Goal: Task Accomplishment & Management: Complete application form

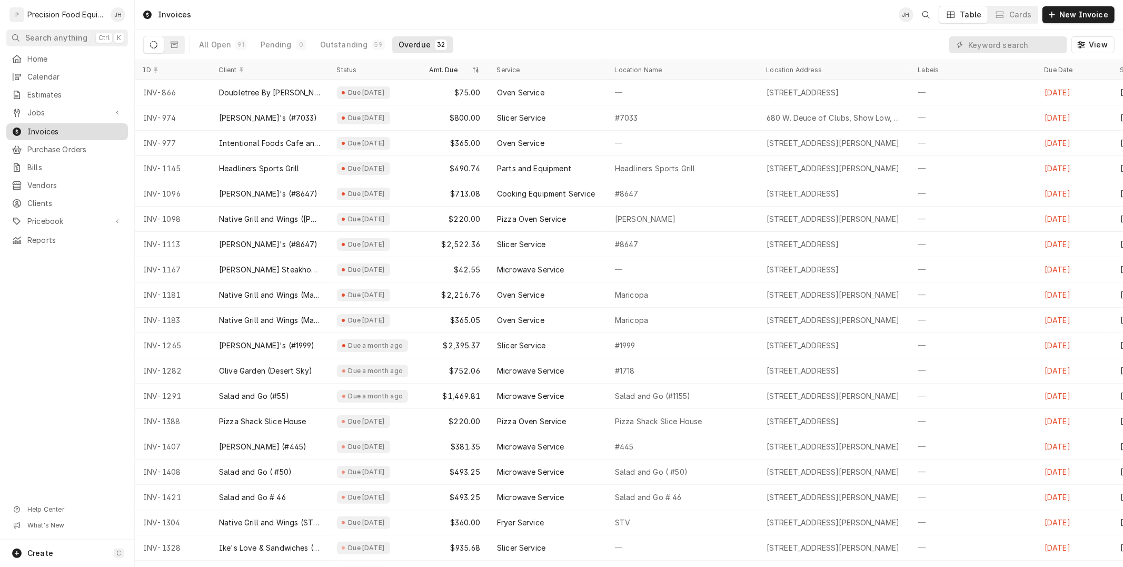
click at [44, 109] on span "Jobs" at bounding box center [67, 112] width 80 height 11
click at [40, 132] on span "Jobs" at bounding box center [74, 130] width 95 height 11
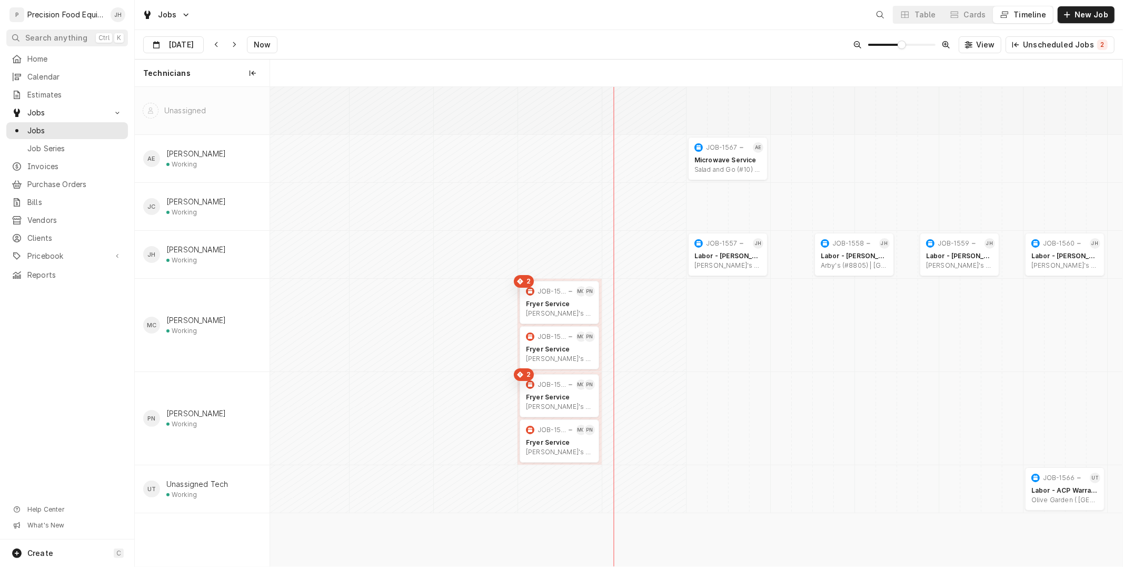
scroll to position [0, 16898]
click at [547, 429] on div "JOB-1543" at bounding box center [552, 429] width 29 height 8
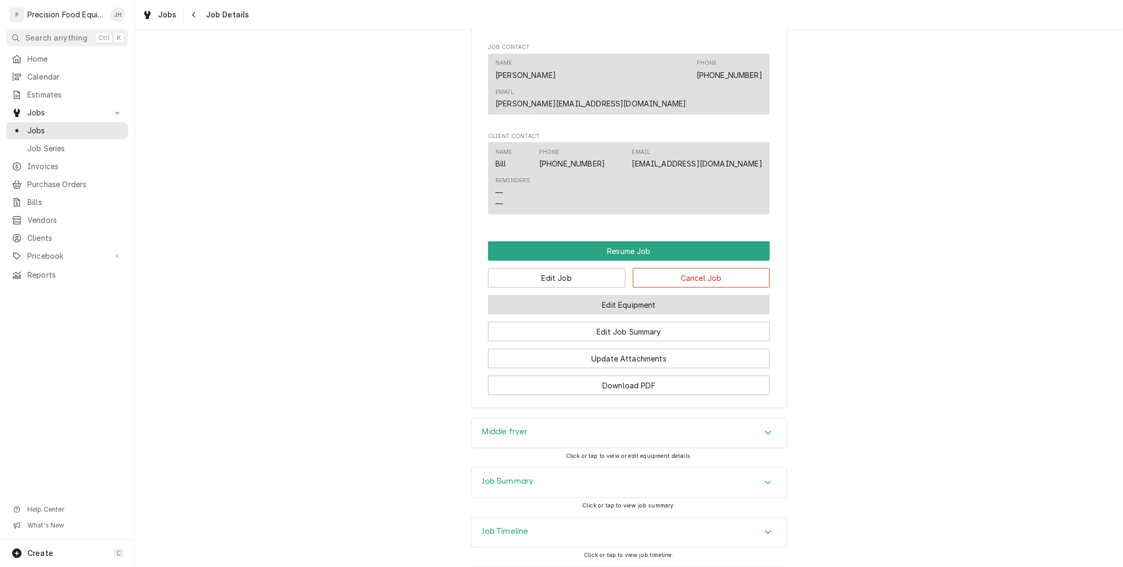
scroll to position [792, 0]
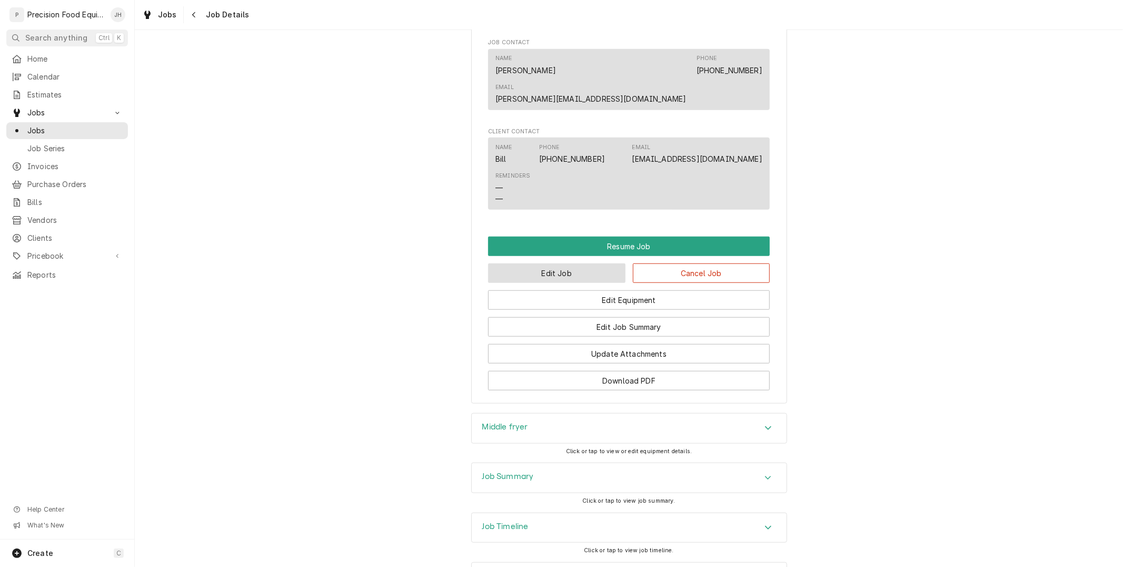
click at [552, 263] on button "Edit Job" at bounding box center [556, 272] width 137 height 19
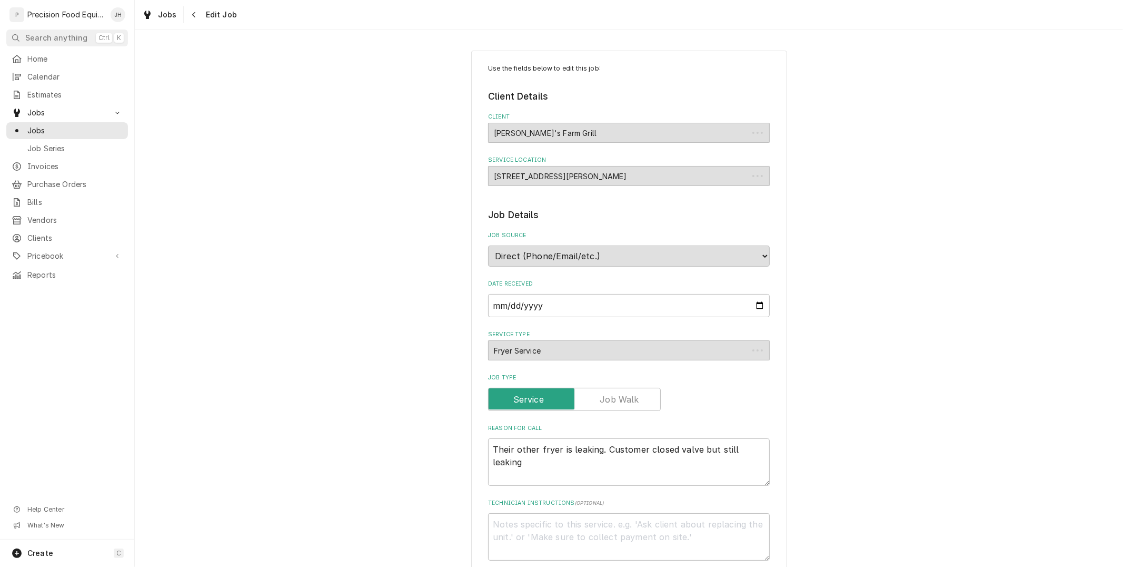
type textarea "x"
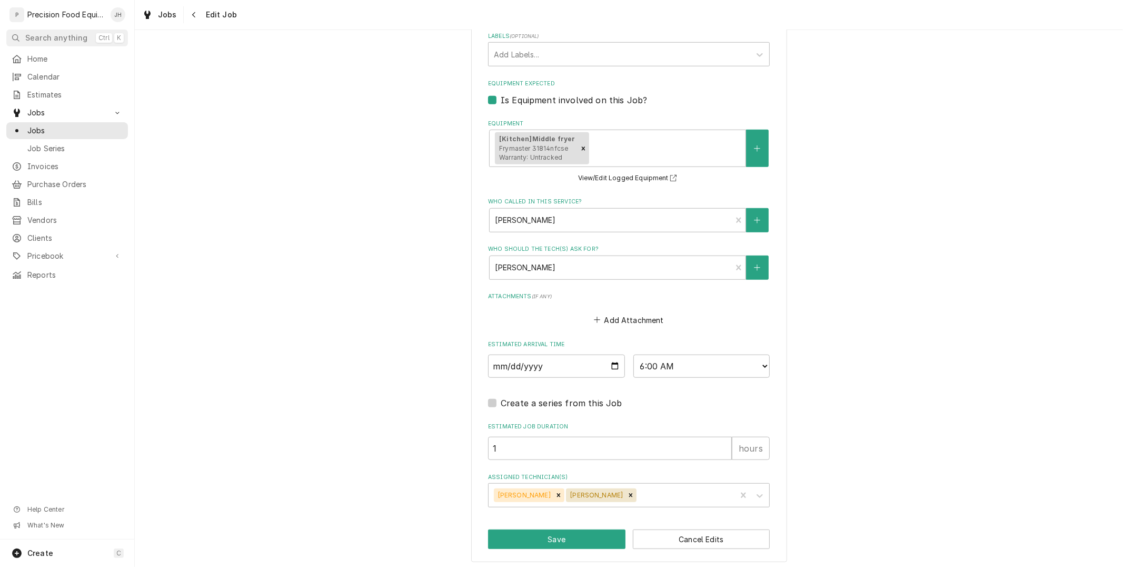
scroll to position [592, 0]
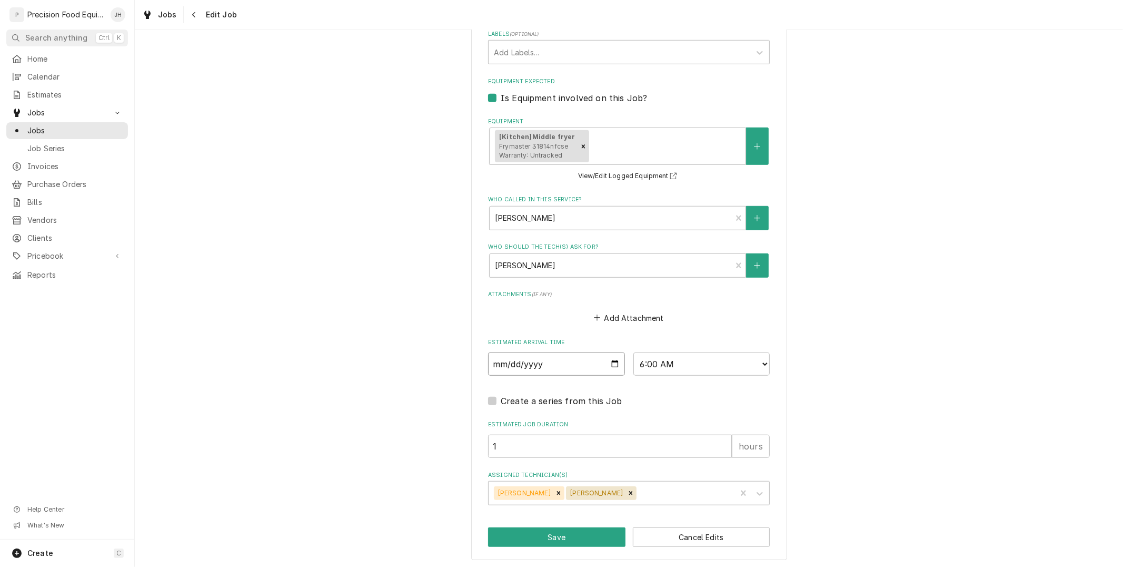
click at [612, 361] on input "2025-10-09" at bounding box center [556, 363] width 137 height 23
type input "2025-10-10"
click at [582, 528] on button "Save" at bounding box center [556, 536] width 137 height 19
type textarea "x"
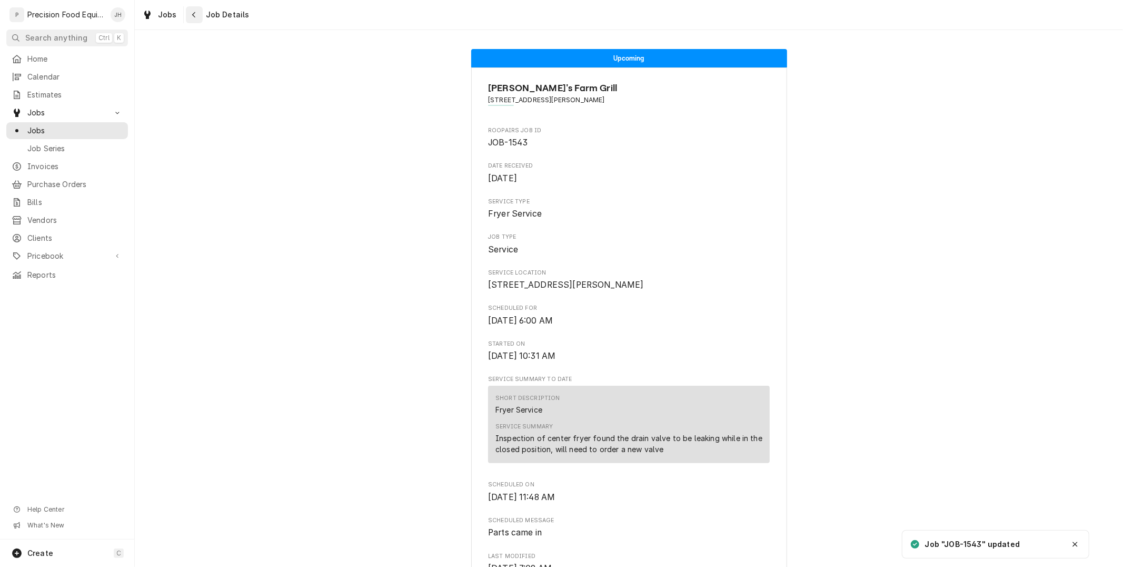
click at [194, 9] on div "Navigate back" at bounding box center [194, 14] width 11 height 11
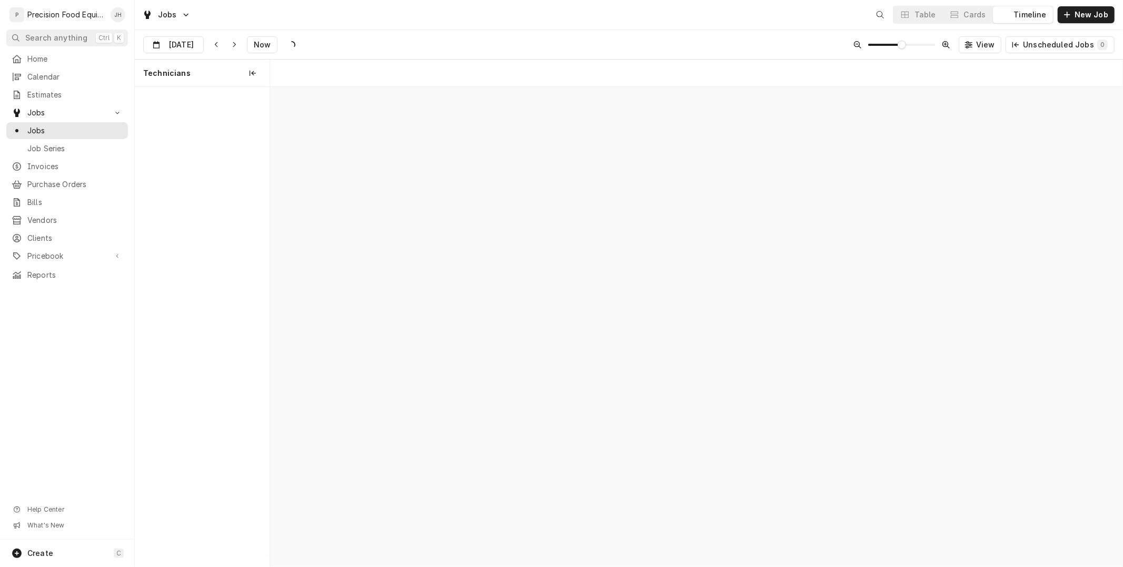
scroll to position [0, 16898]
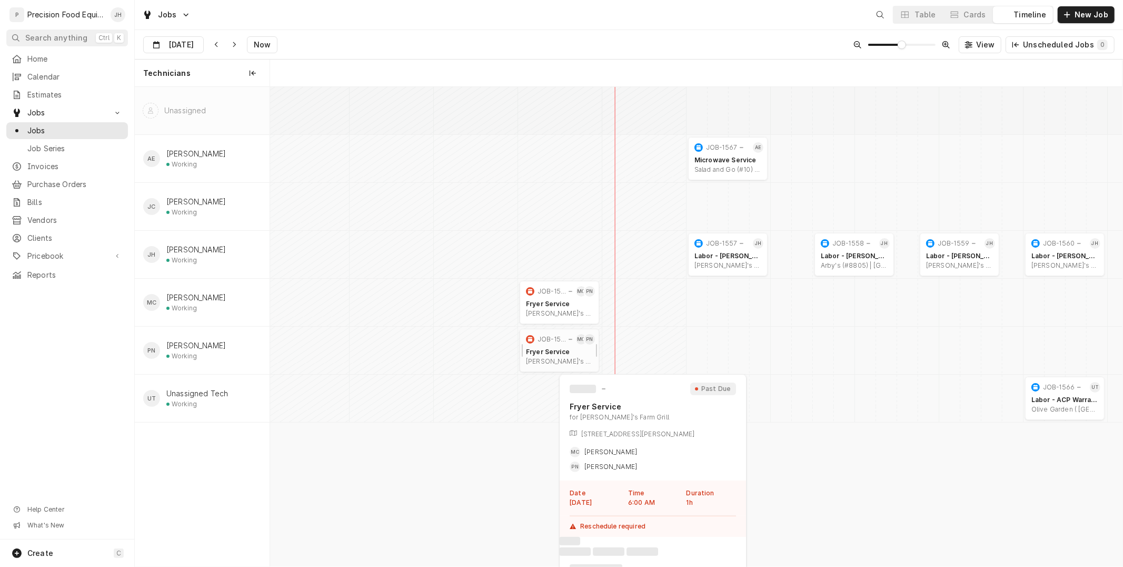
click at [539, 358] on div "[PERSON_NAME]'s Farm Grill | [PERSON_NAME], 85296" at bounding box center [559, 361] width 67 height 8
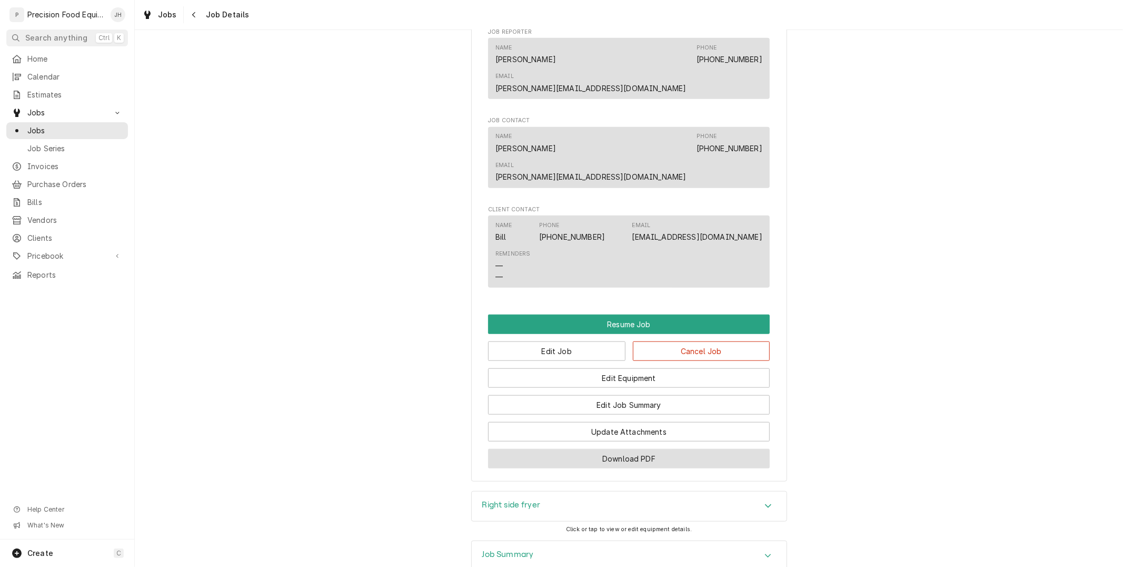
scroll to position [760, 0]
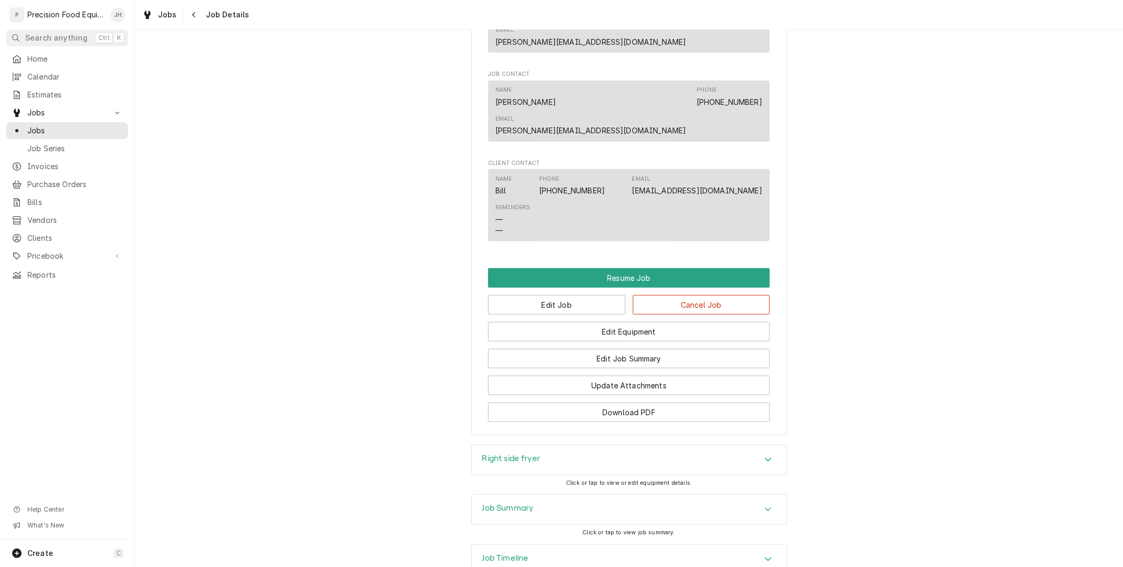
click at [593, 314] on div "Edit Equipment" at bounding box center [629, 327] width 282 height 27
click at [592, 295] on button "Edit Job" at bounding box center [556, 304] width 137 height 19
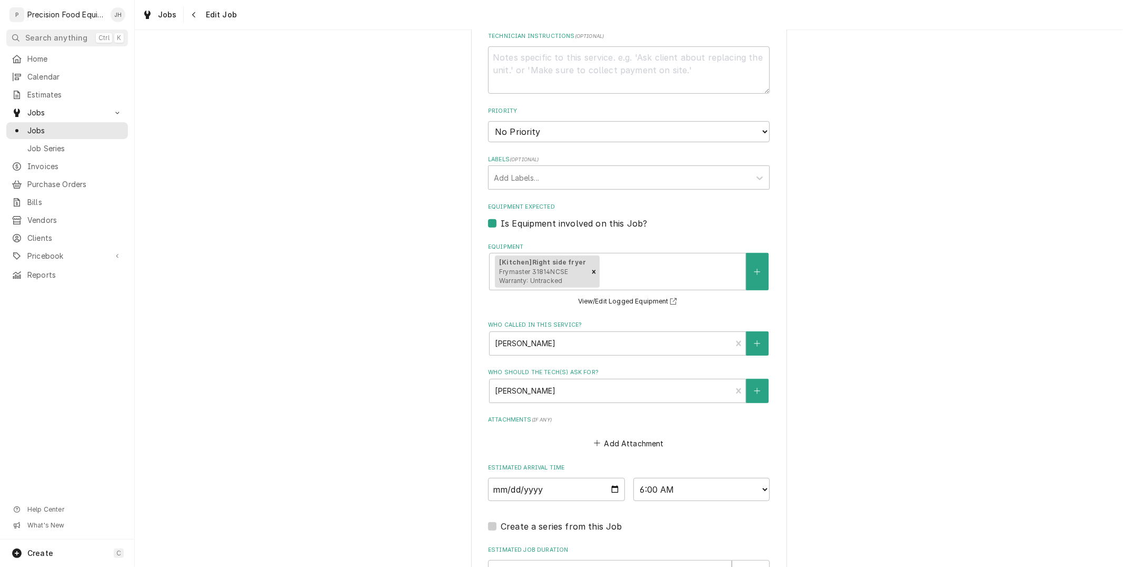
scroll to position [468, 0]
click at [612, 487] on input "2025-10-09" at bounding box center [556, 488] width 137 height 23
type textarea "x"
type input "2025-10-10"
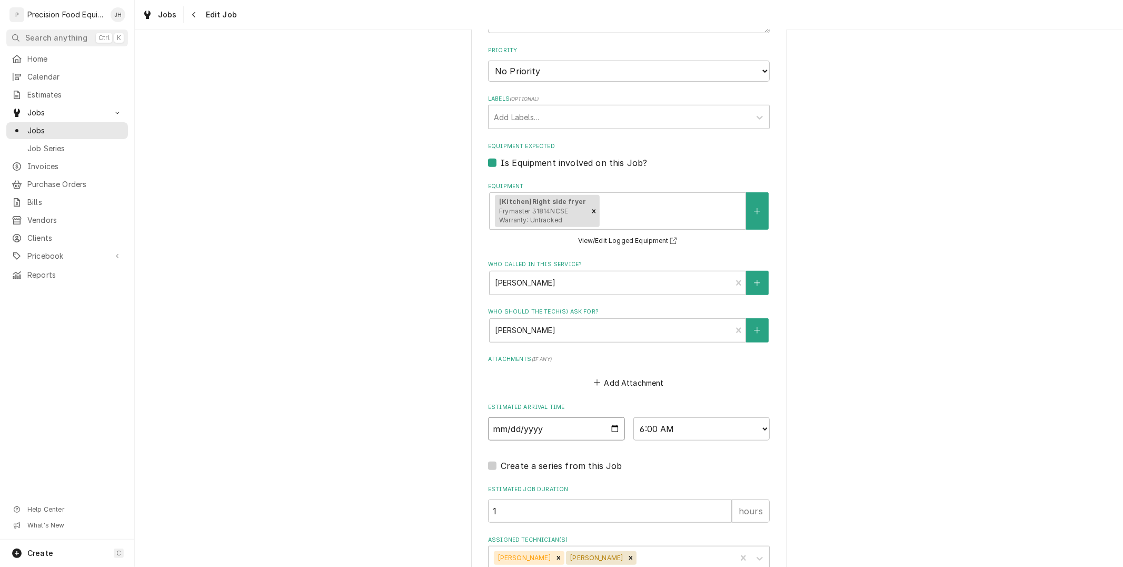
scroll to position [592, 0]
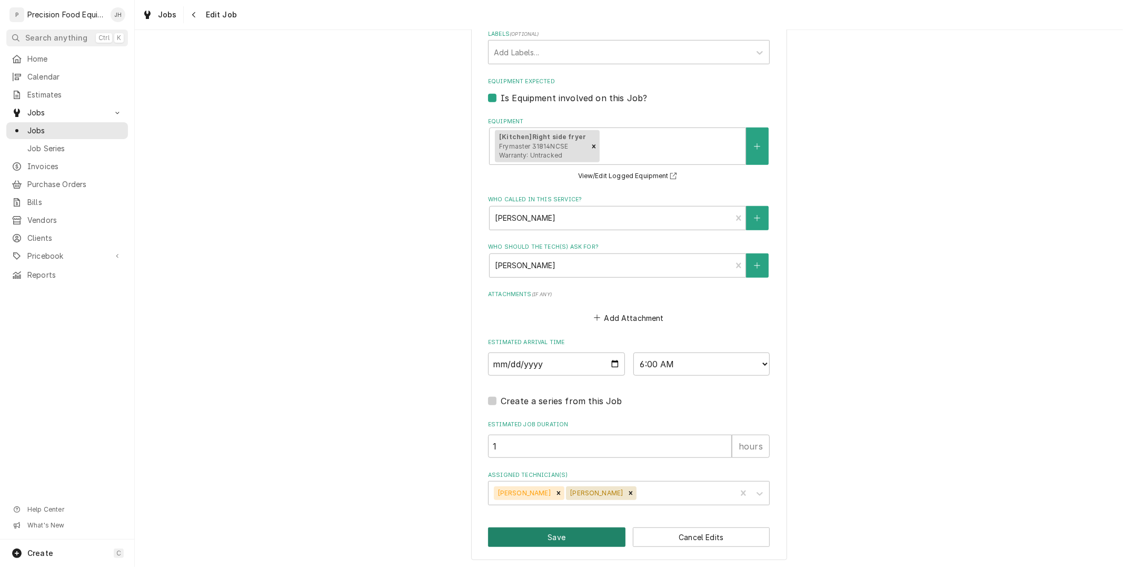
click at [579, 533] on button "Save" at bounding box center [556, 536] width 137 height 19
type textarea "x"
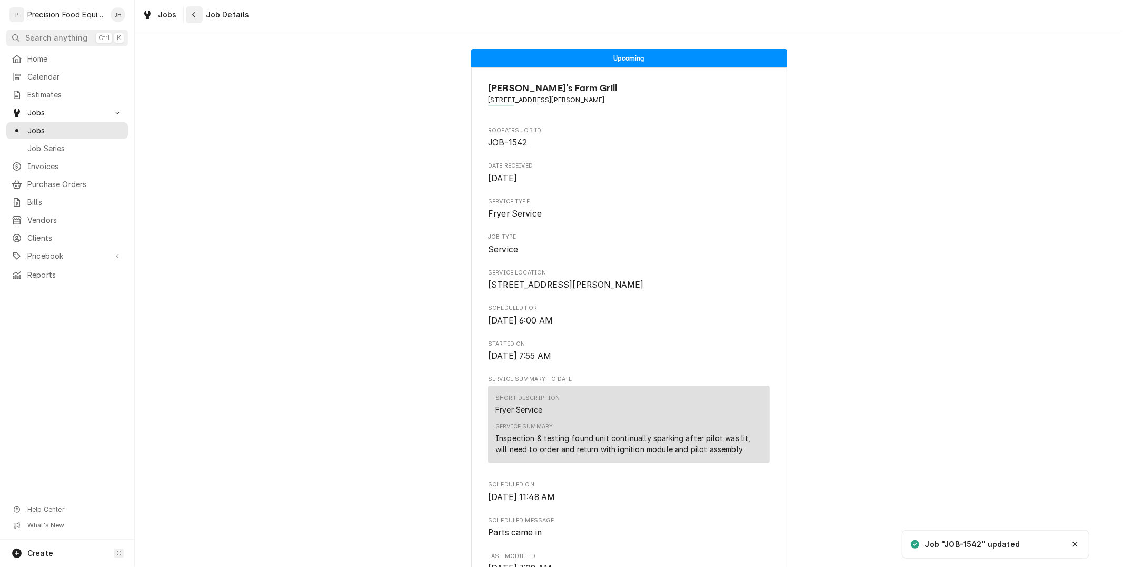
click at [195, 13] on icon "Navigate back" at bounding box center [194, 14] width 5 height 7
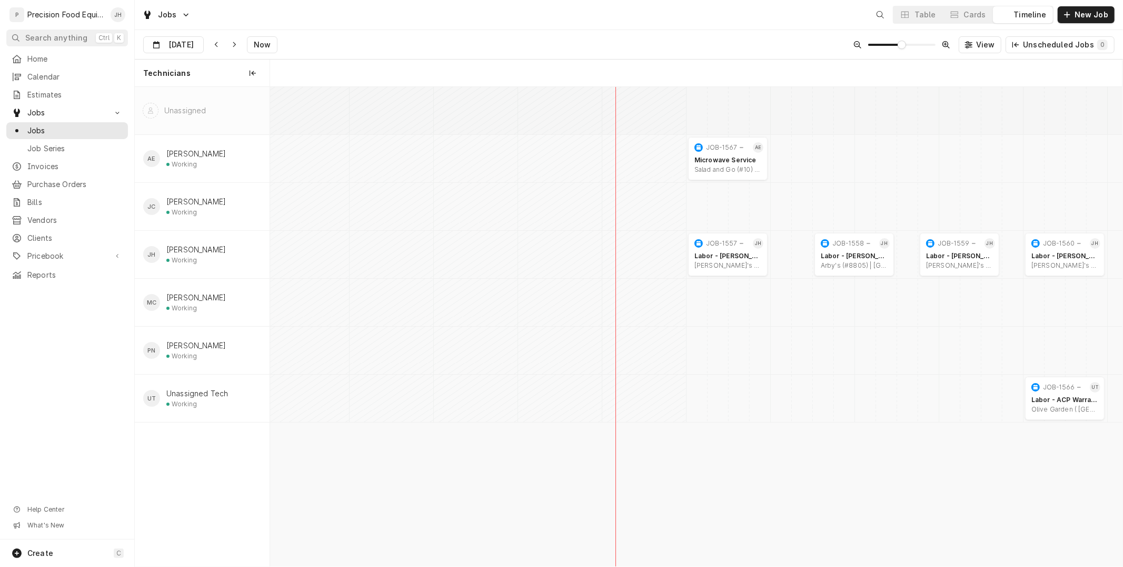
scroll to position [0, 16898]
click at [1098, 8] on button "New Job" at bounding box center [1086, 14] width 57 height 17
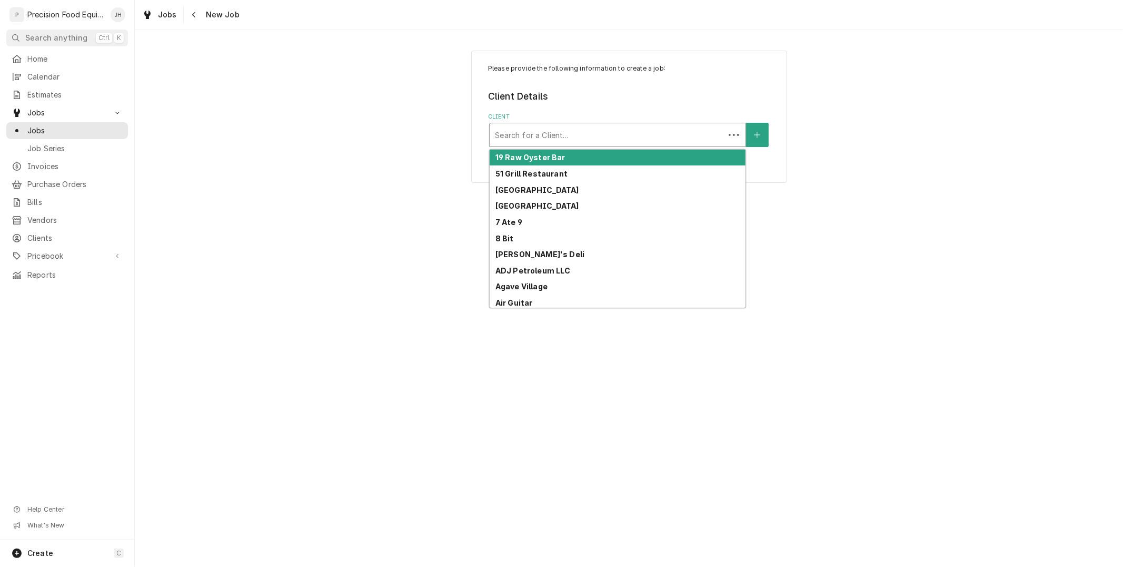
click at [541, 133] on div "Client" at bounding box center [607, 134] width 224 height 19
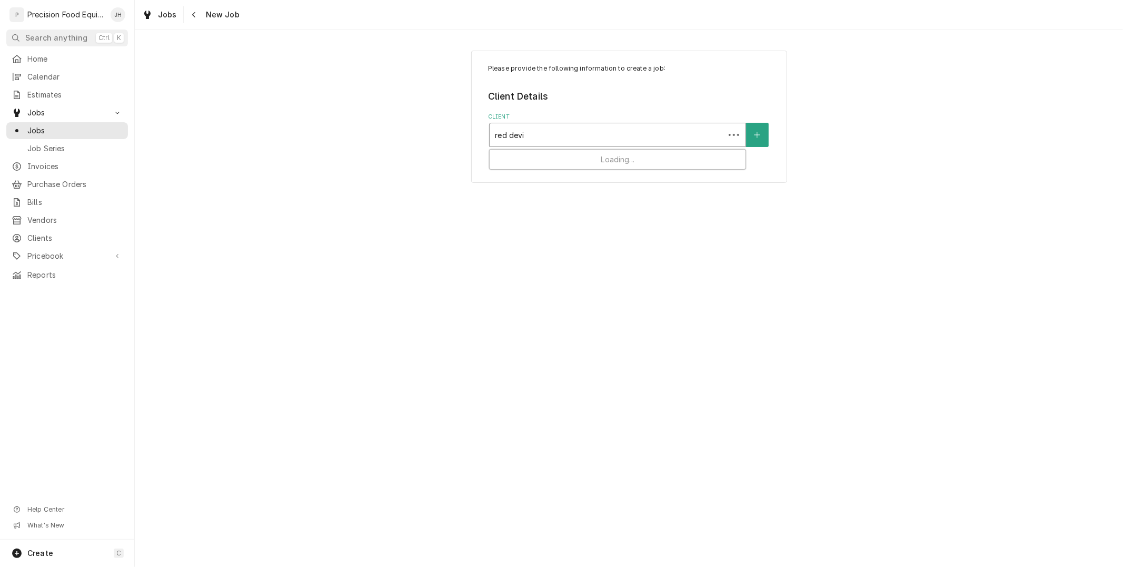
type input "red devil"
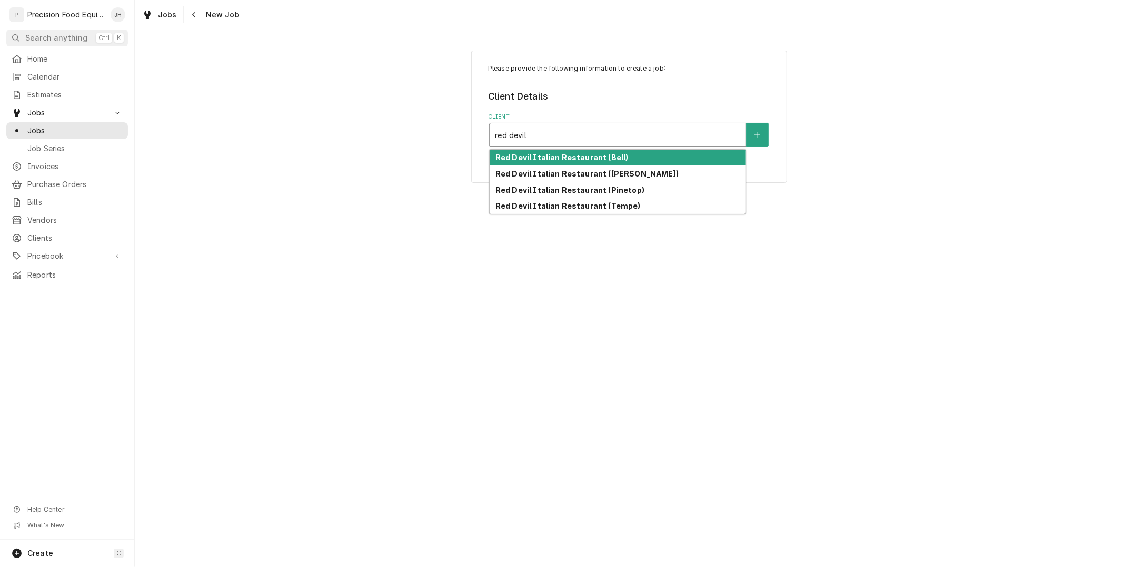
click at [555, 160] on strong "Red Devil Italian Restaurant (Bell)" at bounding box center [562, 157] width 133 height 9
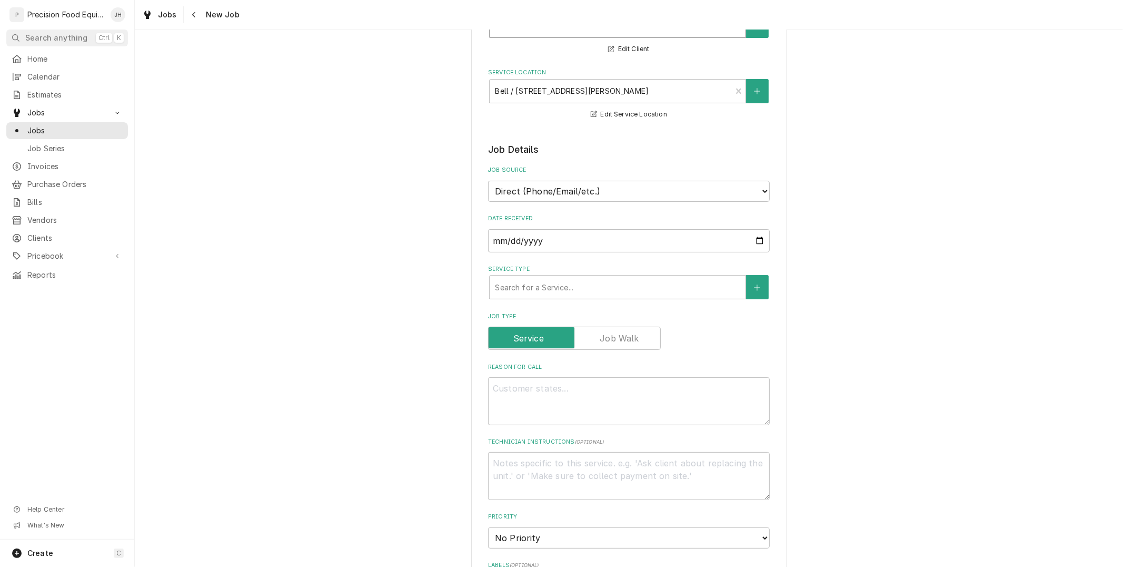
scroll to position [117, 0]
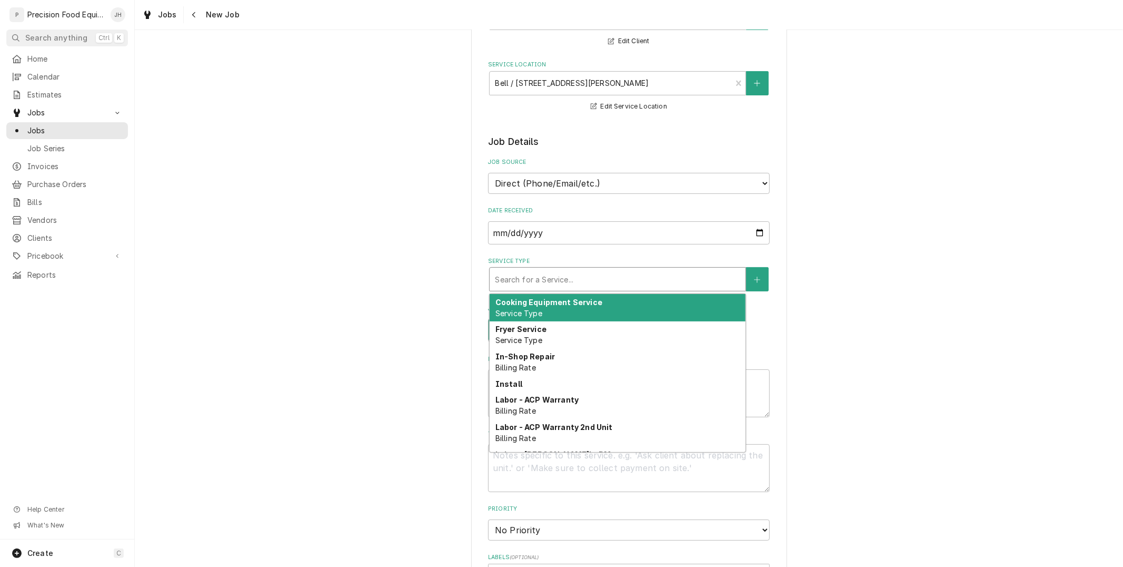
click at [571, 281] on div "Service Type" at bounding box center [617, 279] width 245 height 19
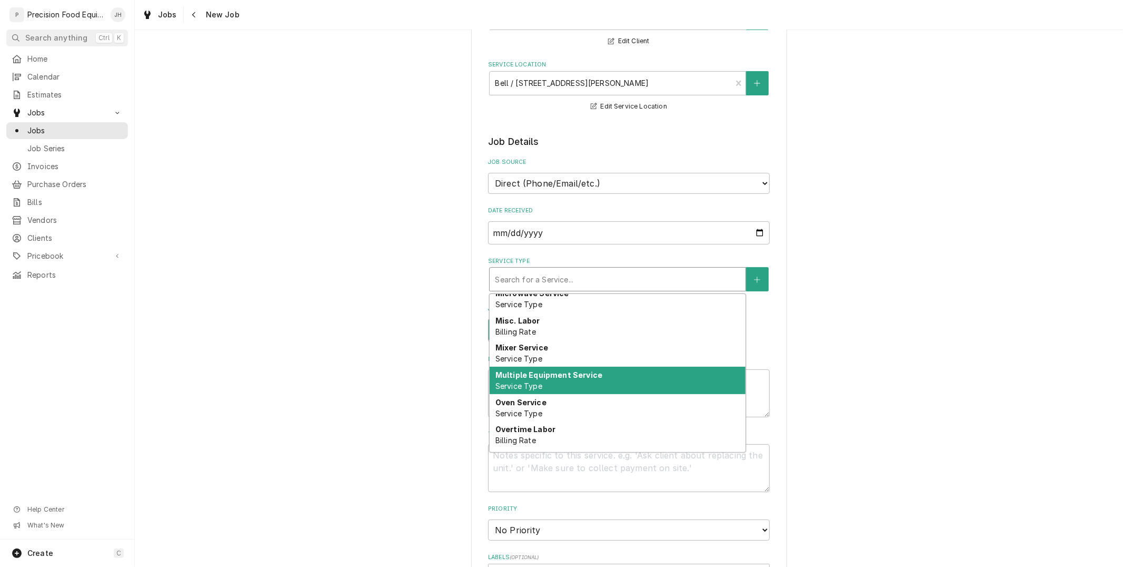
scroll to position [539, 0]
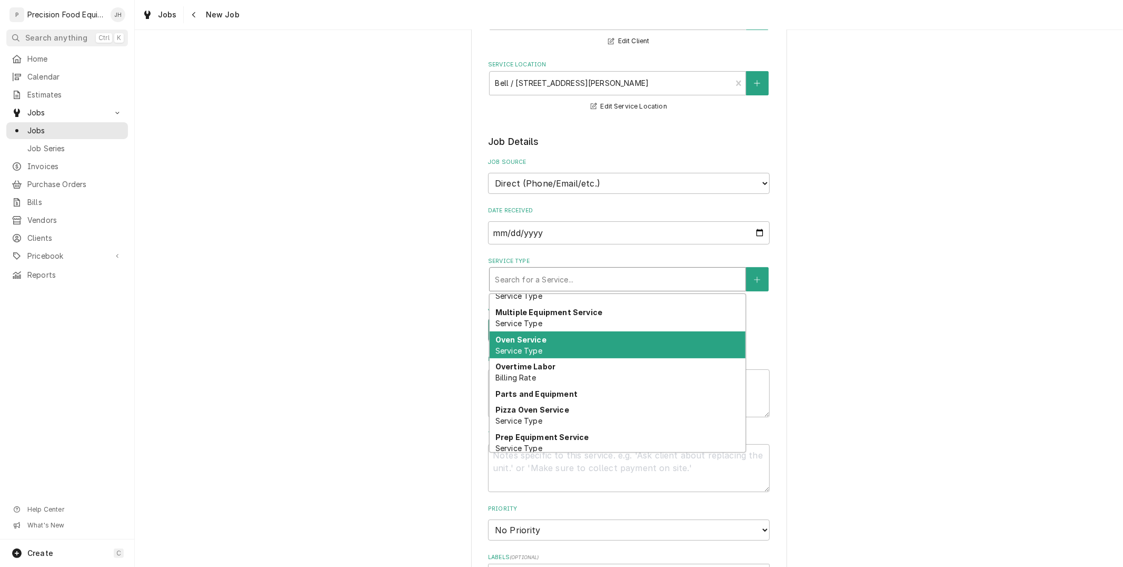
click at [566, 341] on div "Oven Service Service Type" at bounding box center [618, 344] width 256 height 27
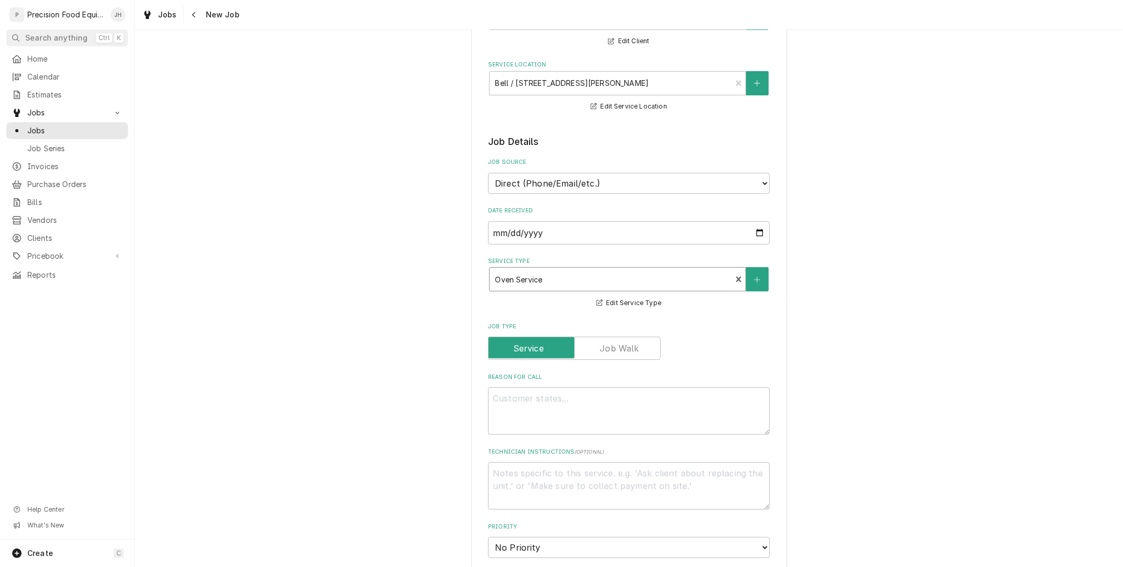
type textarea "x"
click at [568, 392] on textarea "Reason For Call" at bounding box center [629, 410] width 282 height 47
type textarea "T"
type textarea "x"
type textarea "Top"
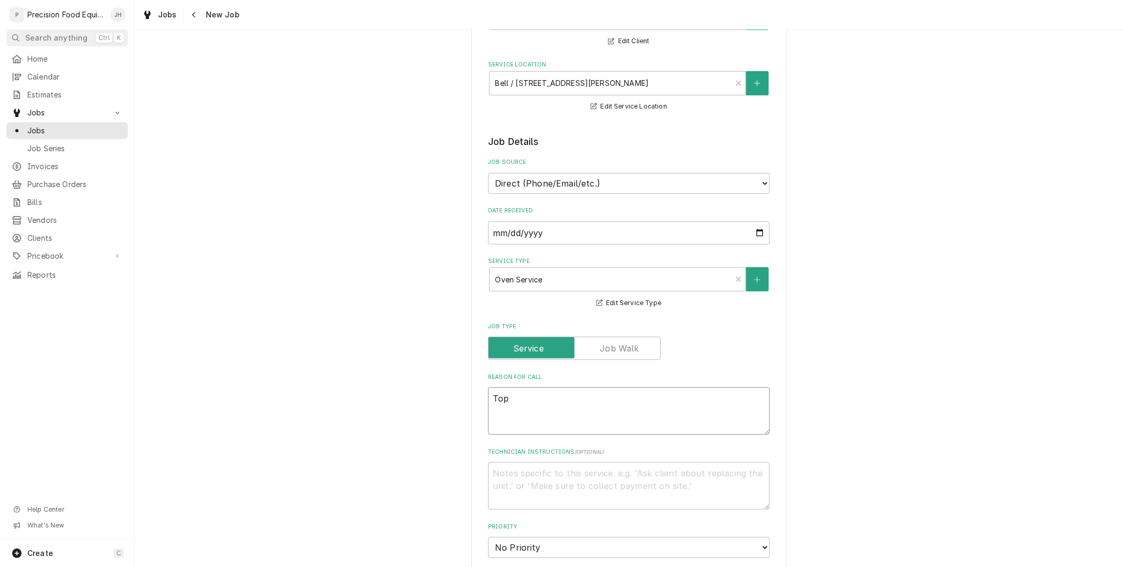
type textarea "x"
type textarea "Top"
type textarea "x"
type textarea "Top p"
type textarea "x"
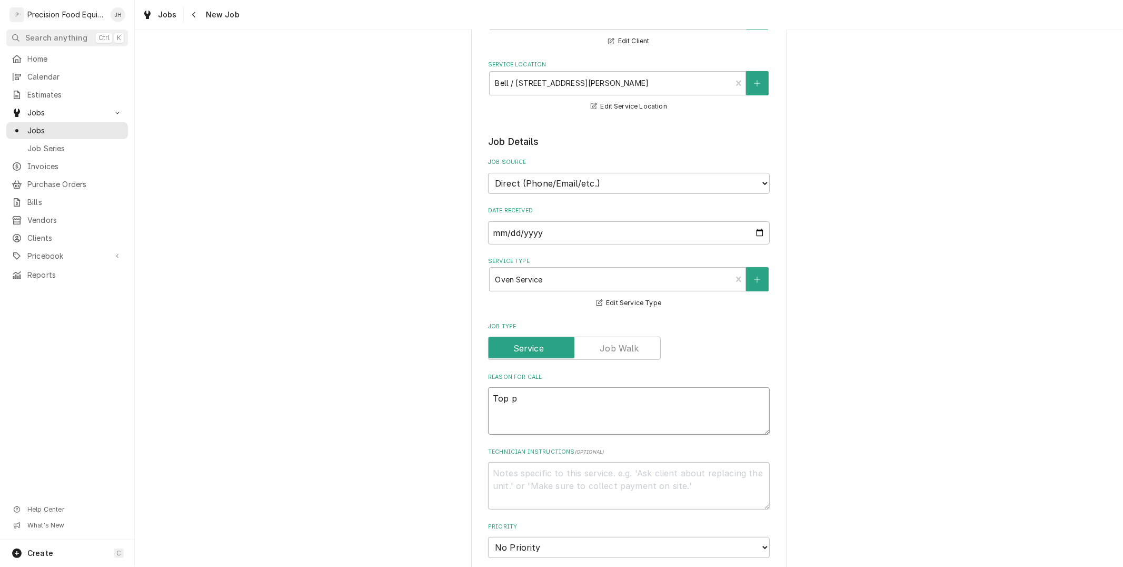
type textarea "Top pi"
type textarea "x"
type textarea "Top piz"
type textarea "x"
type textarea "Top pizz"
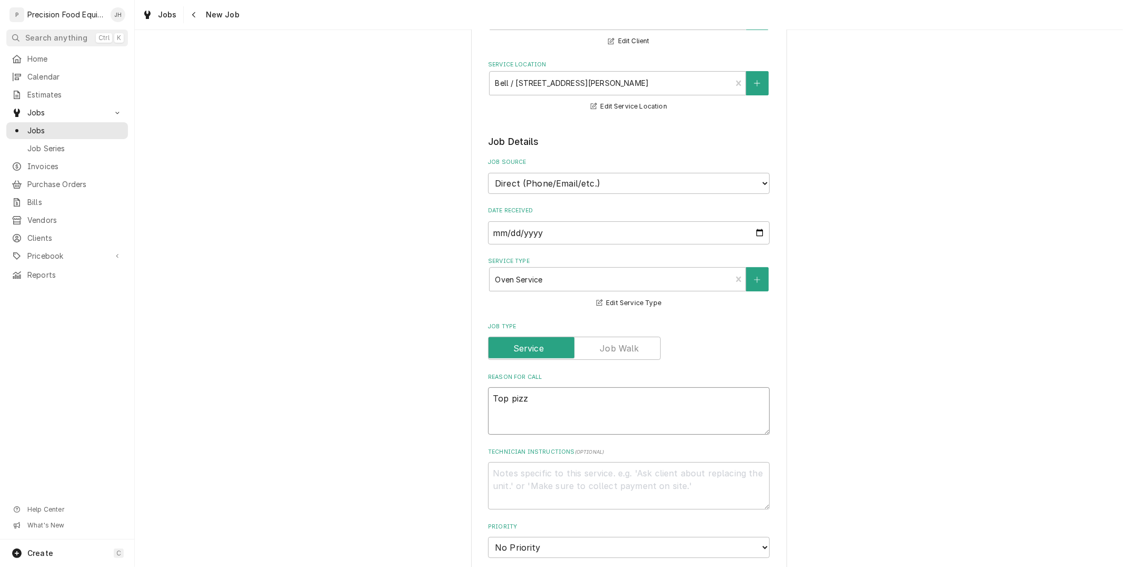
type textarea "x"
type textarea "Top pizza"
type textarea "x"
type textarea "Top pizza o"
type textarea "x"
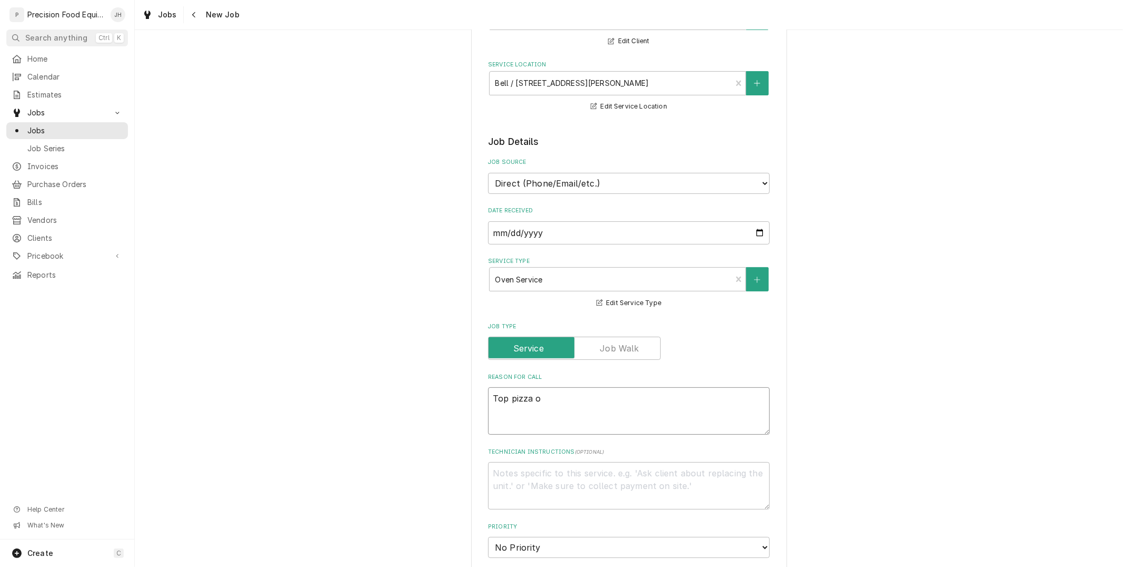
type textarea "Top pizza ov"
type textarea "x"
type textarea "Top pizza ove"
type textarea "x"
type textarea "Top pizza oven"
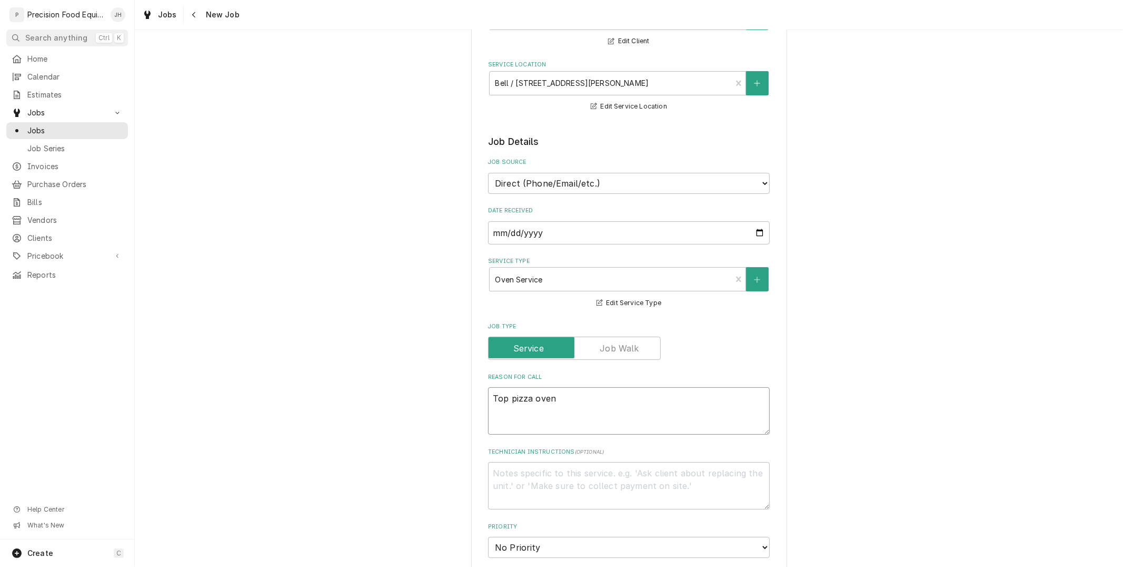
type textarea "x"
type textarea "Top pizza oven"
type textarea "x"
type textarea "Top pizza oven l"
type textarea "x"
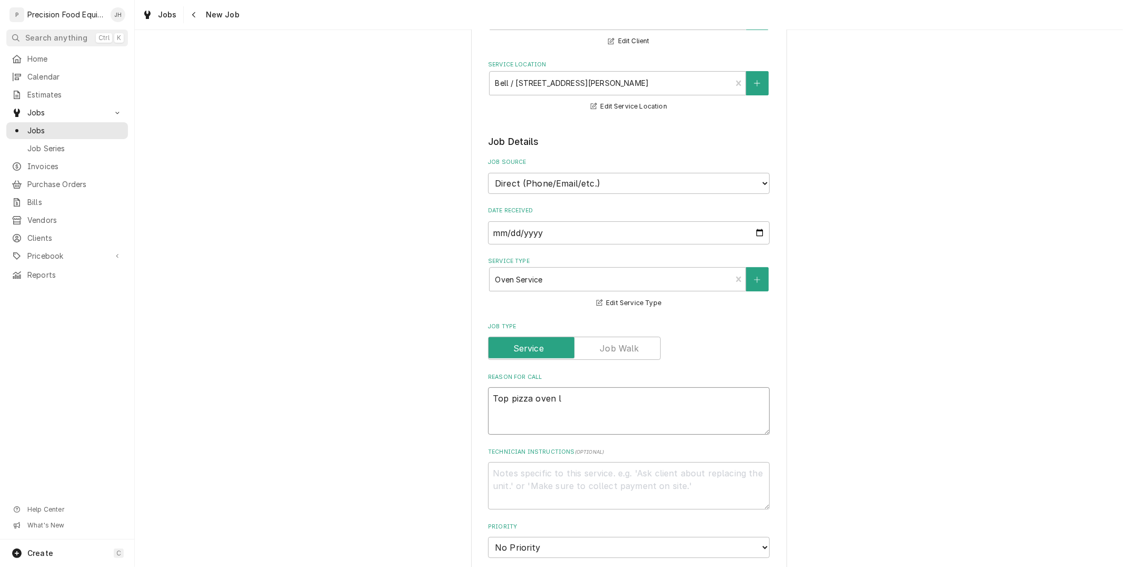
type textarea "Top pizza oven le"
type textarea "x"
type textarea "Top pizza oven lef"
type textarea "x"
type textarea "Top pizza oven left"
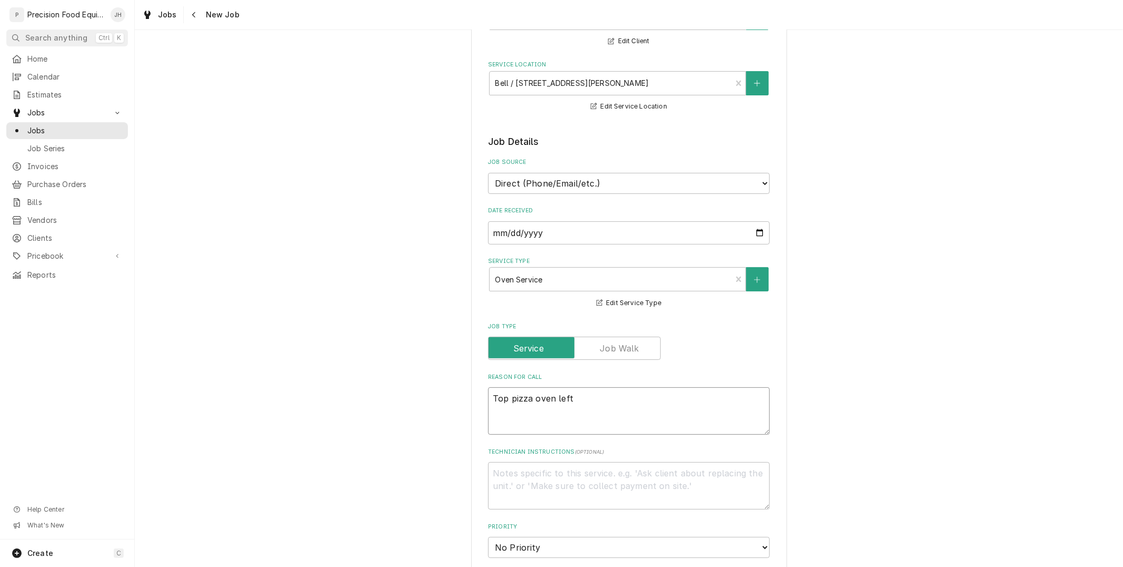
type textarea "x"
type textarea "Top pizza oven left"
type textarea "x"
type textarea "Top pizza oven left b"
type textarea "x"
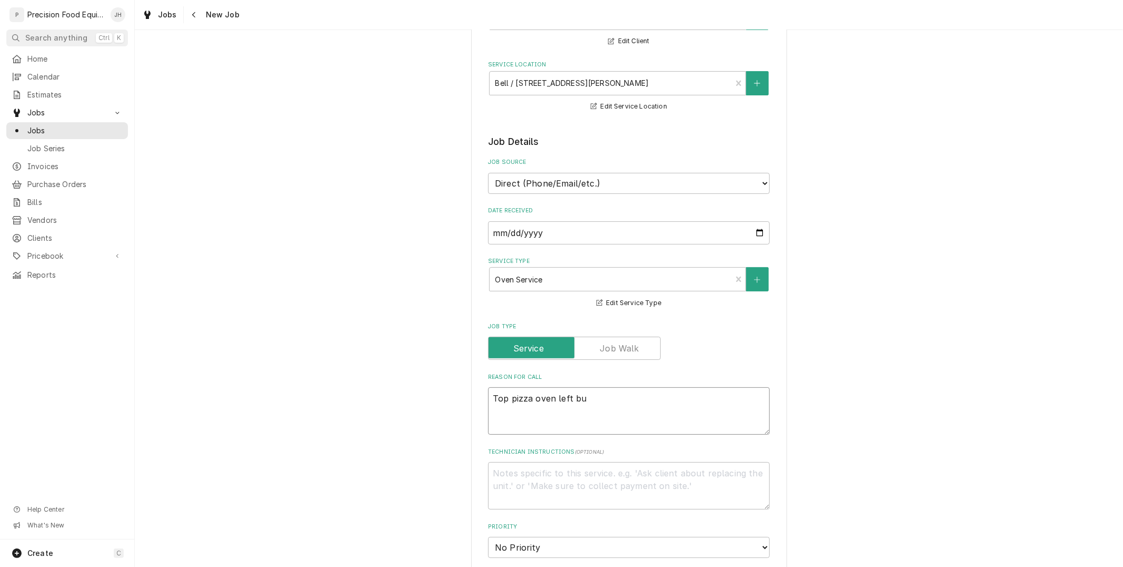
type textarea "Top pizza oven left bur"
type textarea "x"
type textarea "Top pizza oven left burn"
type textarea "x"
type textarea "Top pizza oven left burne"
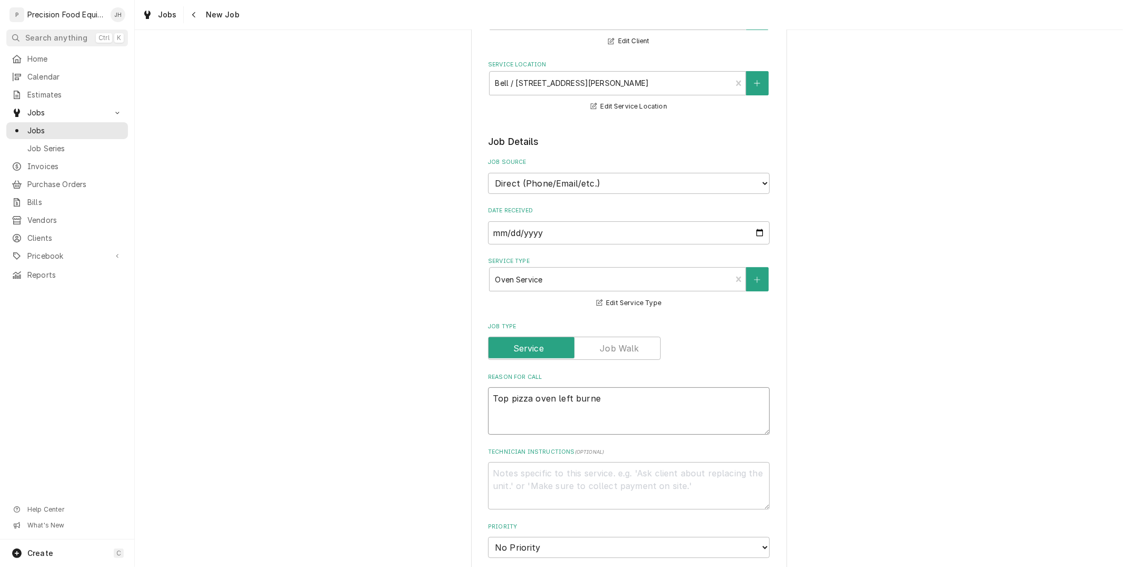
type textarea "x"
type textarea "Top pizza oven left burner"
type textarea "x"
type textarea "Top pizza oven left burner"
type textarea "x"
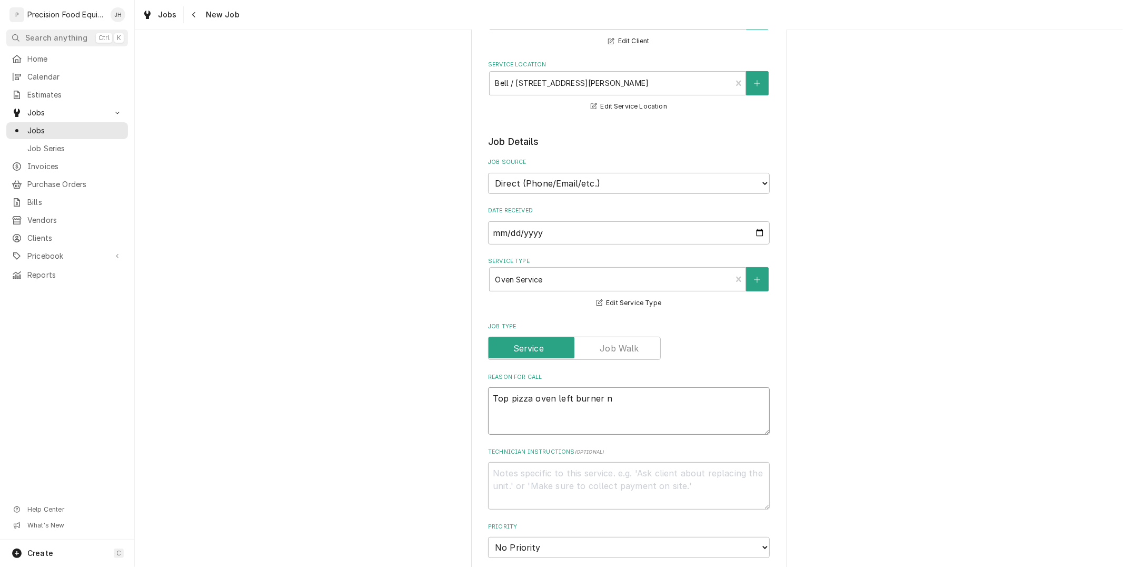
type textarea "Top pizza oven left burner no"
type textarea "x"
type textarea "Top pizza oven left burner not"
type textarea "x"
type textarea "Top pizza oven left burner not"
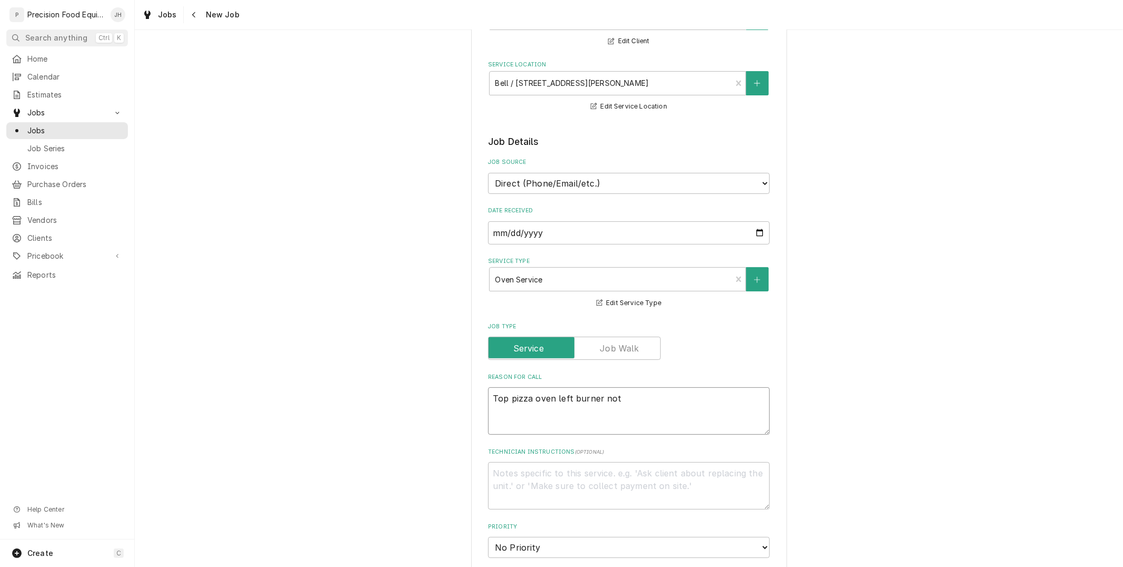
type textarea "x"
type textarea "Top pizza oven left burner not c"
type textarea "x"
type textarea "Top pizza oven left burner not co"
type textarea "x"
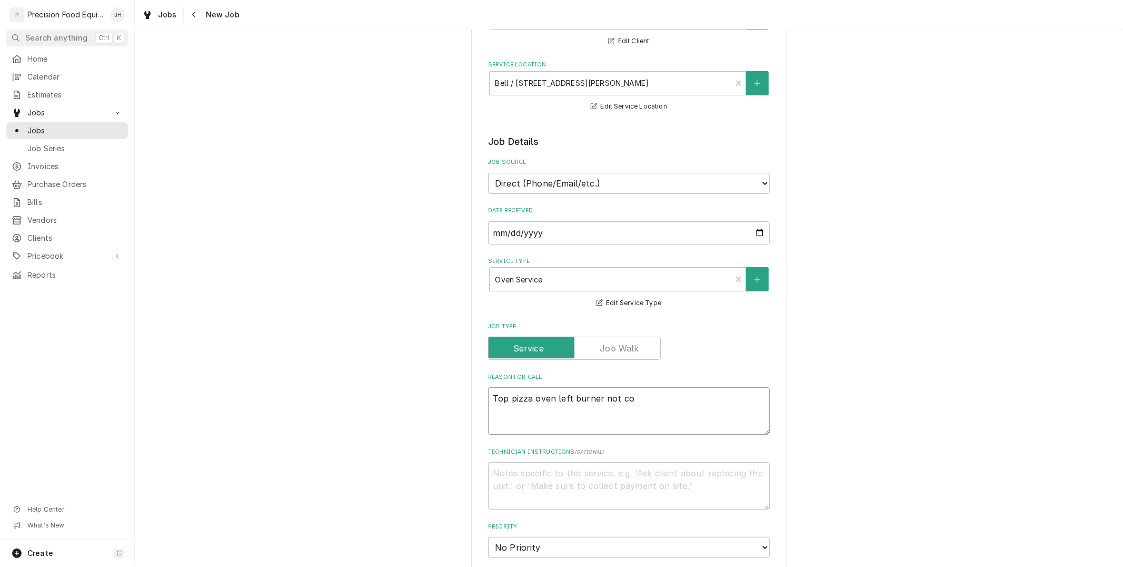
type textarea "Top pizza oven left burner not com"
type textarea "x"
type textarea "Top pizza oven left burner not comi"
type textarea "x"
type textarea "Top pizza oven left burner not coming"
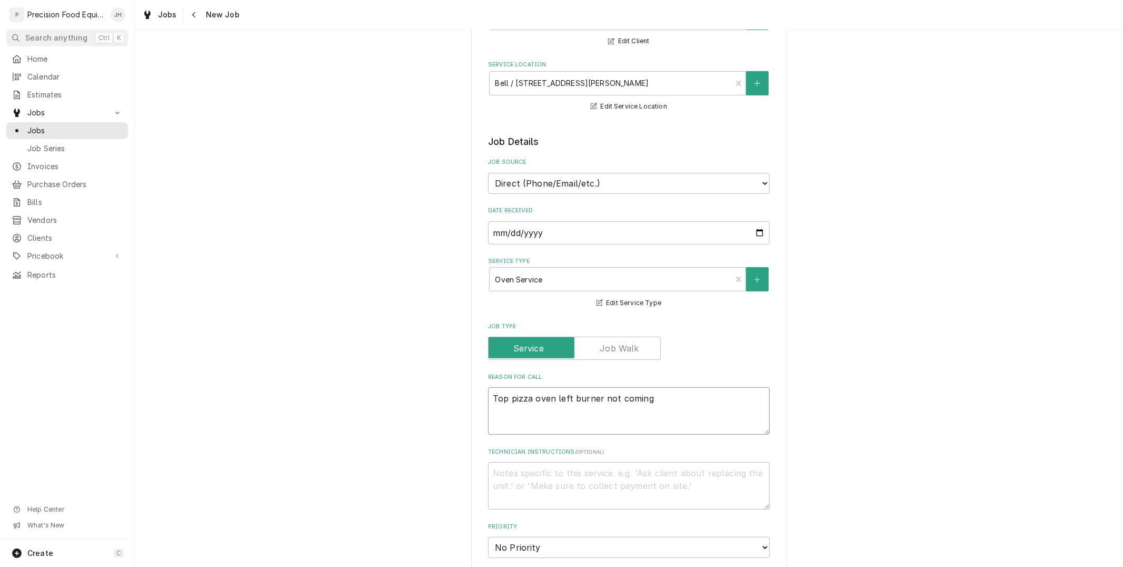
type textarea "x"
type textarea "Top pizza oven left burner not coming t"
type textarea "x"
type textarea "Top pizza oven left burner not coming to"
type textarea "x"
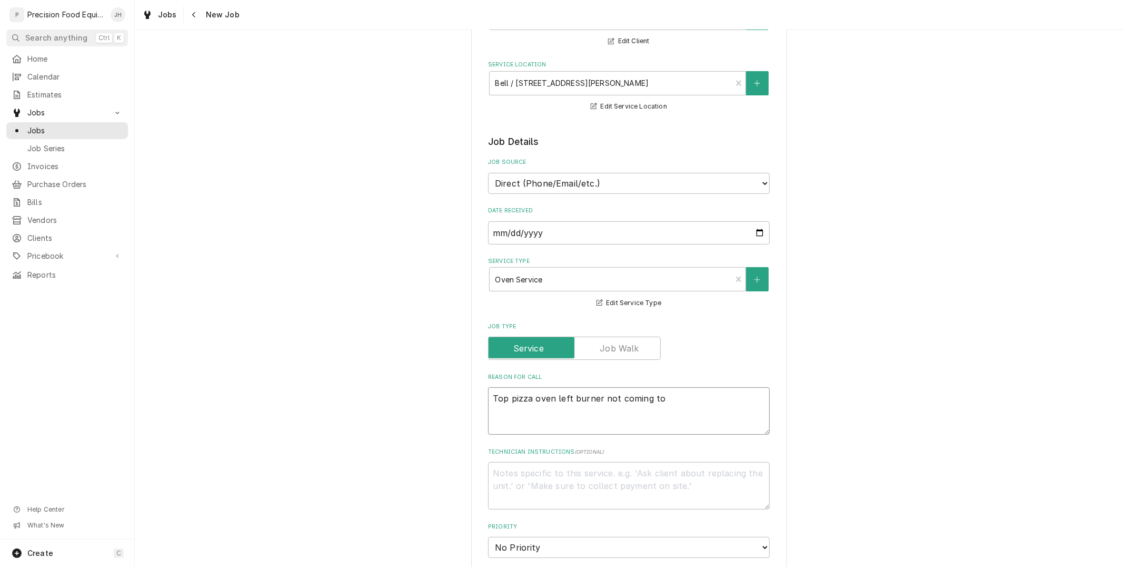
type textarea "Top pizza oven left burner not coming to"
type textarea "x"
type textarea "Top pizza oven left burner not coming to t"
type textarea "x"
type textarea "Top pizza oven left burner not coming to te"
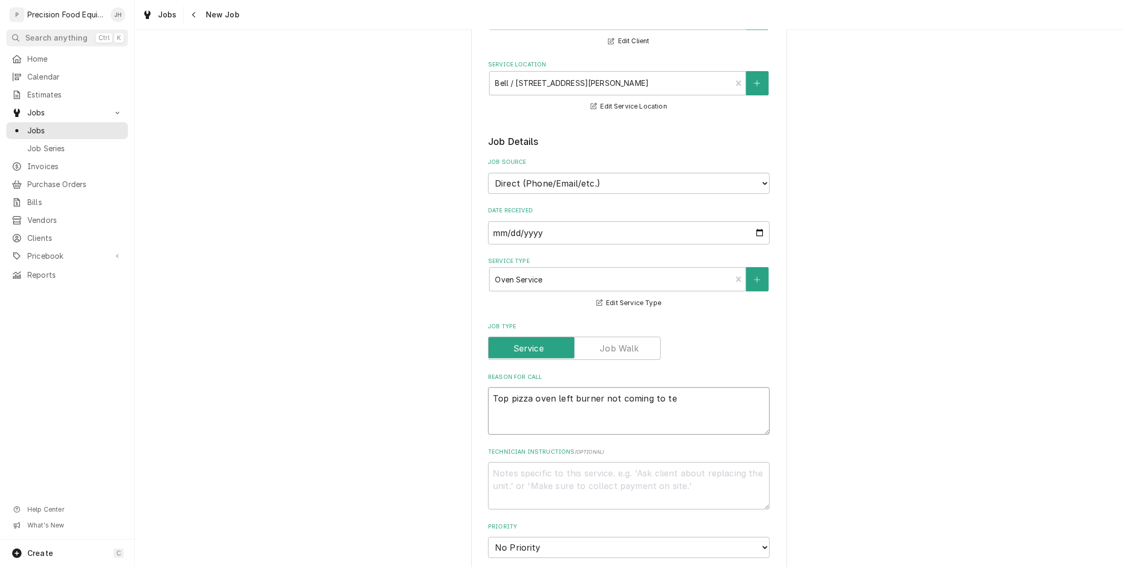
type textarea "x"
type textarea "Top pizza oven left burner not coming to temp"
type textarea "x"
type textarea "Top pizza oven left burner not coming to temp."
type textarea "x"
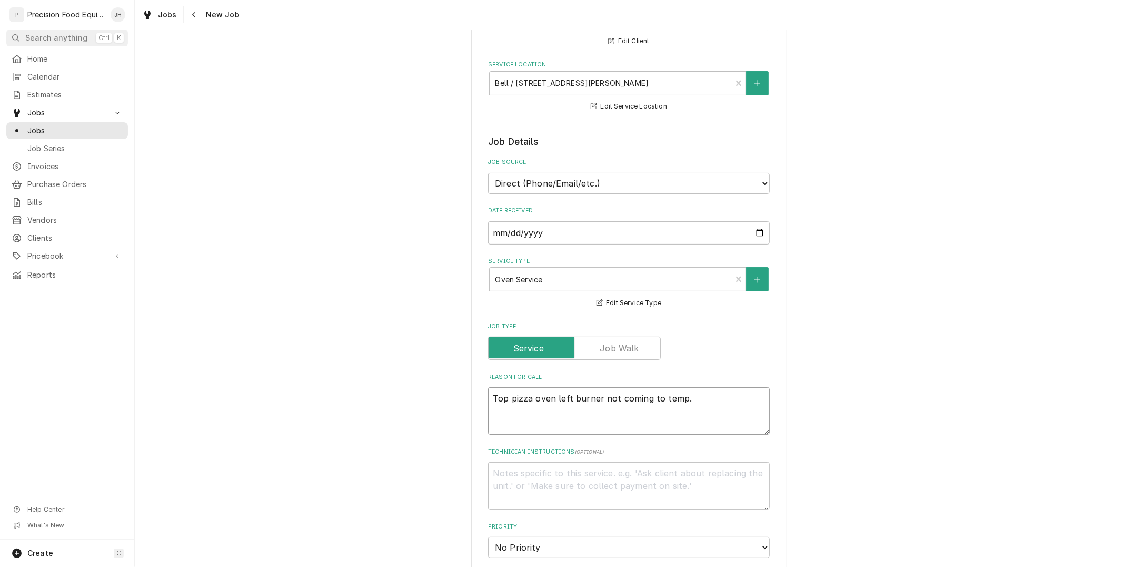
type textarea "Top pizza oven left burner not coming to temp."
type textarea "x"
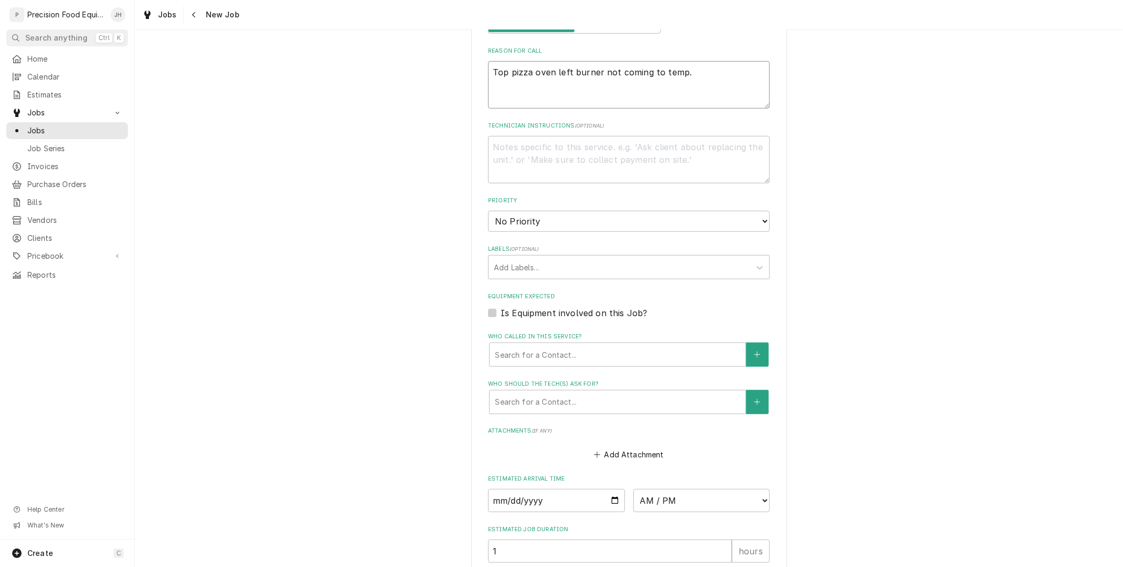
scroll to position [527, 0]
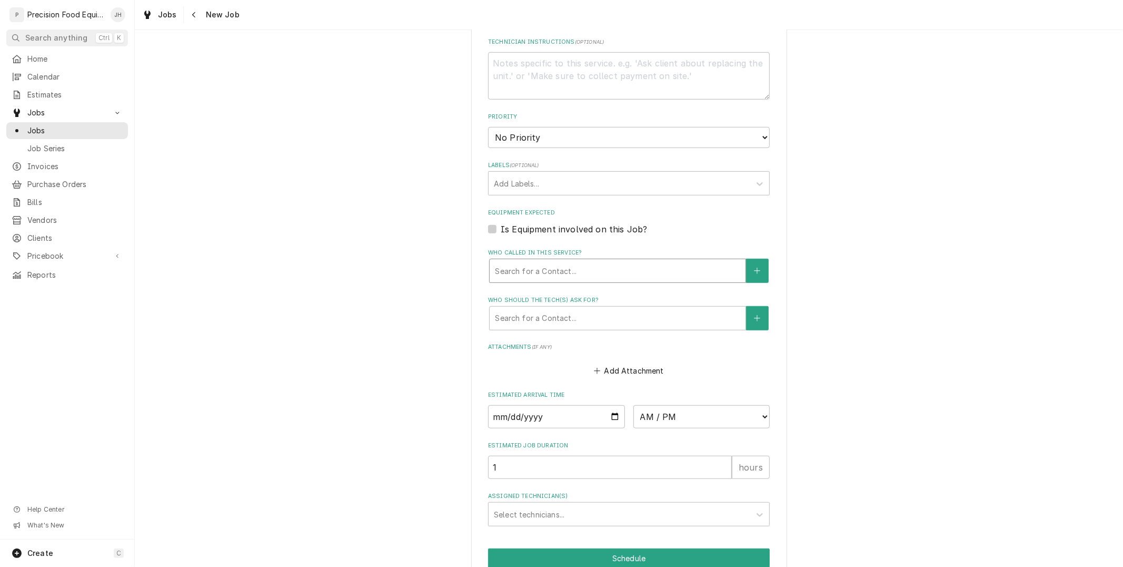
type textarea "Top pizza oven left burner not coming to temp."
click at [609, 267] on div "Who called in this service?" at bounding box center [617, 270] width 245 height 19
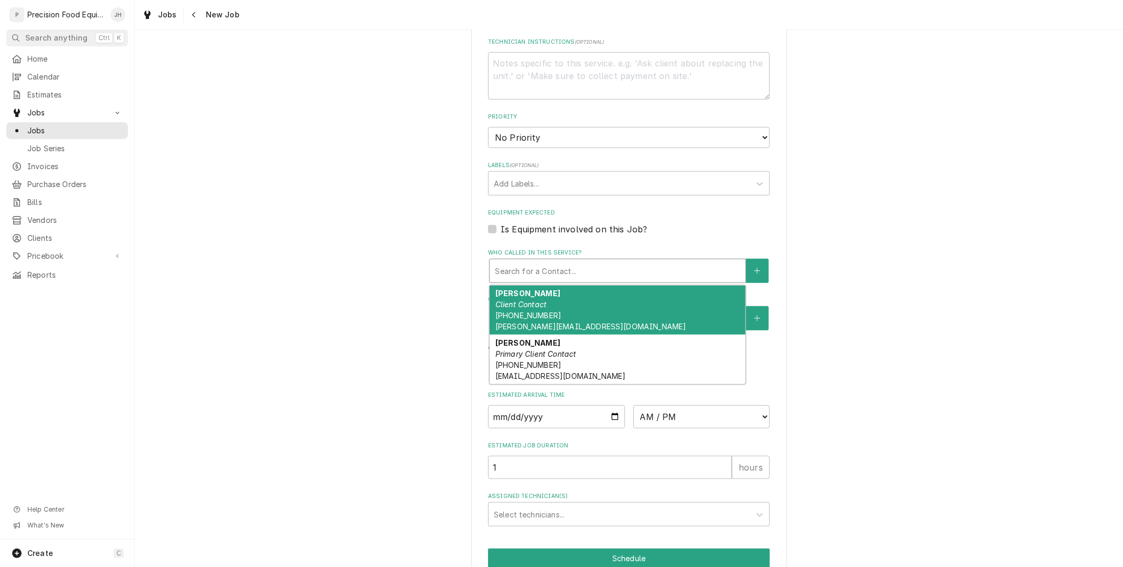
click at [601, 298] on div "Darrell Client Contact (928) 243-6456 darrell@reddevilrestaurant.com" at bounding box center [618, 309] width 256 height 49
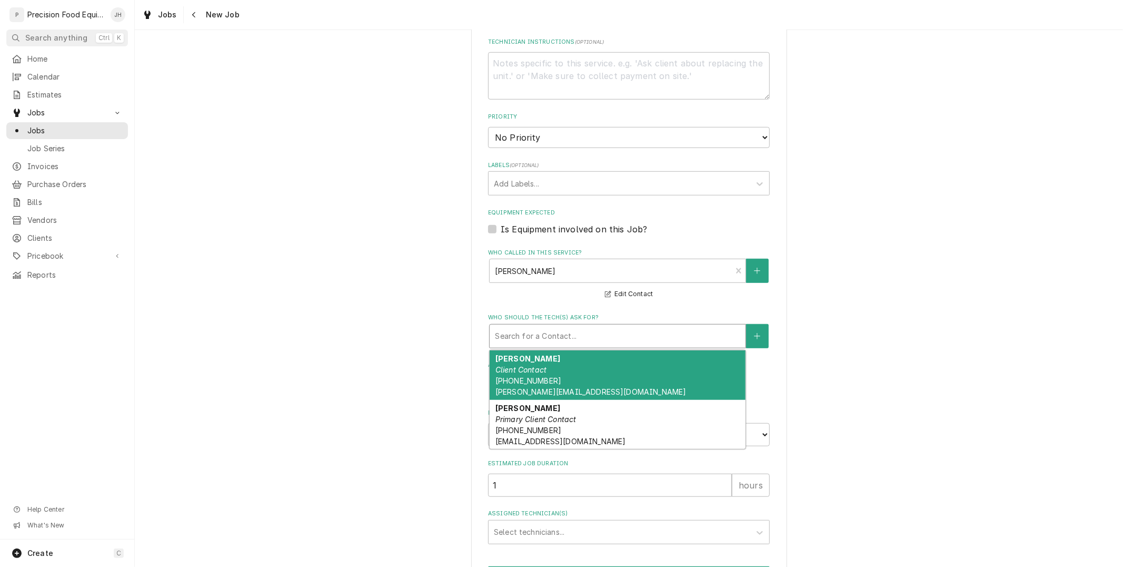
click at [591, 340] on div "Who should the tech(s) ask for?" at bounding box center [617, 335] width 245 height 19
click at [584, 376] on div "Darrell Client Contact (928) 243-6456 darrell@reddevilrestaurant.com" at bounding box center [618, 374] width 256 height 49
type textarea "x"
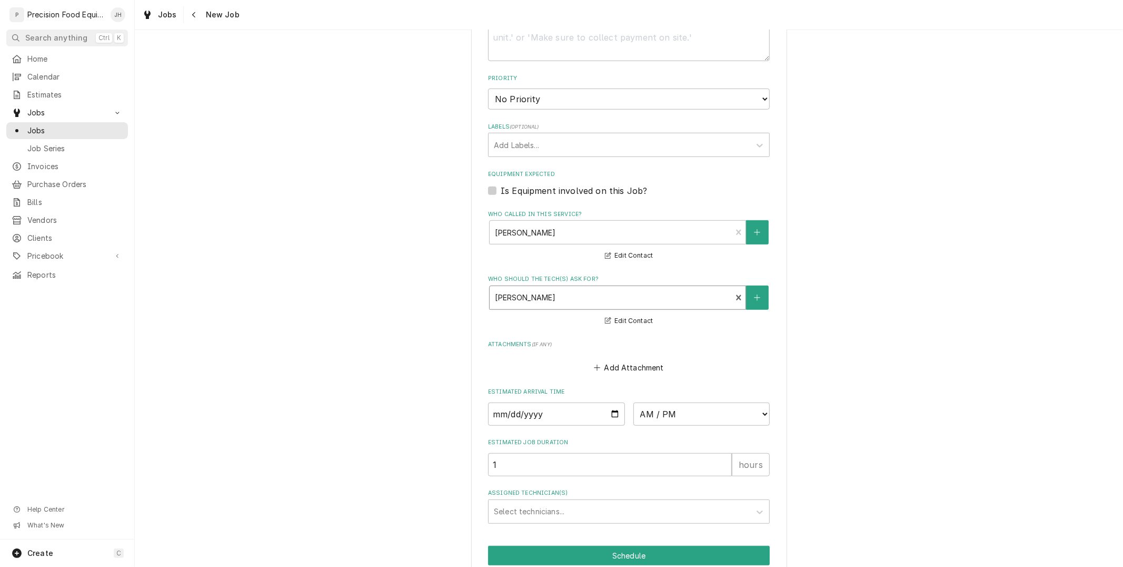
scroll to position [610, 0]
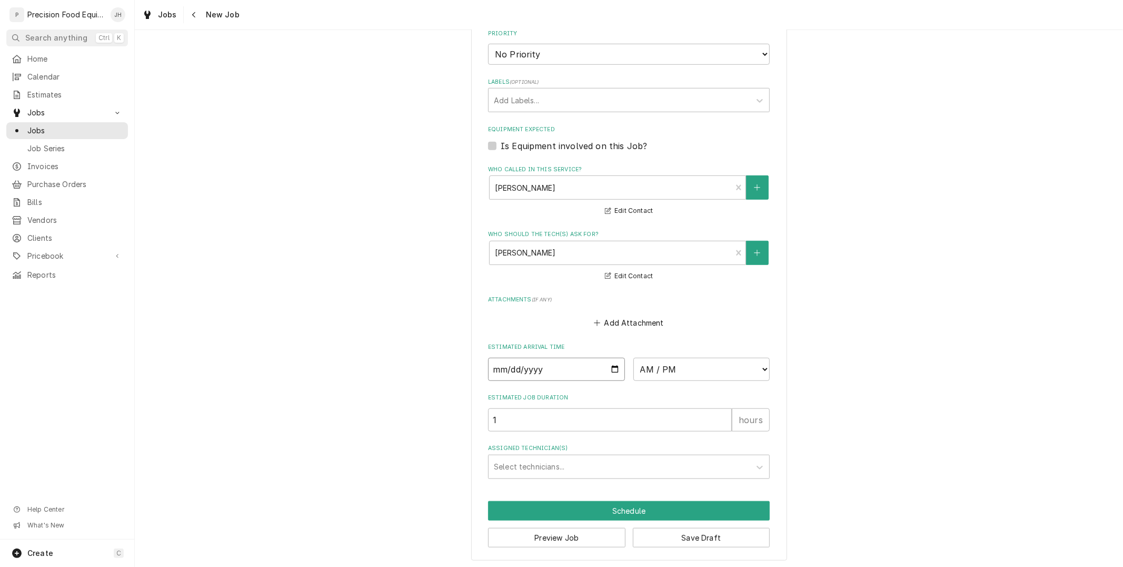
click at [607, 365] on input "Date" at bounding box center [556, 369] width 137 height 23
type input "2025-10-09"
type textarea "x"
click at [659, 371] on select "AM / PM 6:00 AM 6:15 AM 6:30 AM 6:45 AM 7:00 AM 7:15 AM 7:30 AM 7:45 AM 8:00 AM…" at bounding box center [701, 369] width 137 height 23
select select "09:00:00"
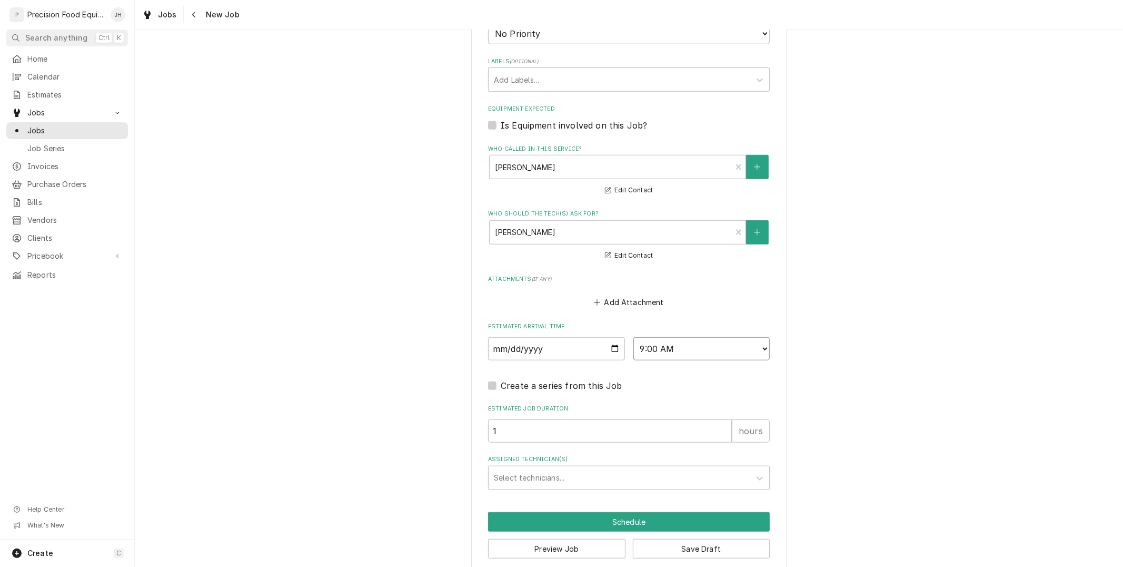
scroll to position [641, 0]
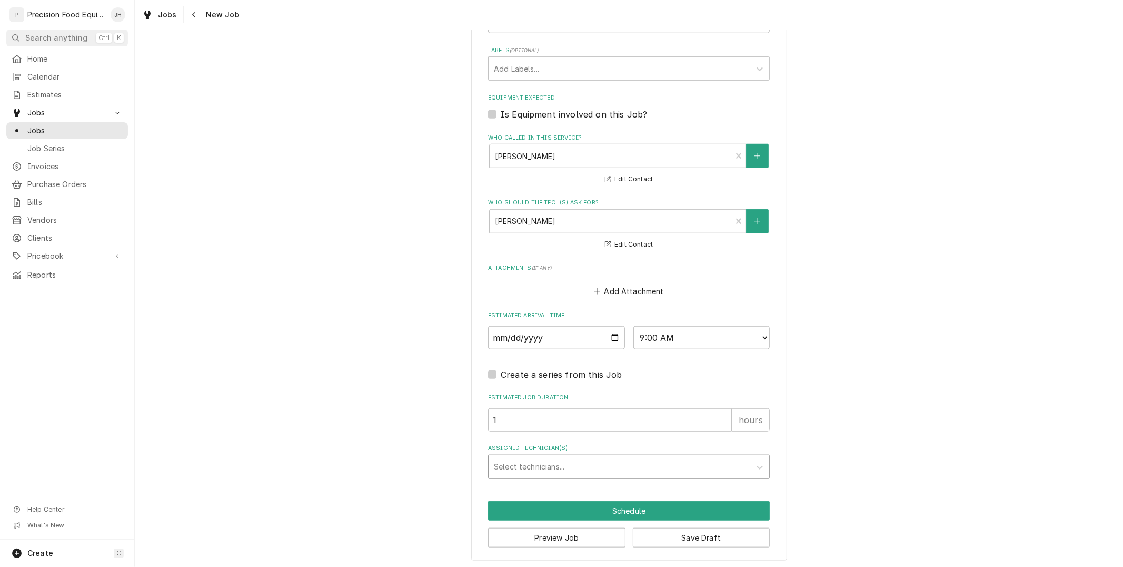
click at [613, 461] on div "Assigned Technician(s)" at bounding box center [619, 466] width 251 height 19
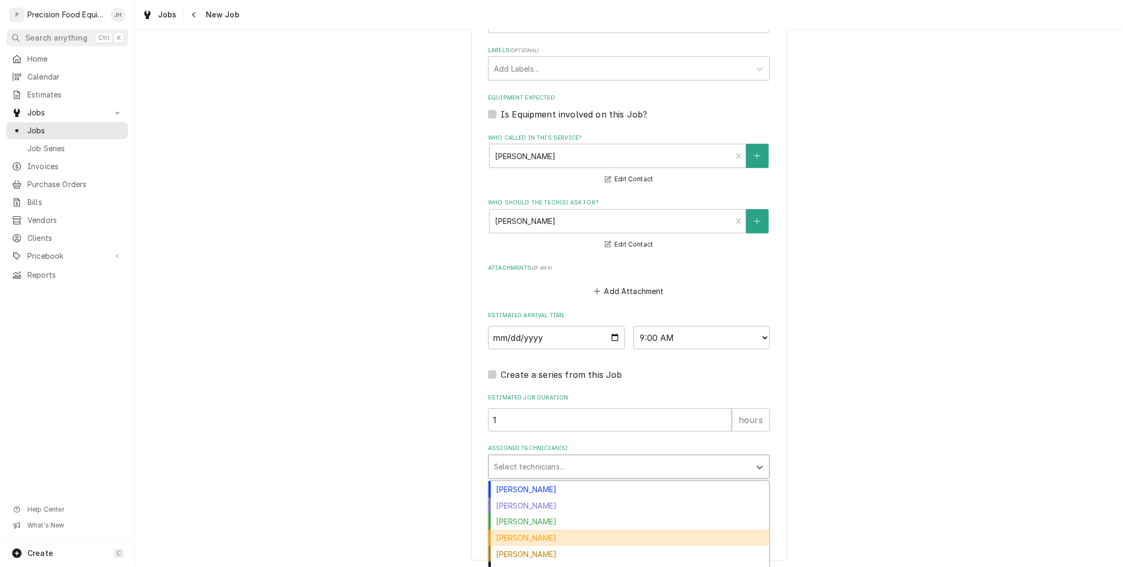
click at [571, 535] on div "Mike Caster" at bounding box center [629, 537] width 281 height 16
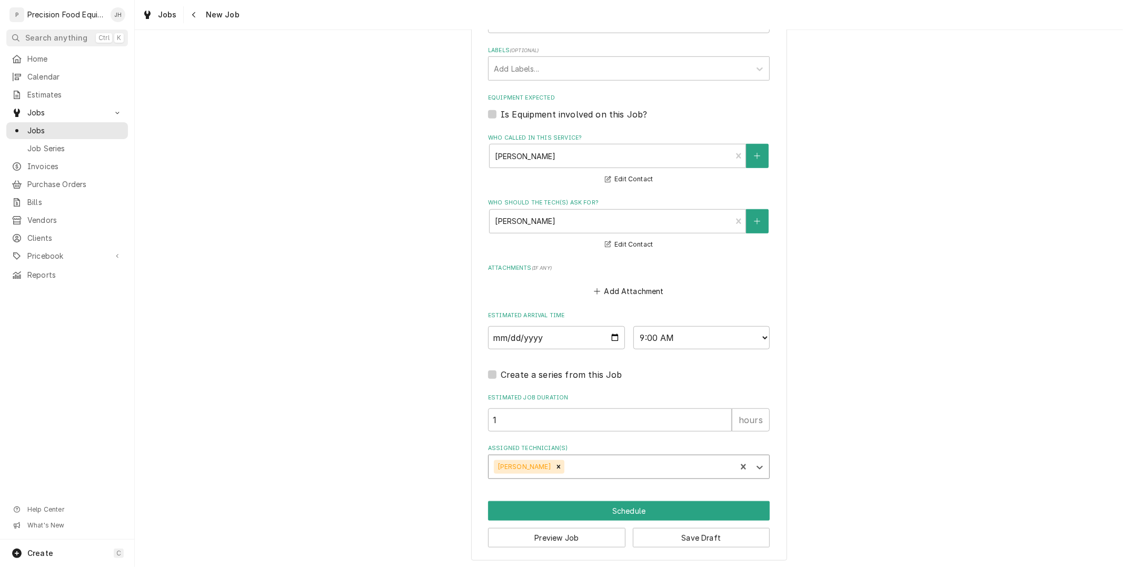
type textarea "x"
click at [685, 338] on select "AM / PM 6:00 AM 6:15 AM 6:30 AM 6:45 AM 7:00 AM 7:15 AM 7:30 AM 7:45 AM 8:00 AM…" at bounding box center [701, 337] width 137 height 23
select select "08:30:00"
click at [633, 326] on select "AM / PM 6:00 AM 6:15 AM 6:30 AM 6:45 AM 7:00 AM 7:15 AM 7:30 AM 7:45 AM 8:00 AM…" at bounding box center [701, 337] width 137 height 23
click at [671, 503] on button "Schedule" at bounding box center [629, 510] width 282 height 19
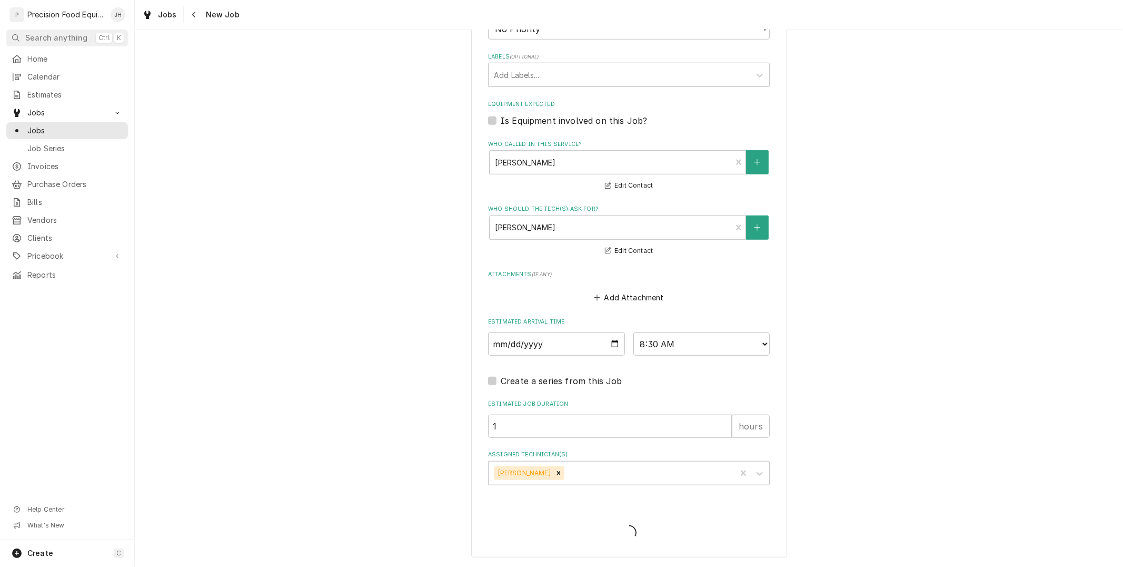
scroll to position [632, 0]
type textarea "x"
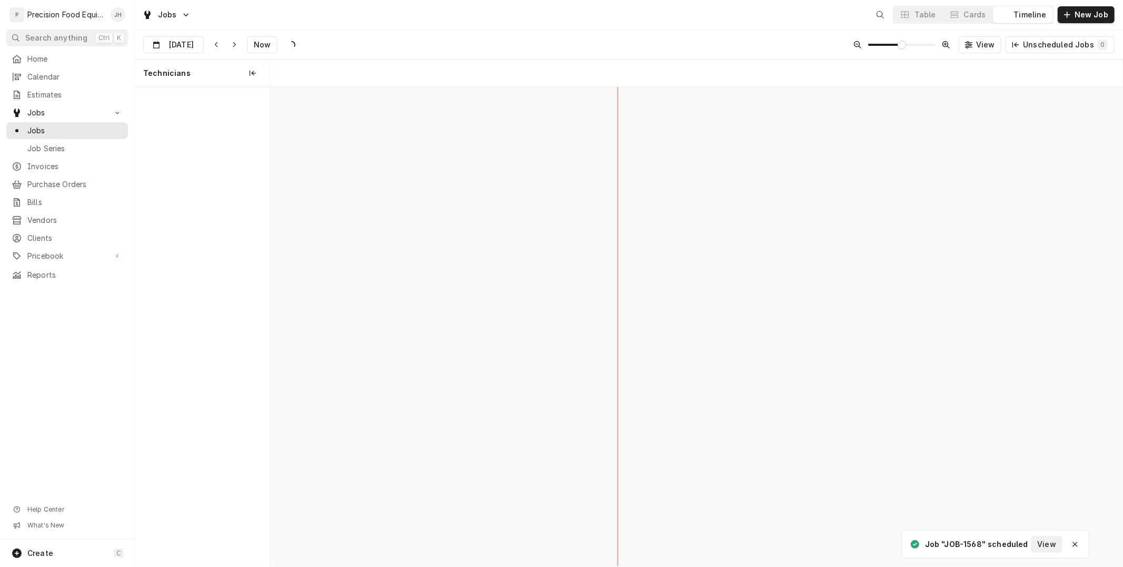
scroll to position [0, 16898]
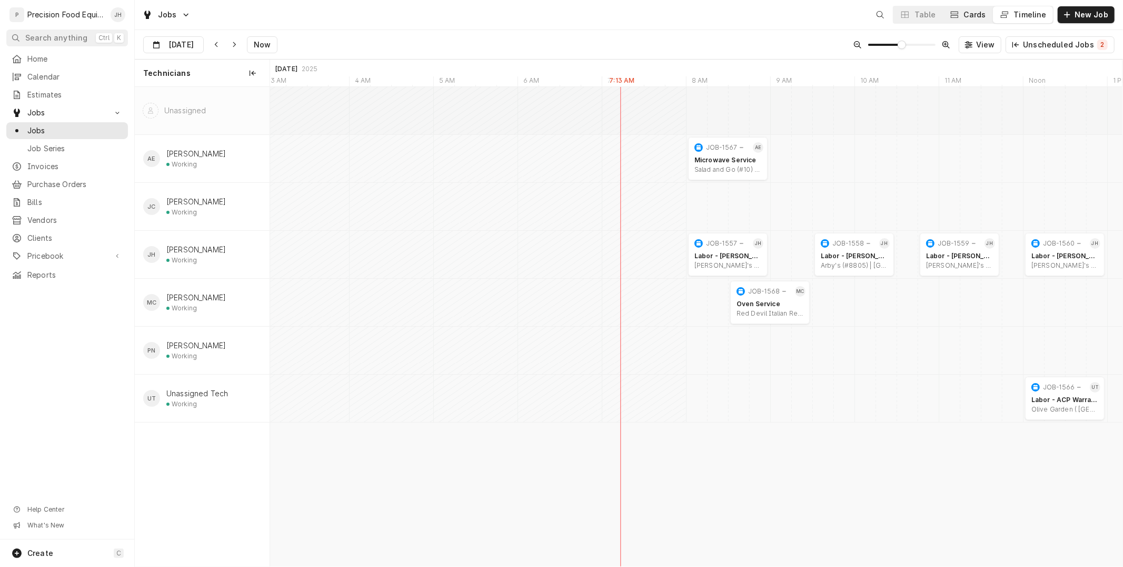
click at [983, 14] on div "Cards" at bounding box center [975, 14] width 22 height 11
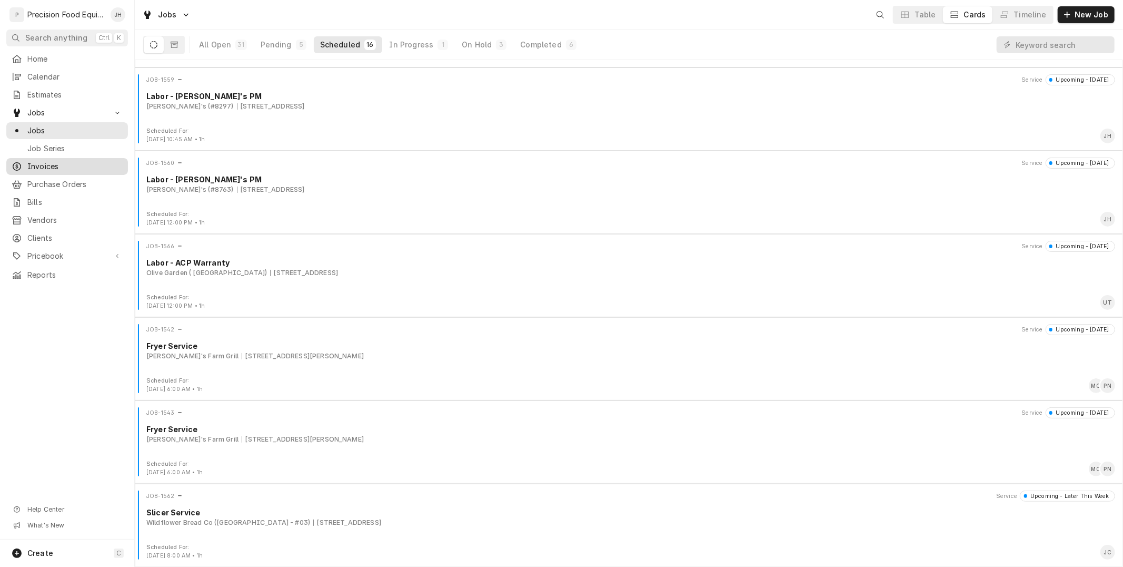
scroll to position [0, 0]
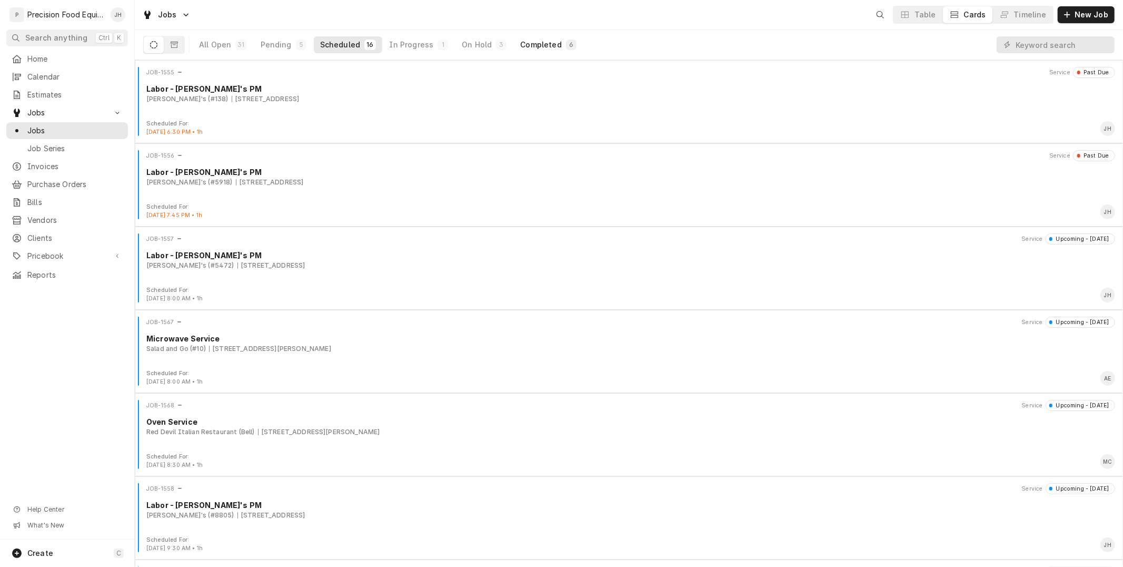
click at [534, 44] on div "Completed" at bounding box center [540, 44] width 41 height 11
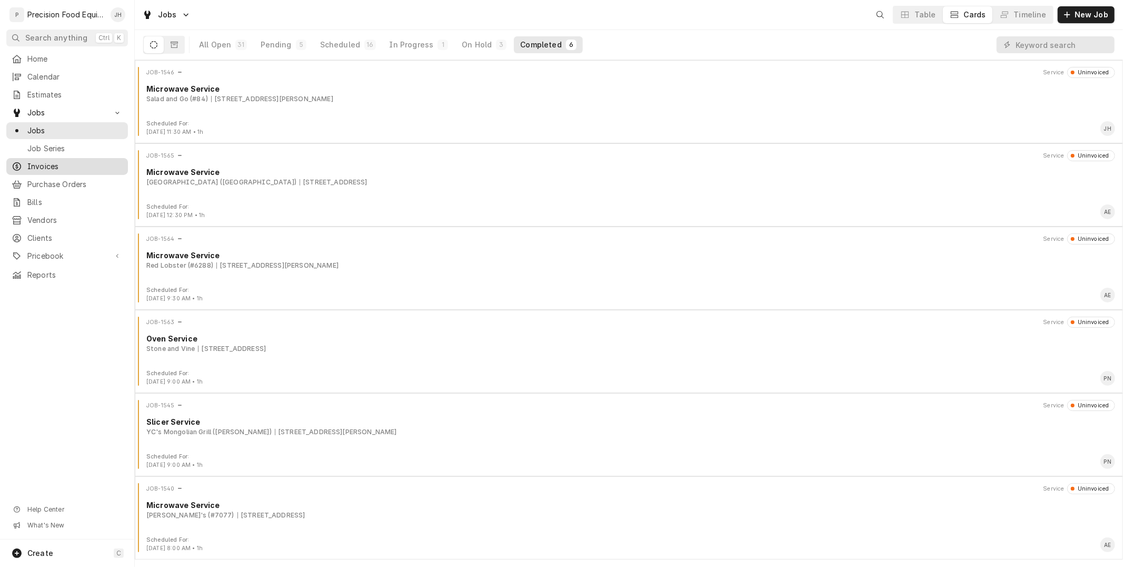
click at [45, 164] on span "Invoices" at bounding box center [74, 166] width 95 height 11
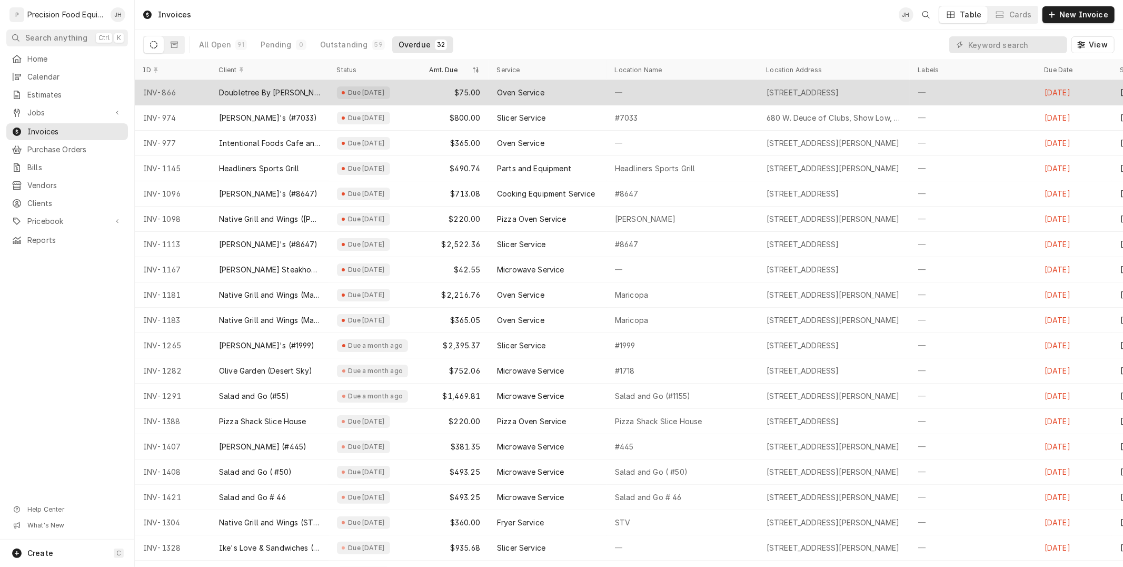
click at [463, 97] on div "$75.00" at bounding box center [454, 92] width 67 height 25
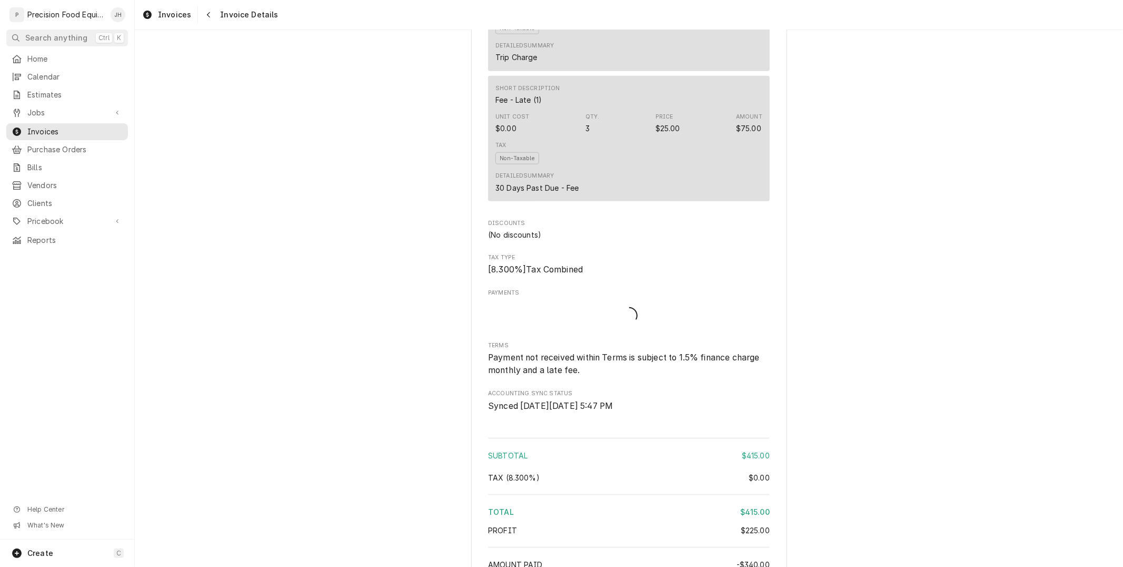
scroll to position [1162, 0]
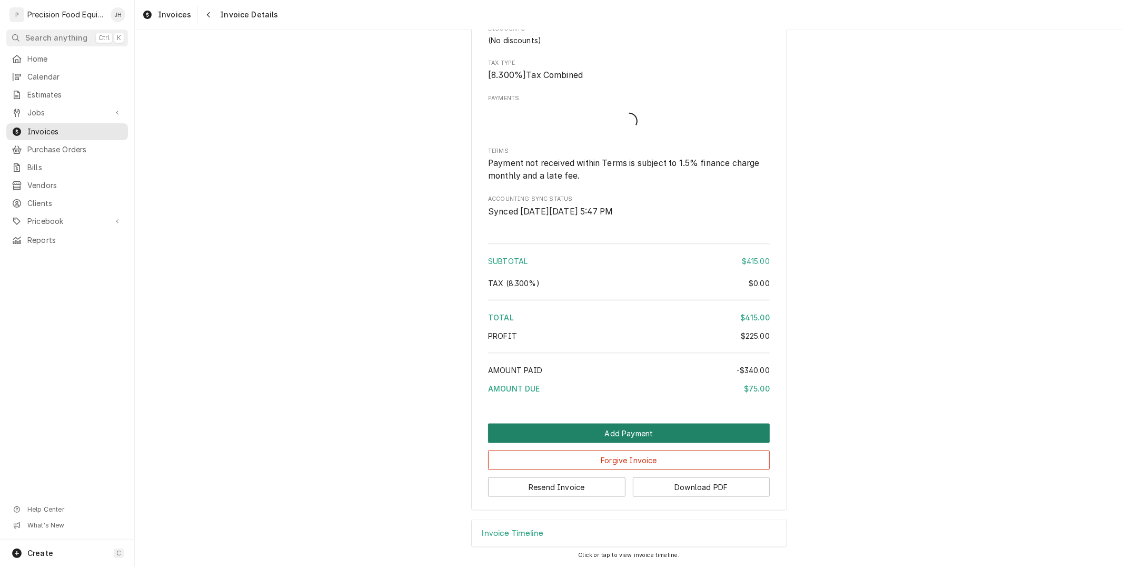
click at [621, 433] on button "Add Payment" at bounding box center [629, 432] width 282 height 19
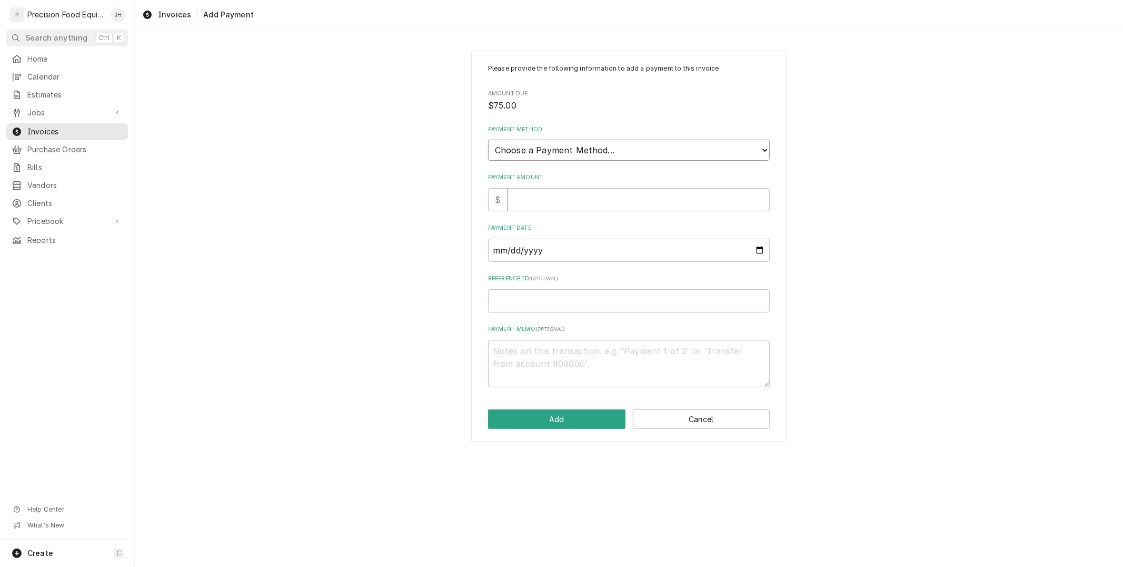
drag, startPoint x: 512, startPoint y: 142, endPoint x: 514, endPoint y: 148, distance: 6.2
click at [512, 142] on select "Choose a Payment Method... Cash Check Credit/Debit Card ACH/eCheck Other" at bounding box center [629, 150] width 282 height 21
click at [514, 147] on select "Choose a Payment Method... Cash Check Credit/Debit Card ACH/eCheck Other" at bounding box center [629, 150] width 282 height 21
click at [619, 151] on select "Choose a Payment Method... Cash Check Credit/Debit Card ACH/eCheck Other" at bounding box center [629, 150] width 282 height 21
select select "4"
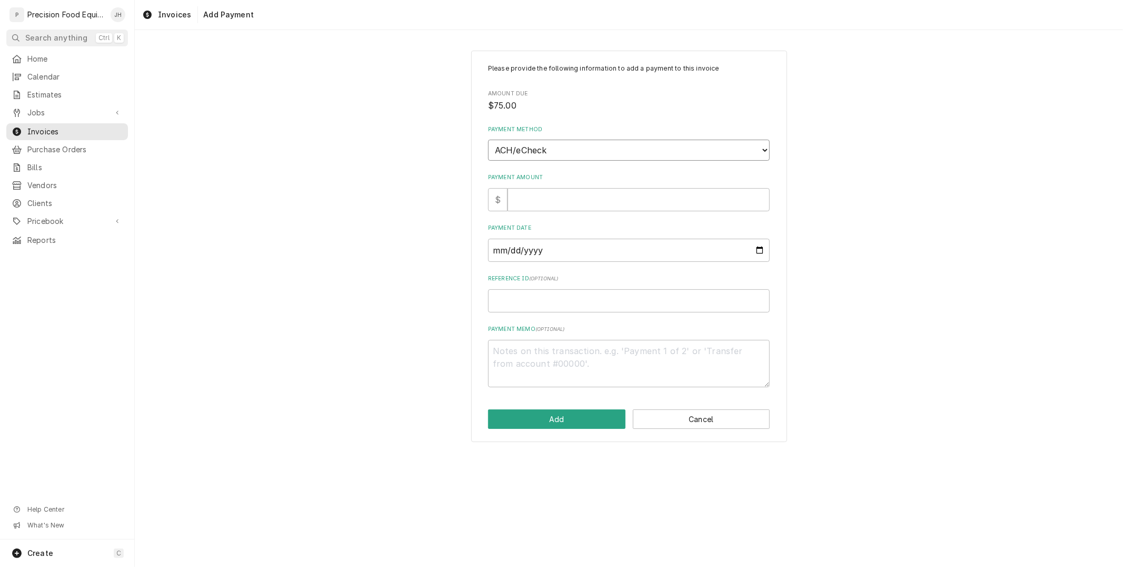
click at [488, 140] on select "Choose a Payment Method... Cash Check Credit/Debit Card ACH/eCheck Other" at bounding box center [629, 150] width 282 height 21
click at [592, 205] on input "Payment Amount" at bounding box center [639, 199] width 262 height 23
type textarea "x"
type input "7"
type textarea "x"
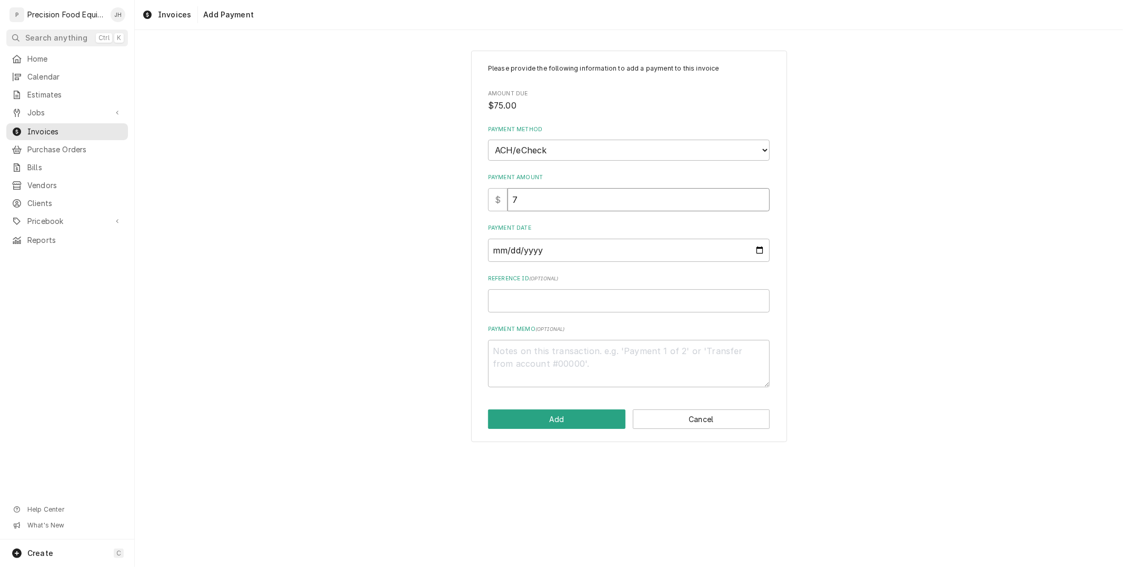
type input "75"
type textarea "x"
type input "75.0"
type textarea "x"
type input "75.00"
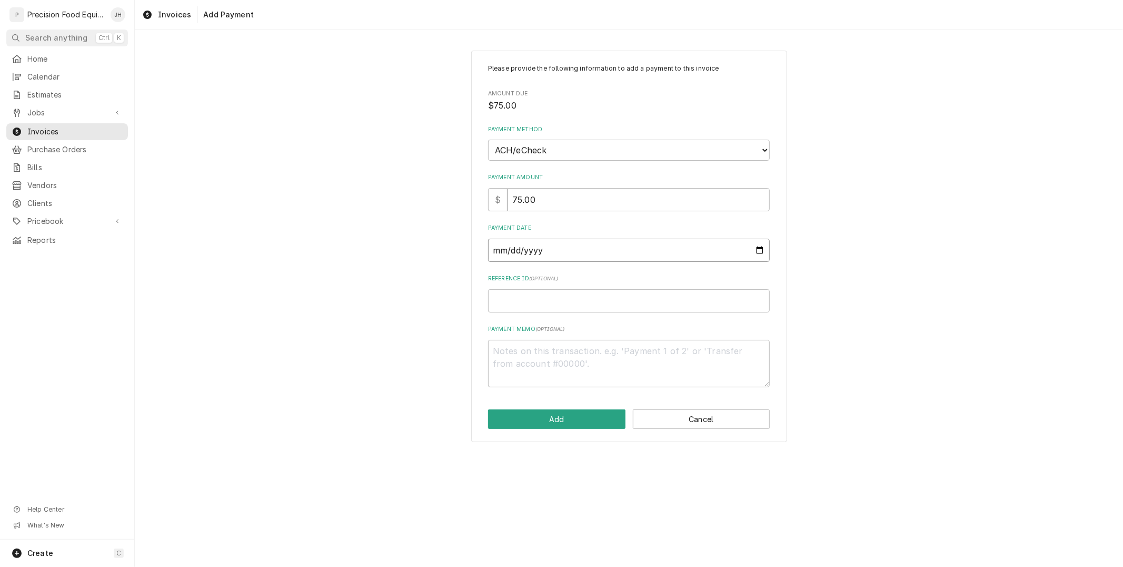
click at [523, 247] on input "Payment Date" at bounding box center [629, 250] width 282 height 23
click at [761, 246] on input "Payment Date" at bounding box center [629, 250] width 282 height 23
type input "2025-10-09"
click at [572, 303] on input "Reference ID ( optional )" at bounding box center [629, 300] width 282 height 23
type textarea "x"
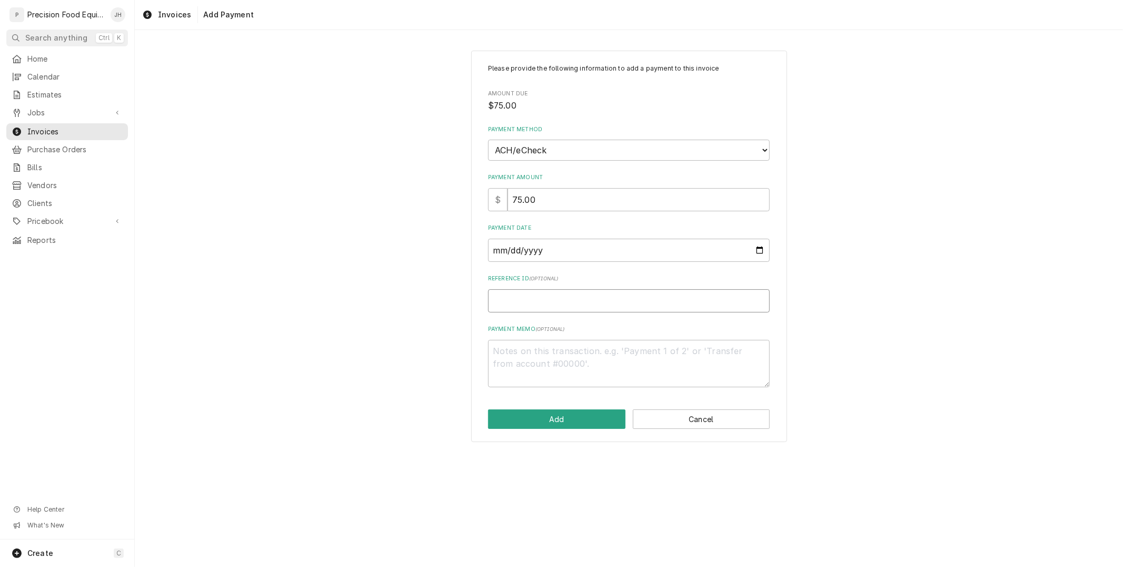
type input "A"
type textarea "x"
type input "AC"
type textarea "x"
type input "ACH"
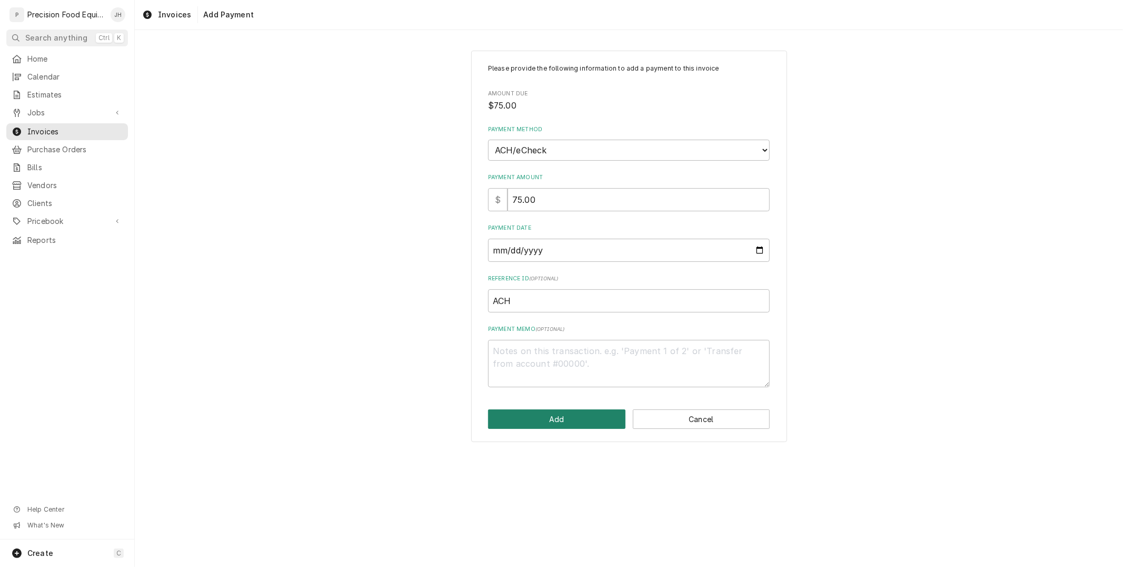
click at [580, 412] on button "Add" at bounding box center [556, 418] width 137 height 19
type textarea "x"
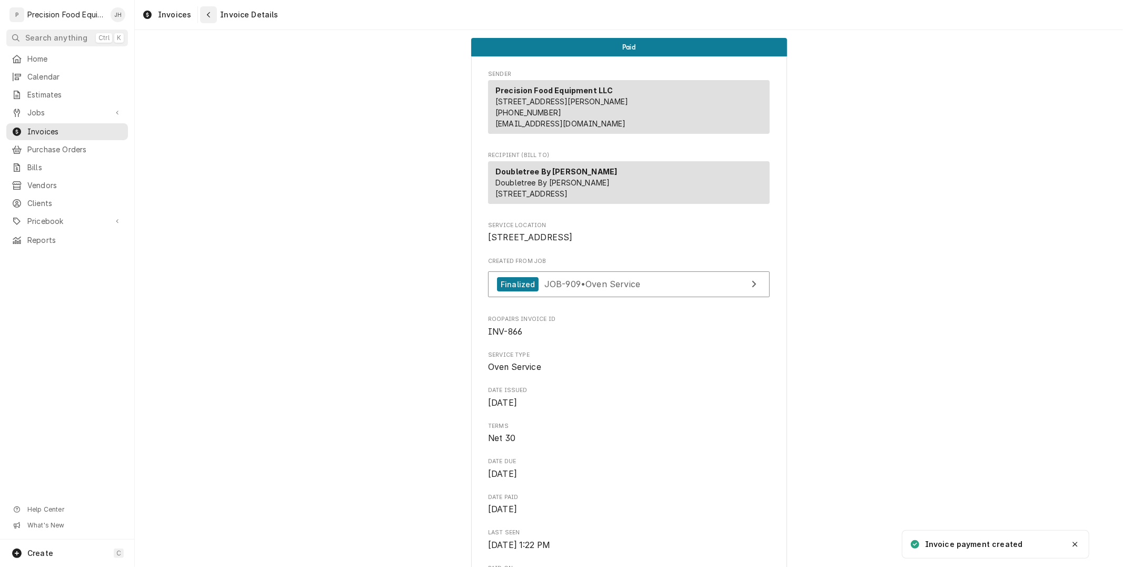
click at [206, 17] on icon "Navigate back" at bounding box center [208, 14] width 5 height 7
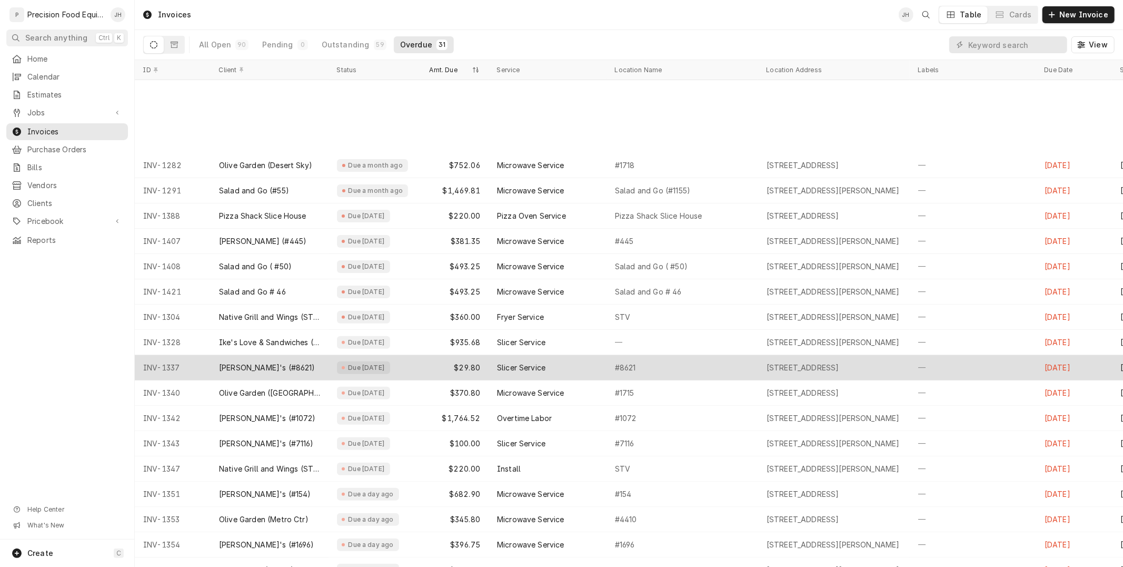
scroll to position [306, 0]
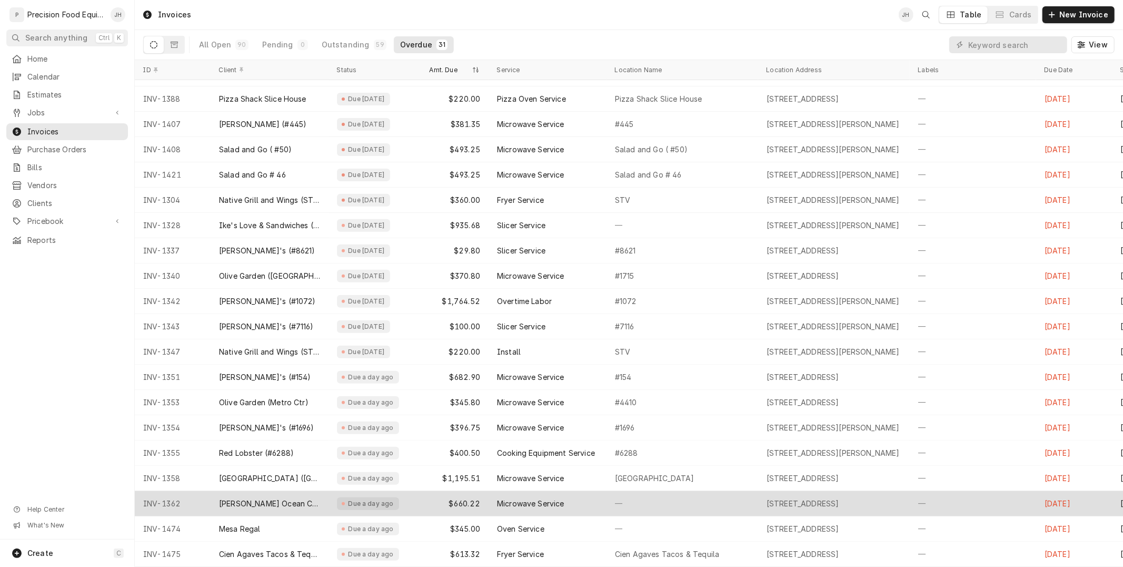
click at [593, 491] on div "Microwave Service" at bounding box center [548, 503] width 118 height 25
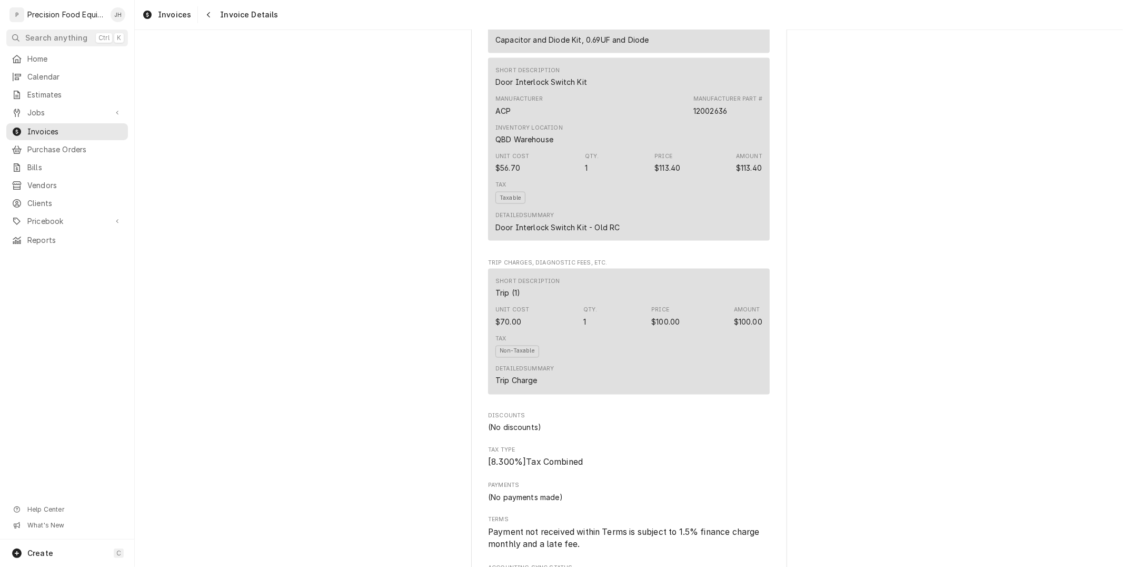
scroll to position [1791, 0]
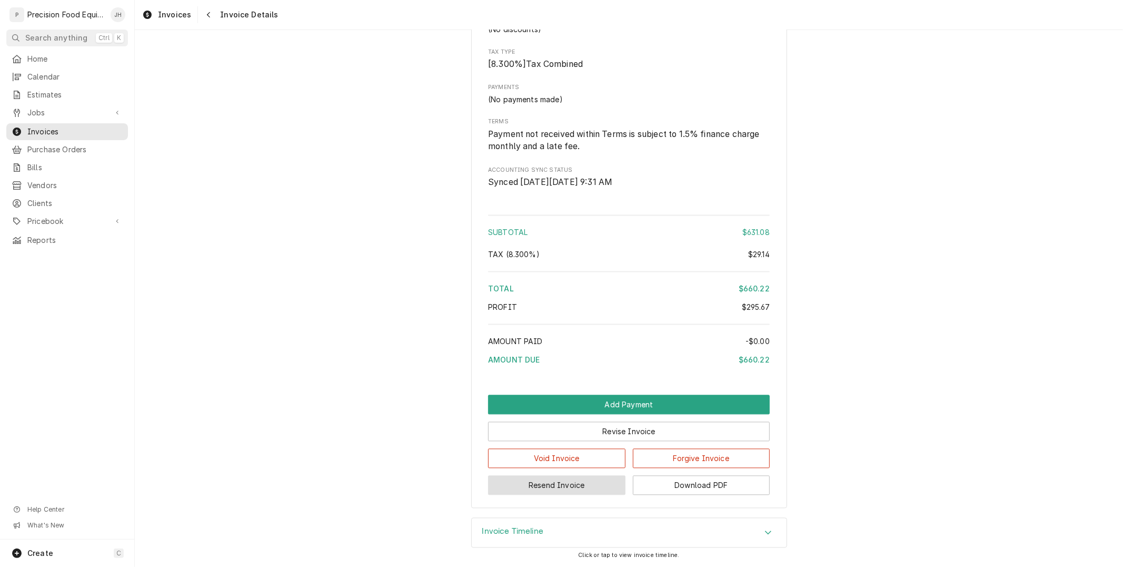
click at [593, 483] on button "Resend Invoice" at bounding box center [556, 484] width 137 height 19
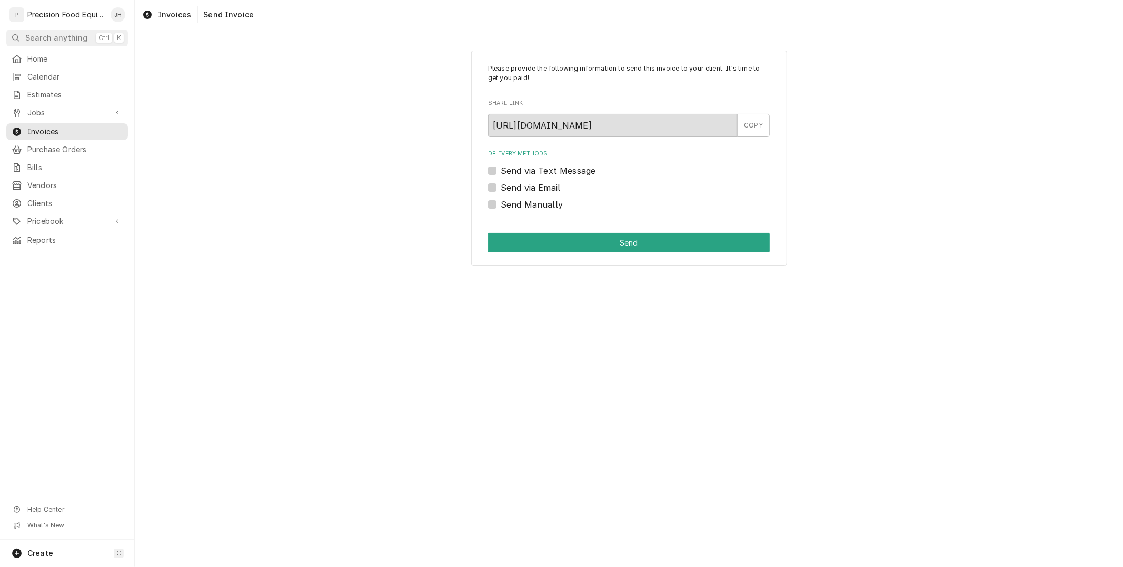
click at [501, 171] on label "Send via Text Message" at bounding box center [548, 170] width 95 height 13
click at [501, 171] on input "Send via Text Message" at bounding box center [642, 175] width 282 height 23
checkbox input "true"
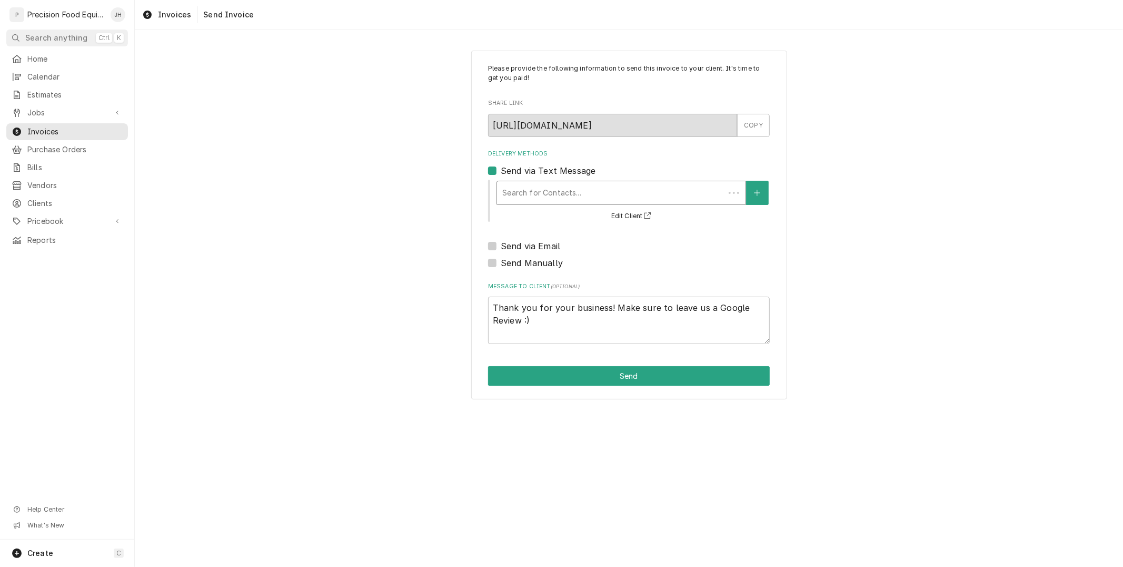
click at [523, 188] on div "Delivery Methods" at bounding box center [610, 192] width 217 height 19
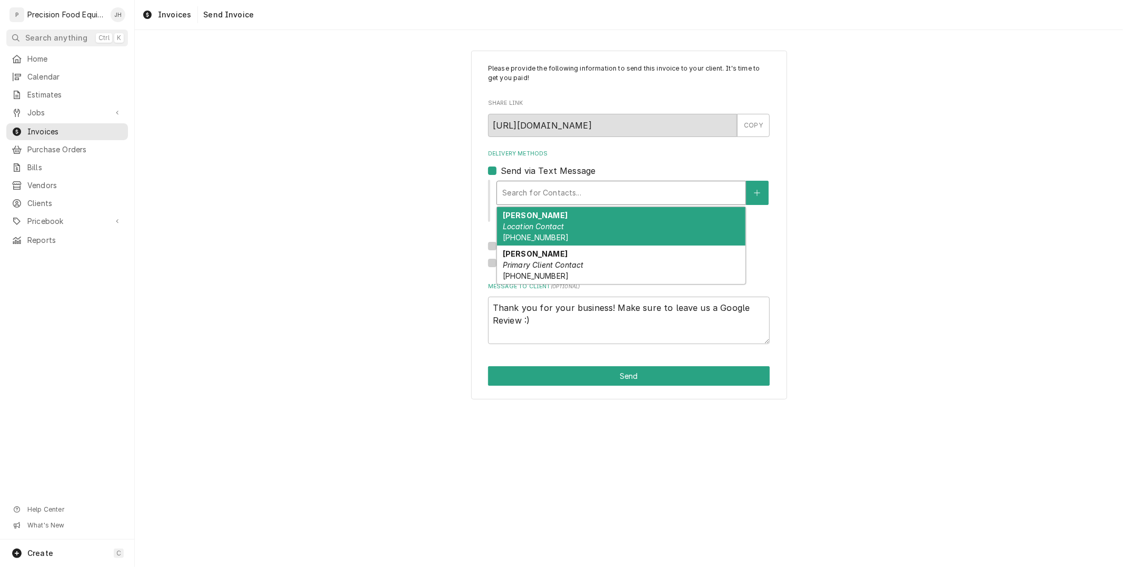
click at [539, 219] on div "[PERSON_NAME] Location Contact [PHONE_NUMBER]" at bounding box center [621, 226] width 249 height 38
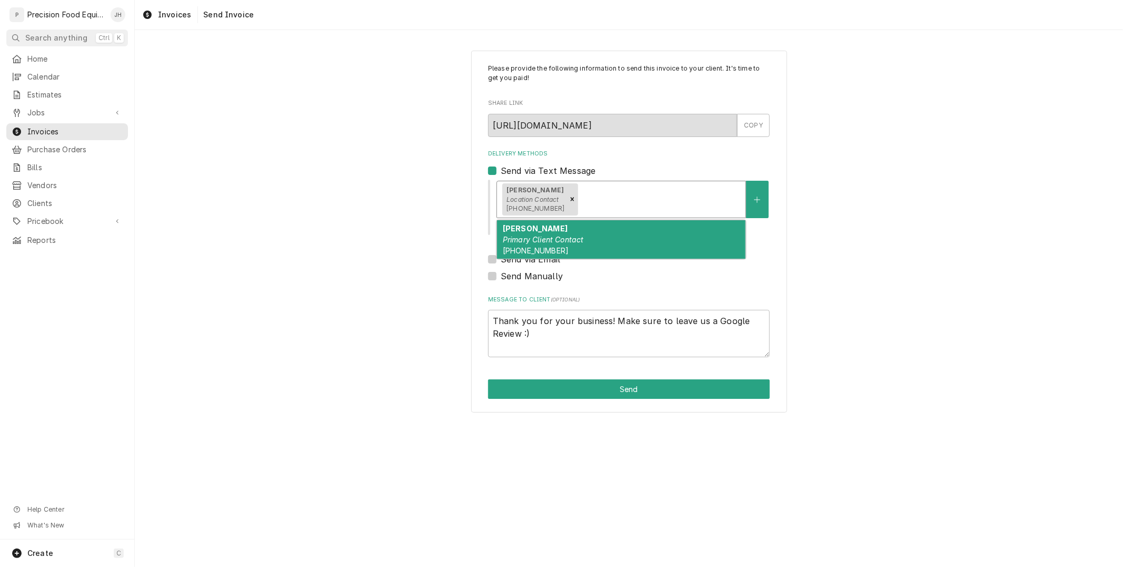
click at [639, 185] on div "[PERSON_NAME] Location Contact [PHONE_NUMBER]" at bounding box center [621, 199] width 249 height 36
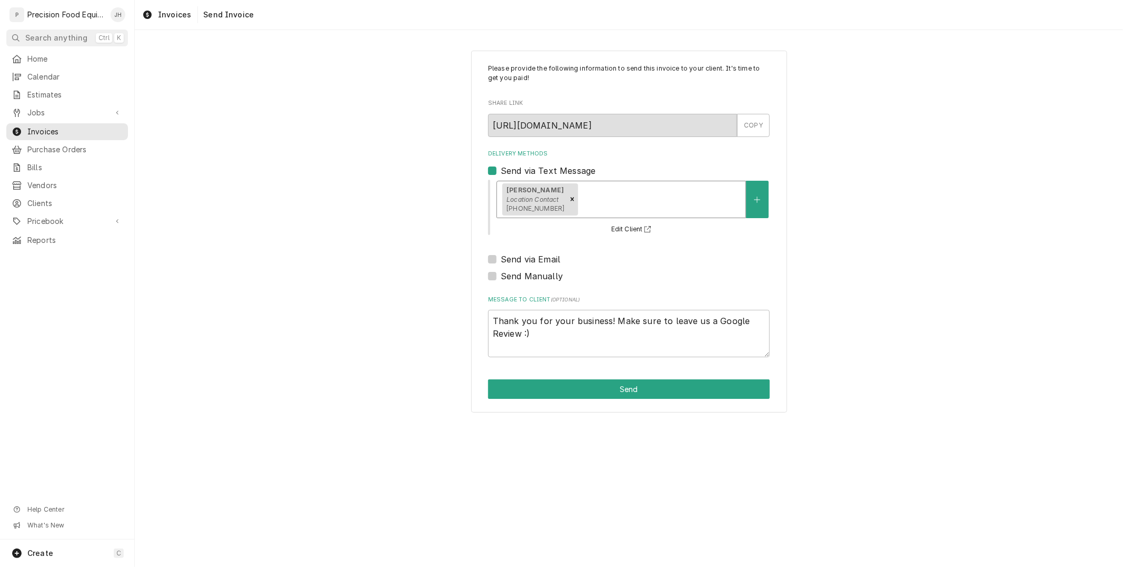
drag, startPoint x: 636, startPoint y: 217, endPoint x: 507, endPoint y: 263, distance: 136.9
click at [635, 217] on div "[PERSON_NAME] Location Contact [PHONE_NUMBER]" at bounding box center [622, 199] width 250 height 37
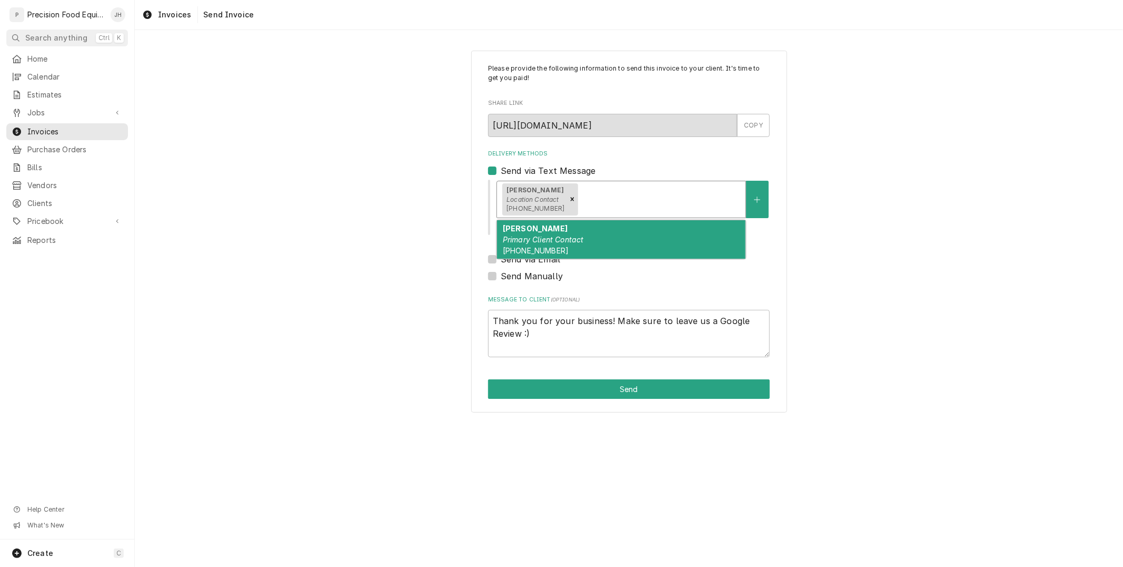
click at [620, 187] on div "[PERSON_NAME] Location Contact [PHONE_NUMBER]" at bounding box center [621, 199] width 249 height 36
click at [587, 230] on div "[PERSON_NAME] Primary Client Contact [PHONE_NUMBER]" at bounding box center [621, 239] width 249 height 38
type textarea "x"
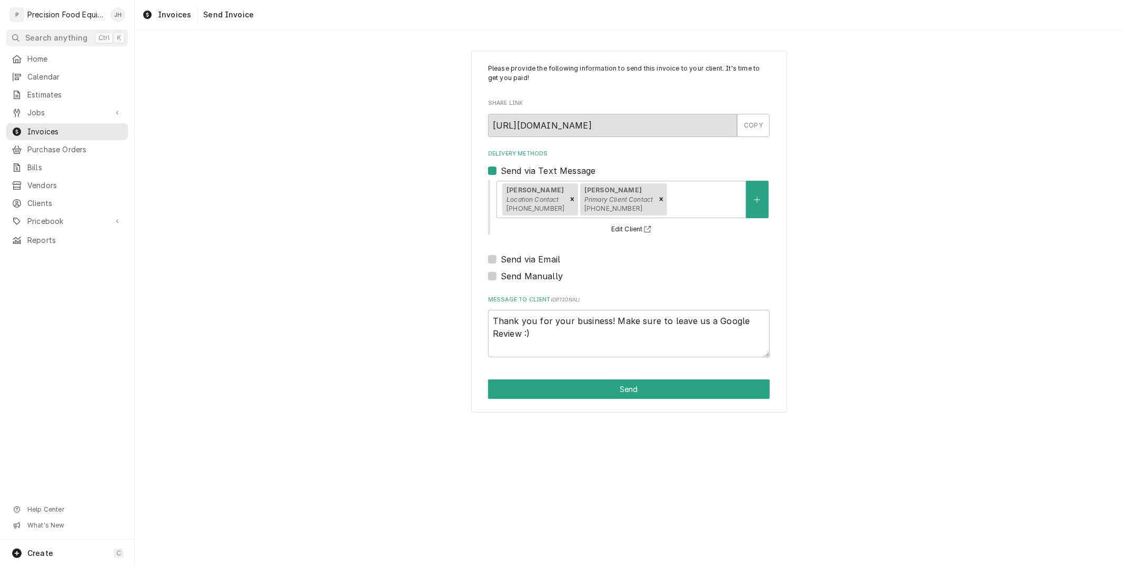
click at [501, 261] on label "Send via Email" at bounding box center [531, 259] width 60 height 13
click at [501, 261] on input "Send via Email" at bounding box center [642, 264] width 282 height 23
checkbox input "true"
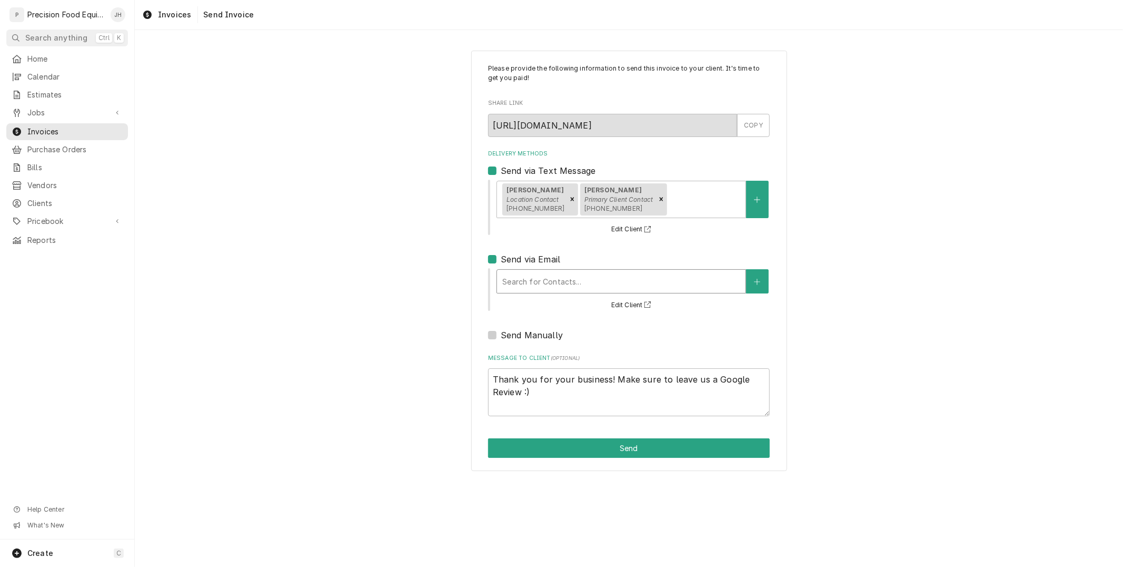
click at [564, 284] on div "Delivery Methods" at bounding box center [621, 281] width 238 height 19
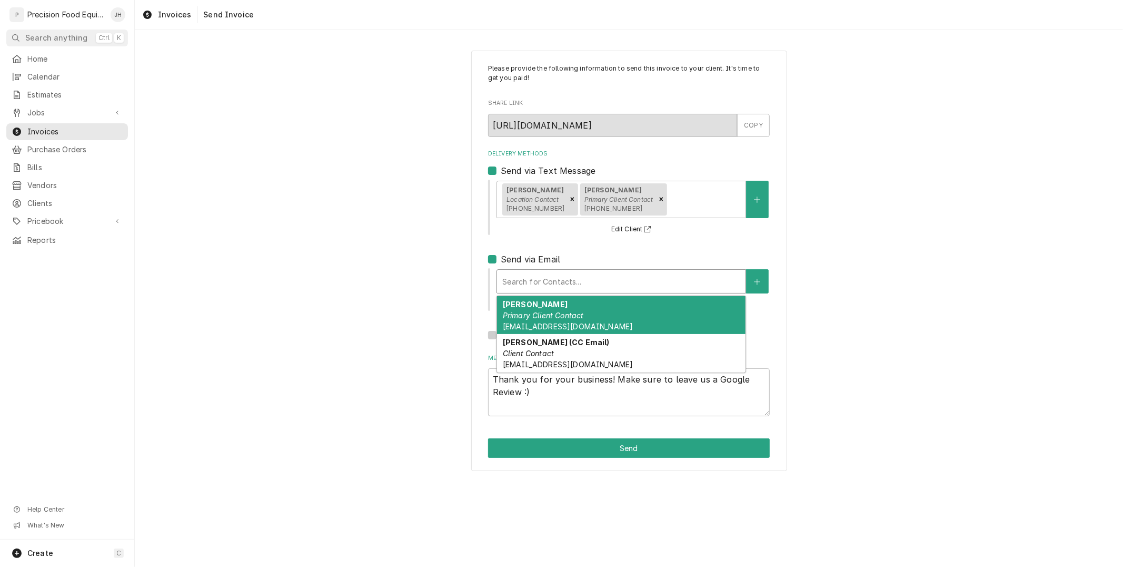
click at [571, 304] on div "[PERSON_NAME] Primary Client Contact [EMAIL_ADDRESS][DOMAIN_NAME]" at bounding box center [621, 315] width 249 height 38
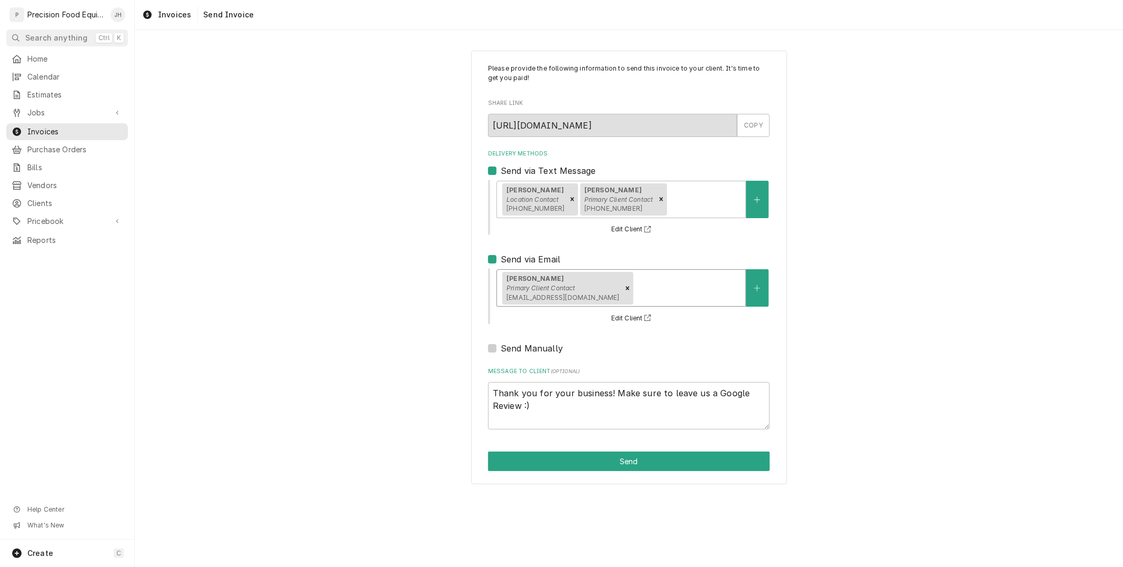
click at [654, 285] on div "Delivery Methods" at bounding box center [687, 288] width 105 height 19
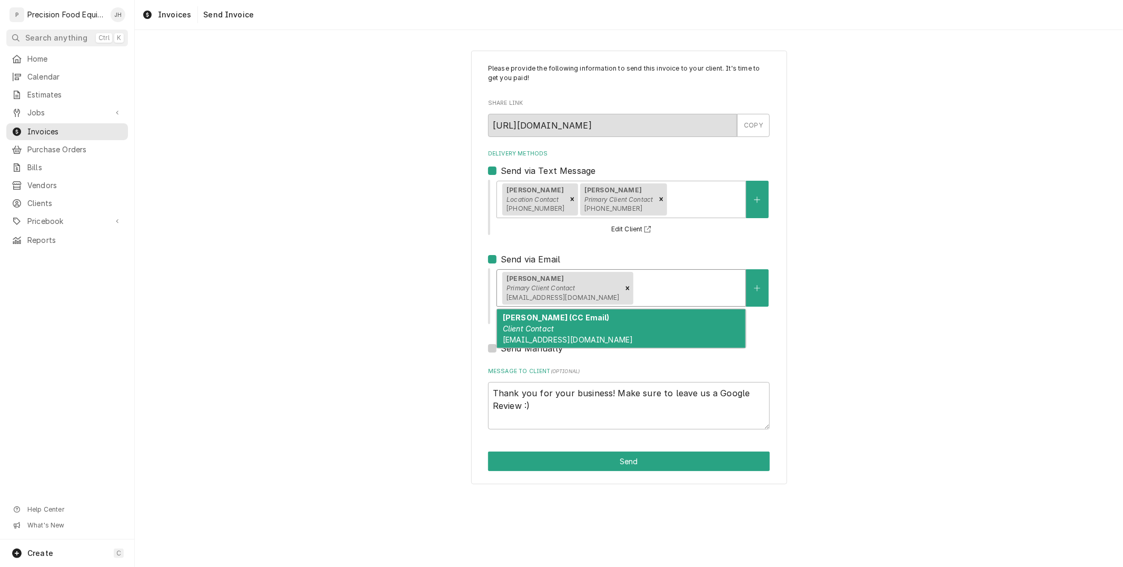
click at [659, 325] on div "[PERSON_NAME] (CC Email) Client Contact [EMAIL_ADDRESS][DOMAIN_NAME]" at bounding box center [621, 328] width 249 height 38
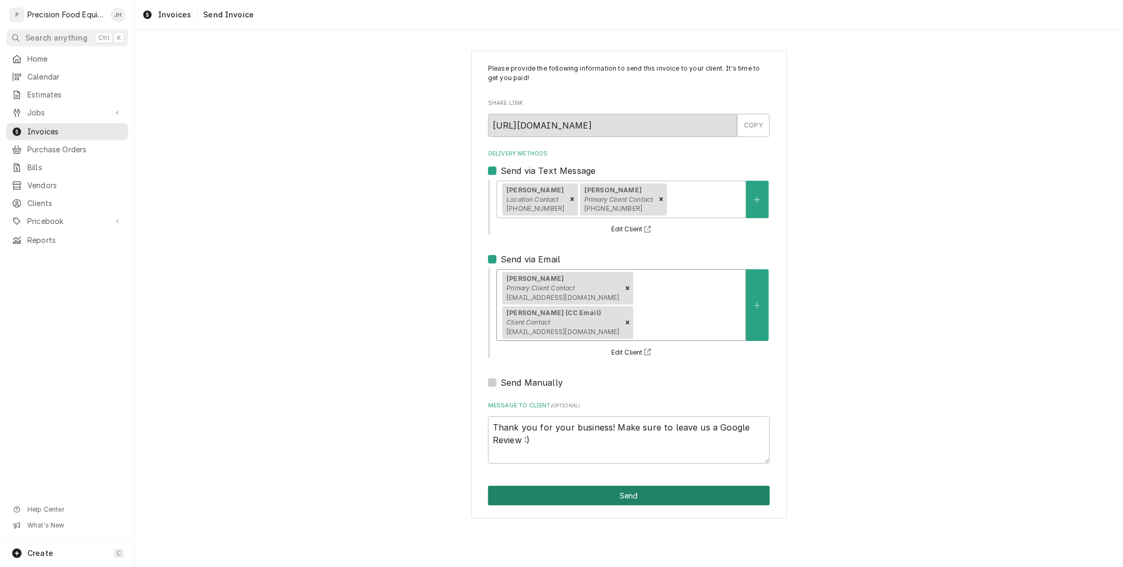
click at [690, 485] on button "Send" at bounding box center [629, 494] width 282 height 19
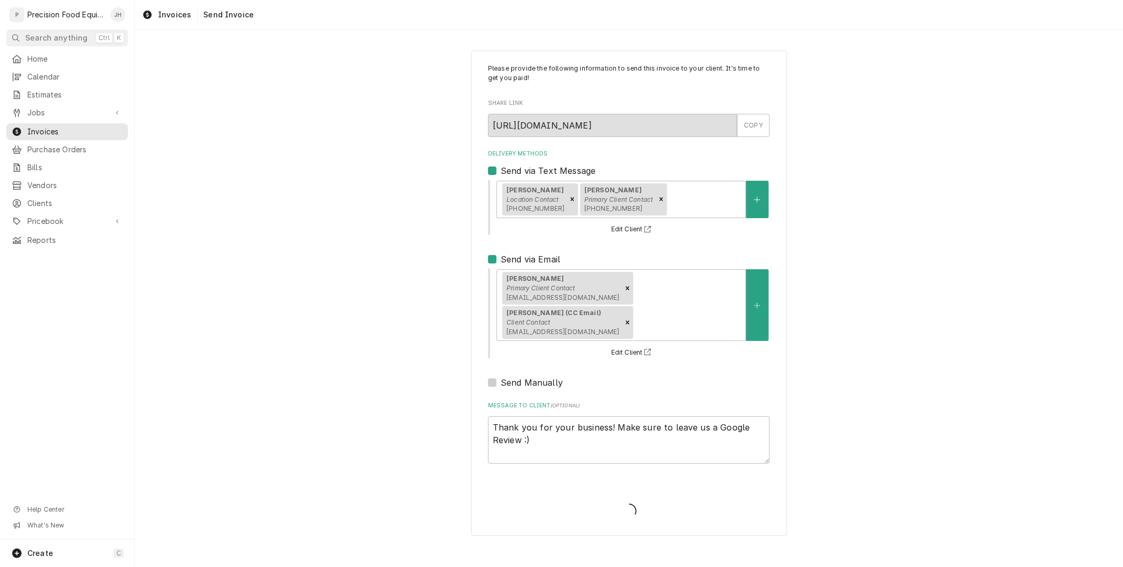
type textarea "x"
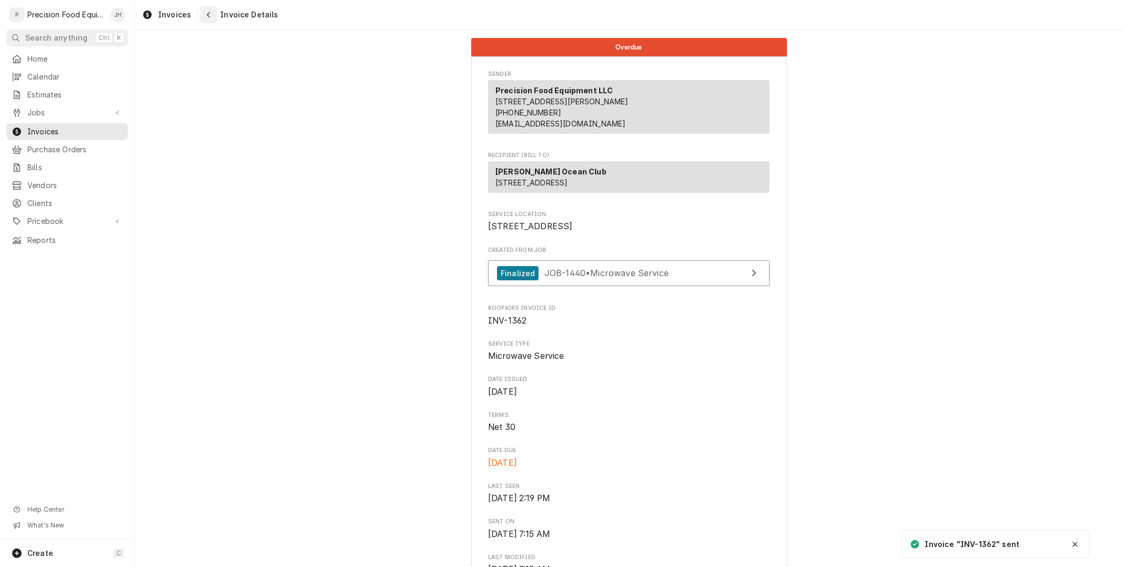
click at [203, 14] on div "Navigate back" at bounding box center [208, 14] width 11 height 11
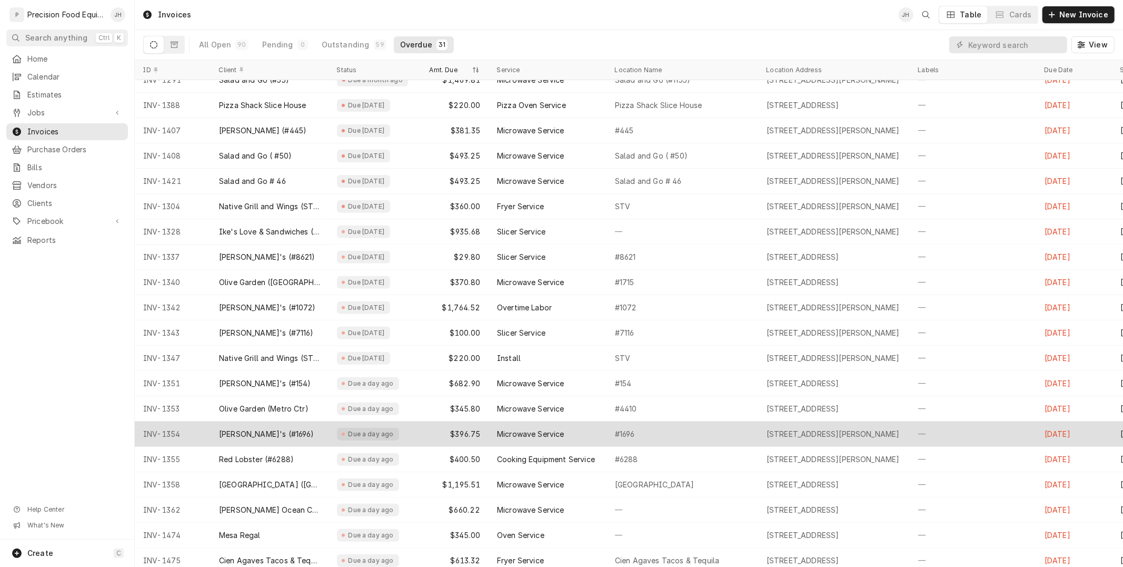
scroll to position [306, 0]
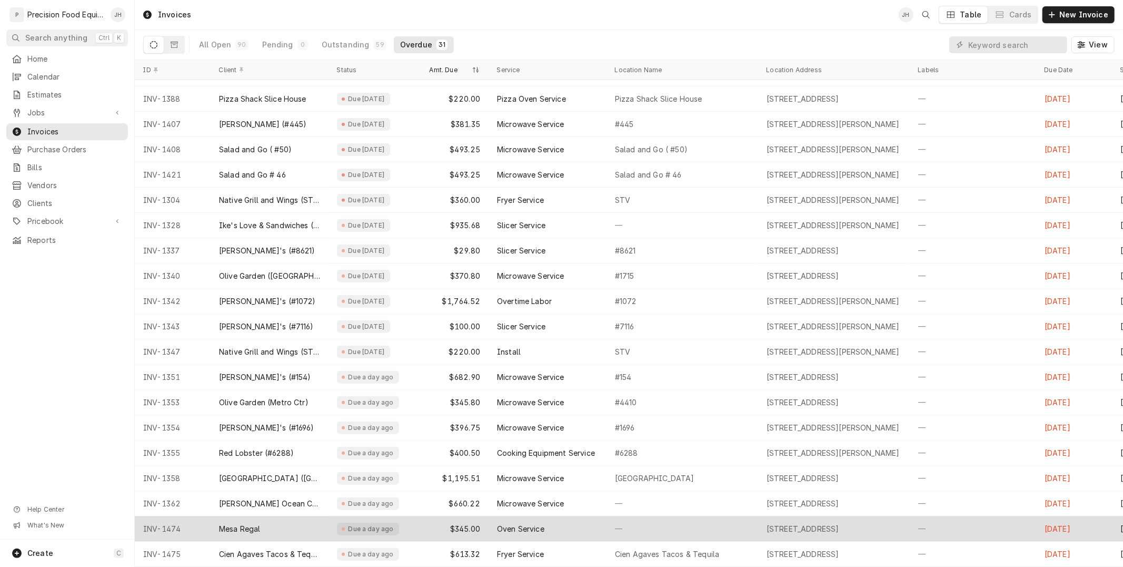
click at [360, 524] on div "Due a day ago" at bounding box center [371, 528] width 48 height 8
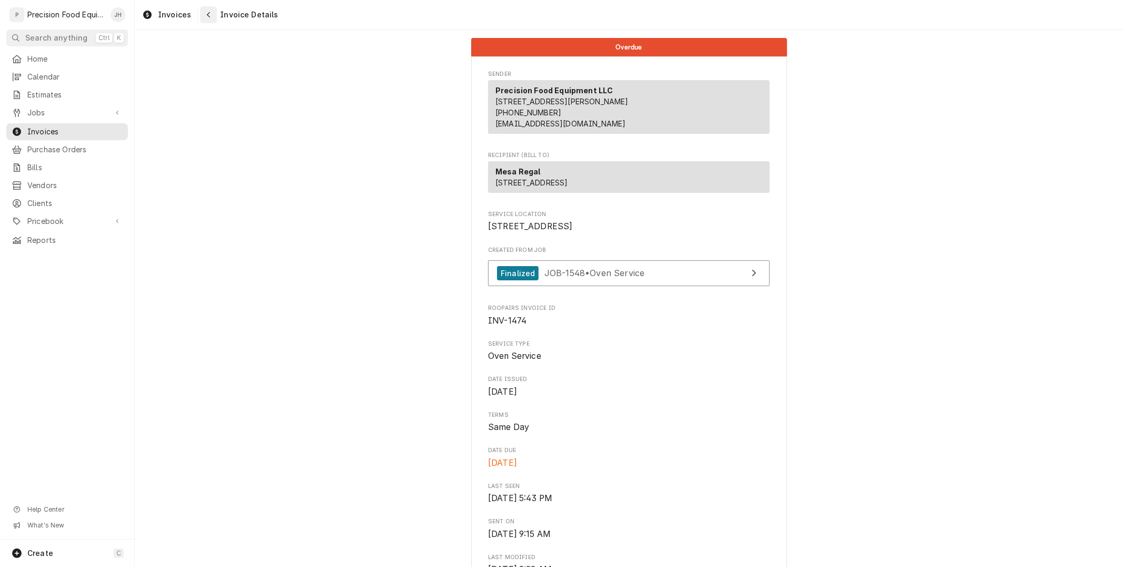
click at [206, 18] on icon "Navigate back" at bounding box center [208, 14] width 5 height 7
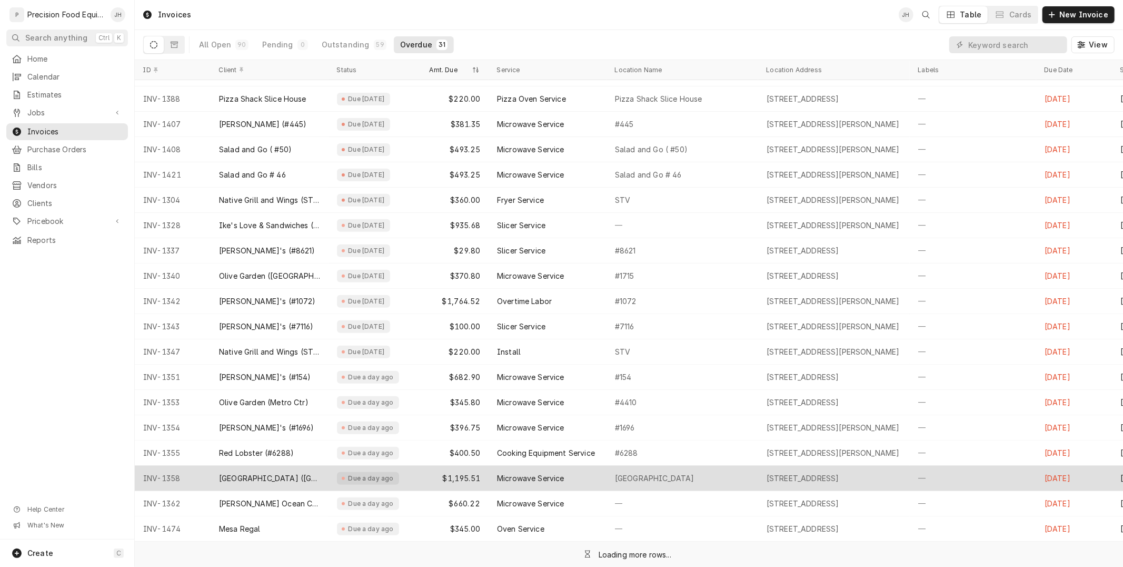
scroll to position [306, 0]
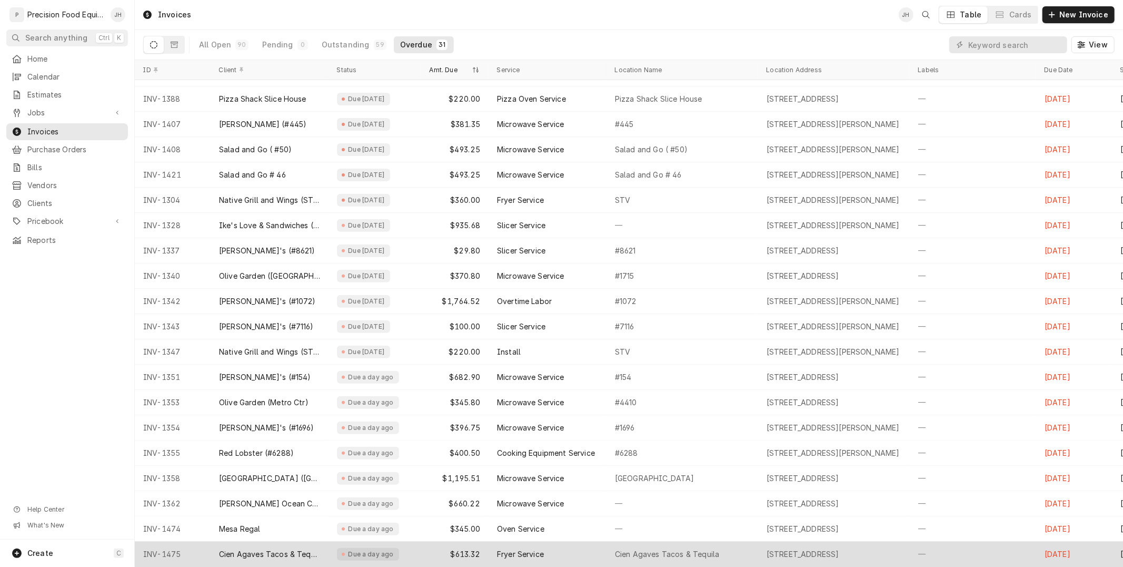
click at [494, 543] on div "Fryer Service" at bounding box center [548, 553] width 118 height 25
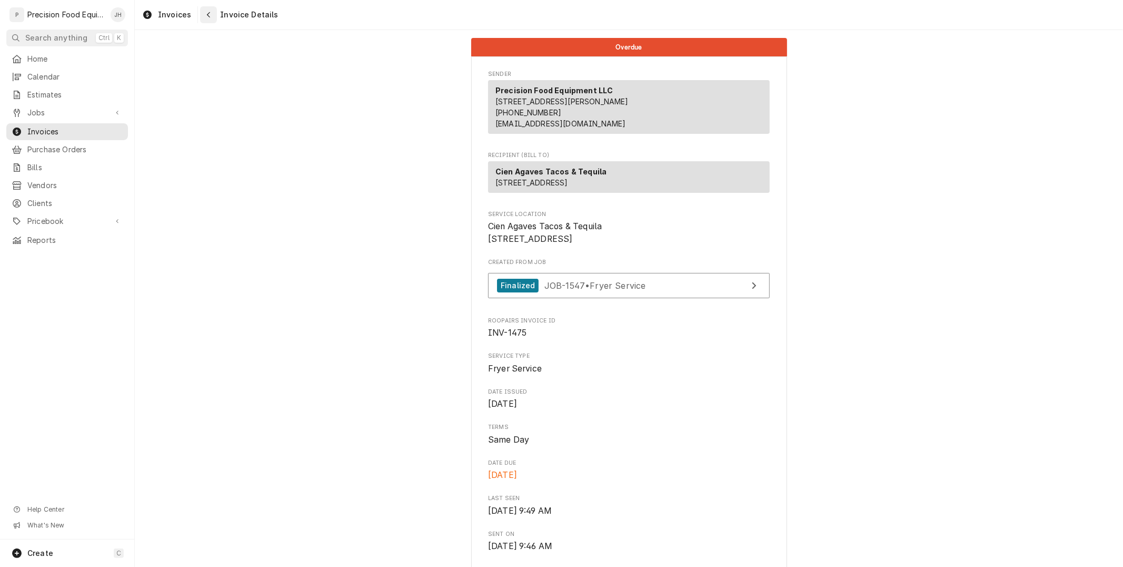
click at [203, 18] on div "Navigate back" at bounding box center [208, 14] width 11 height 11
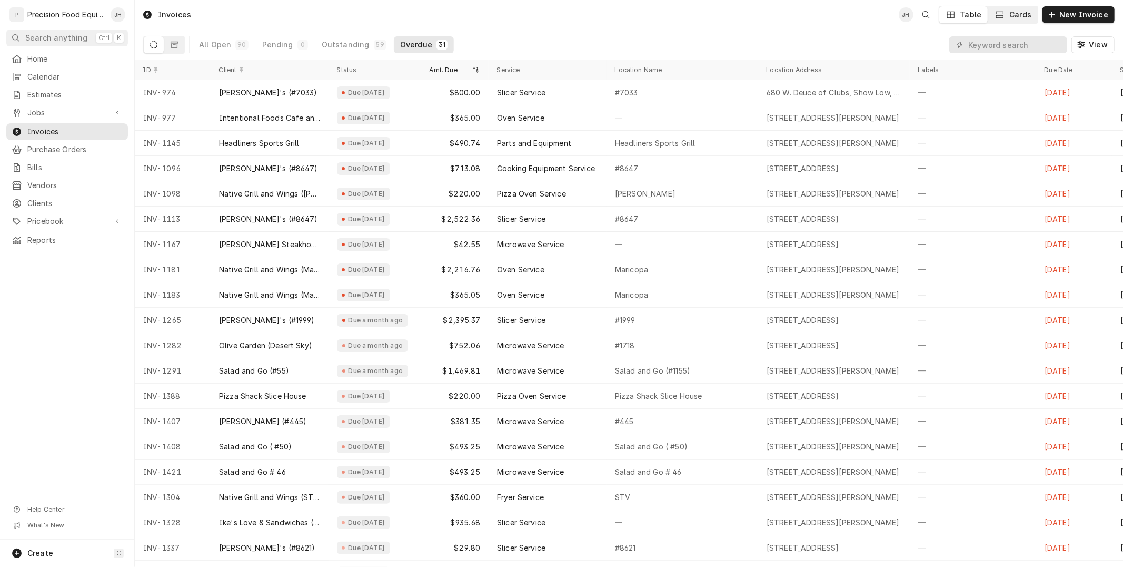
click at [1029, 17] on div "Cards" at bounding box center [1020, 14] width 22 height 11
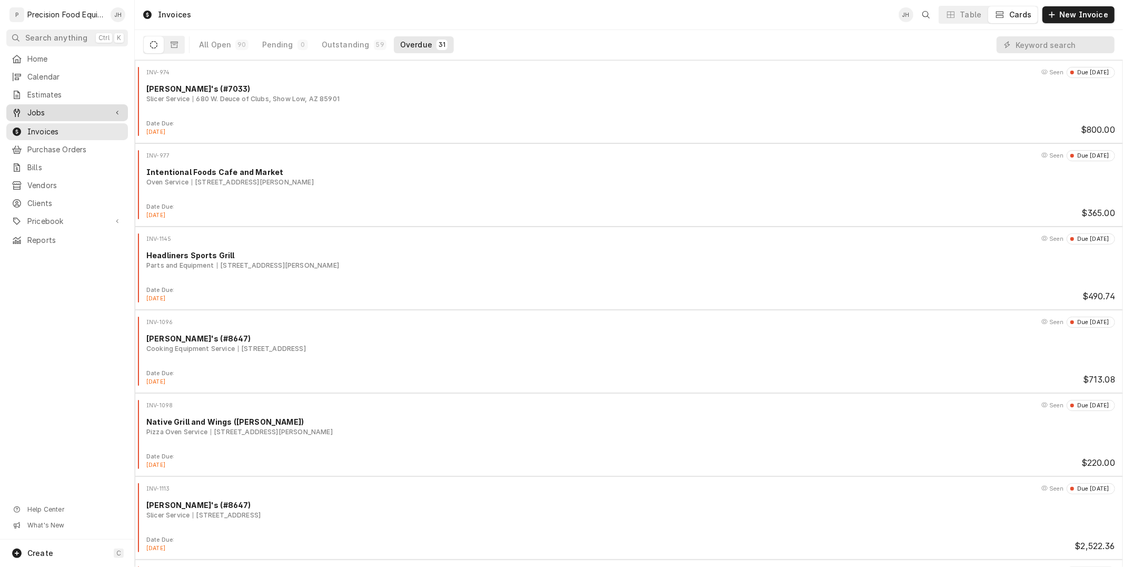
click at [51, 113] on span "Jobs" at bounding box center [67, 112] width 80 height 11
click at [56, 131] on span "Jobs" at bounding box center [74, 130] width 95 height 11
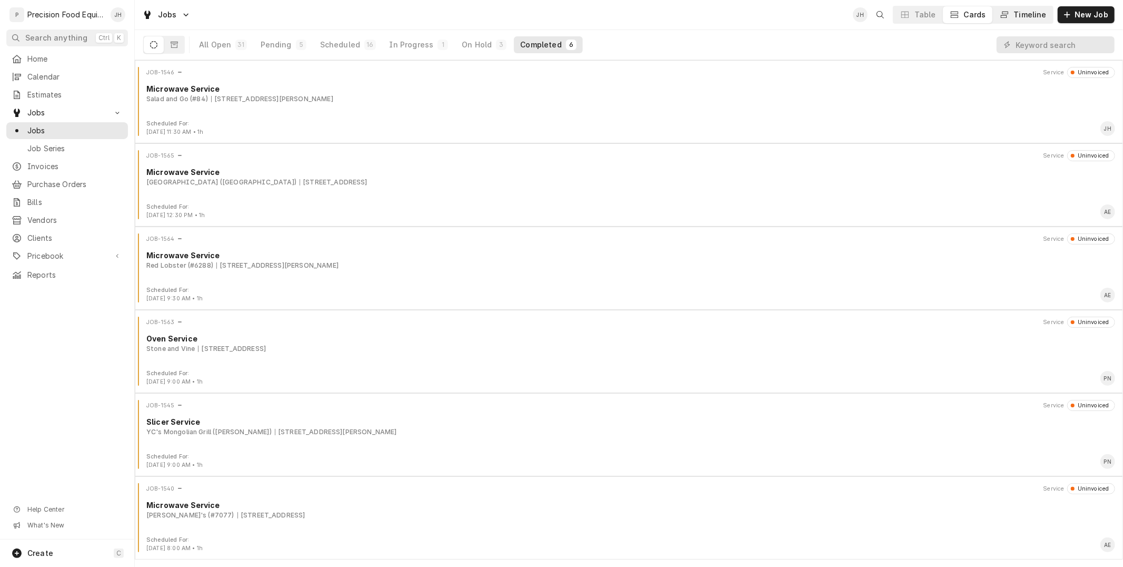
click at [1030, 6] on button "Timeline" at bounding box center [1023, 14] width 60 height 17
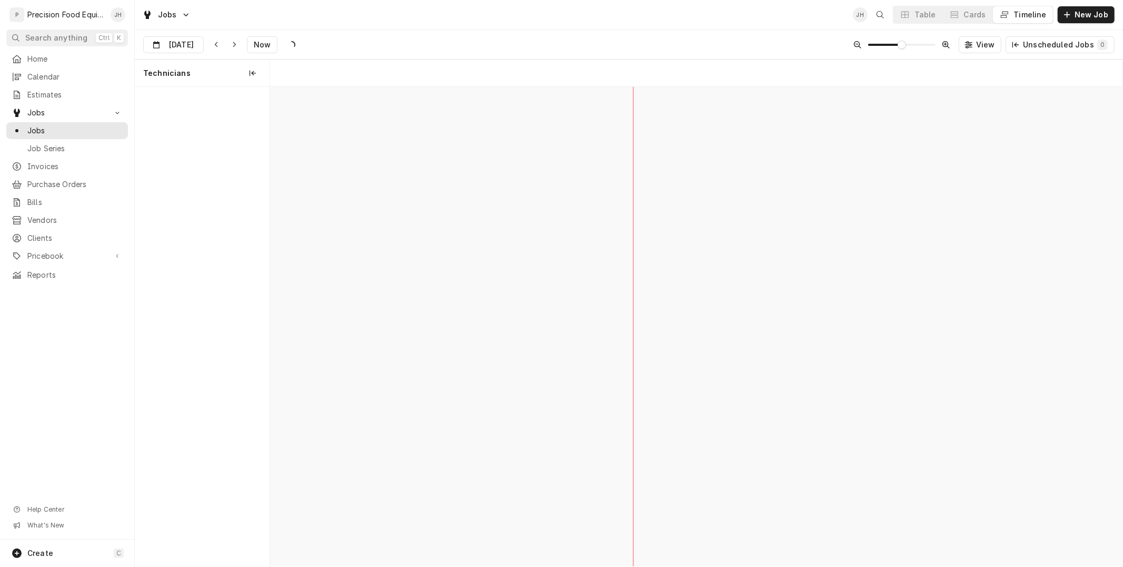
scroll to position [0, 16898]
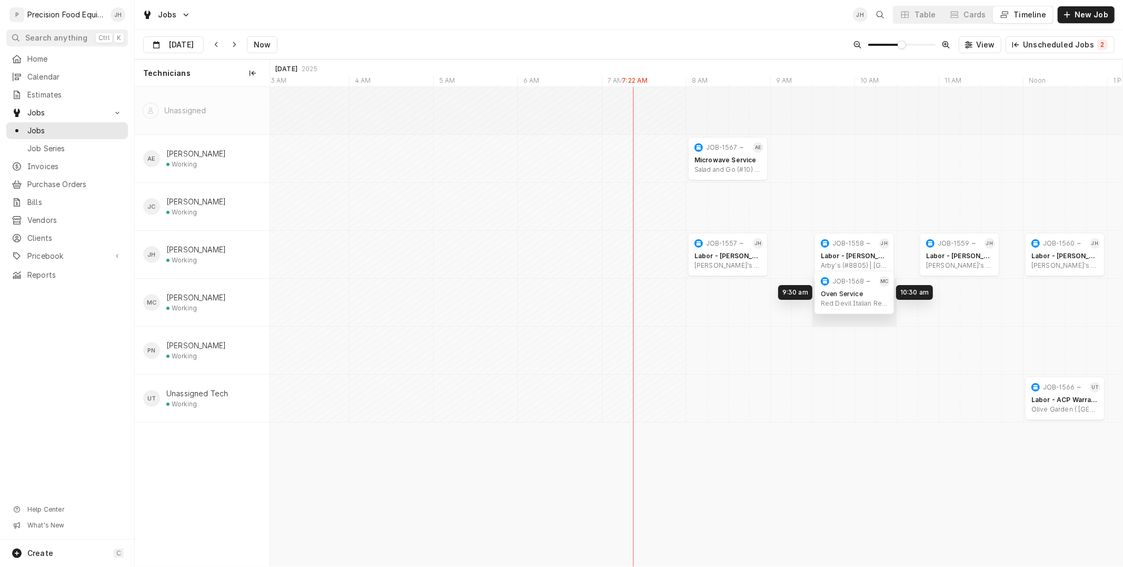
drag, startPoint x: 767, startPoint y: 302, endPoint x: 860, endPoint y: 292, distance: 93.7
click at [860, 292] on div "8:00 AM 9:00 AM JOB-1567 AE Microwave Service Salad and Go (#10) | Chandler, 85…" at bounding box center [696, 326] width 853 height 479
click at [1083, 18] on span "New Job" at bounding box center [1092, 14] width 38 height 11
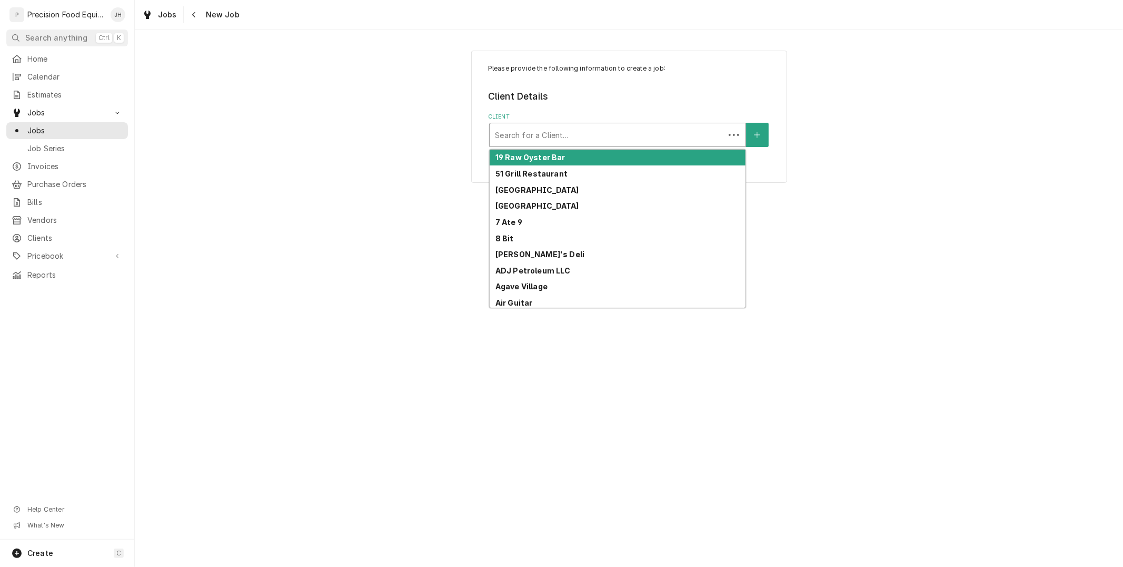
click at [583, 137] on div "Client" at bounding box center [607, 134] width 224 height 19
type input "del oro"
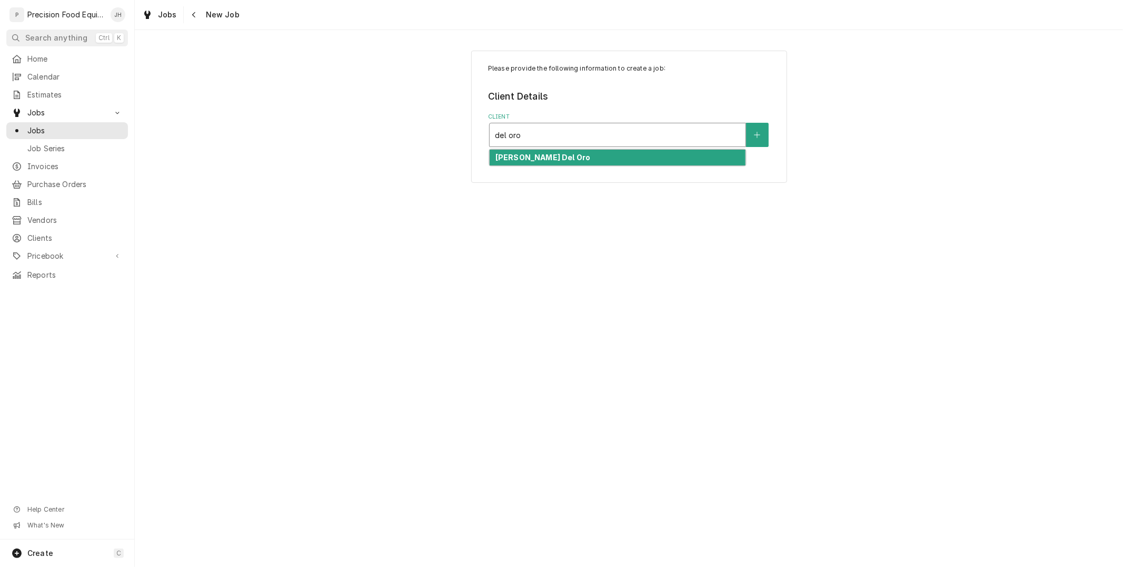
click at [556, 154] on div "Valle Del Oro" at bounding box center [618, 158] width 256 height 16
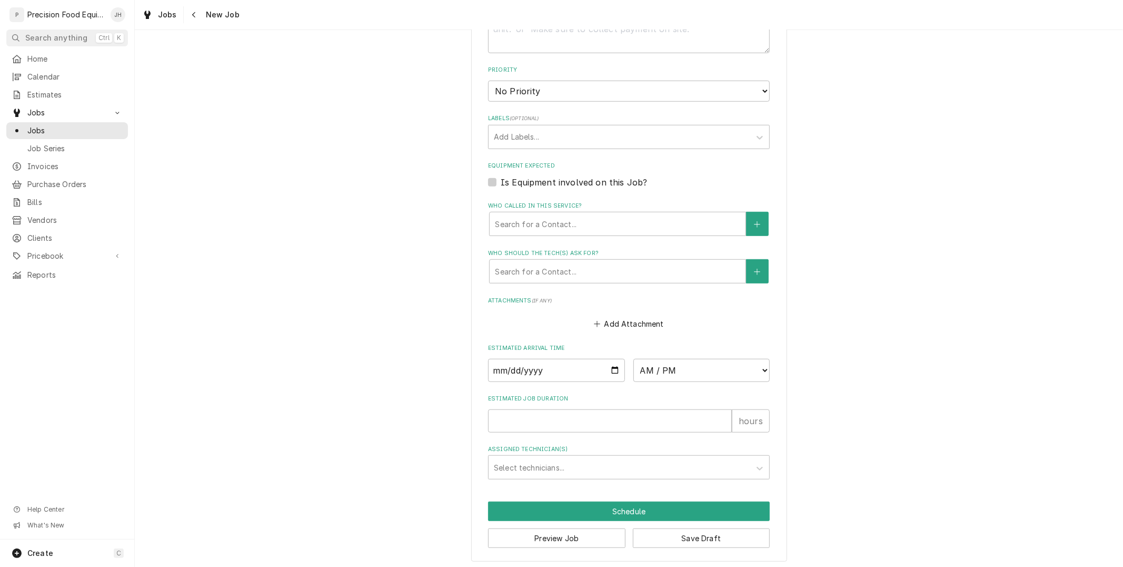
scroll to position [557, 0]
click at [583, 214] on div "Who called in this service?" at bounding box center [617, 222] width 245 height 19
click at [610, 195] on fieldset "Job Details Job Source Direct (Phone/Email/etc.) Service Channel Corrigo Ecotra…" at bounding box center [629, 86] width 282 height 783
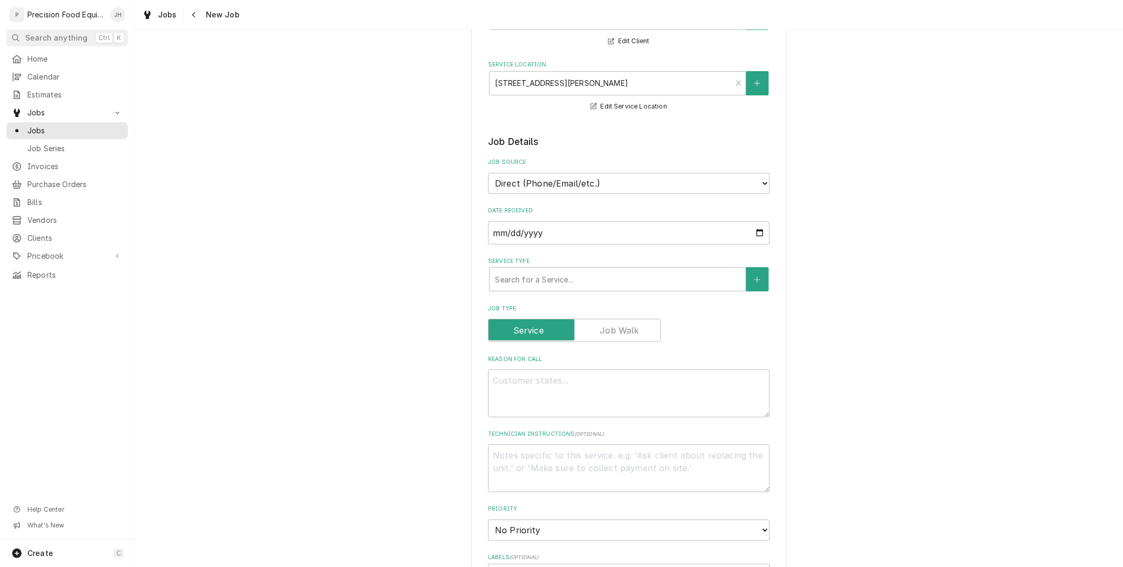
scroll to position [0, 0]
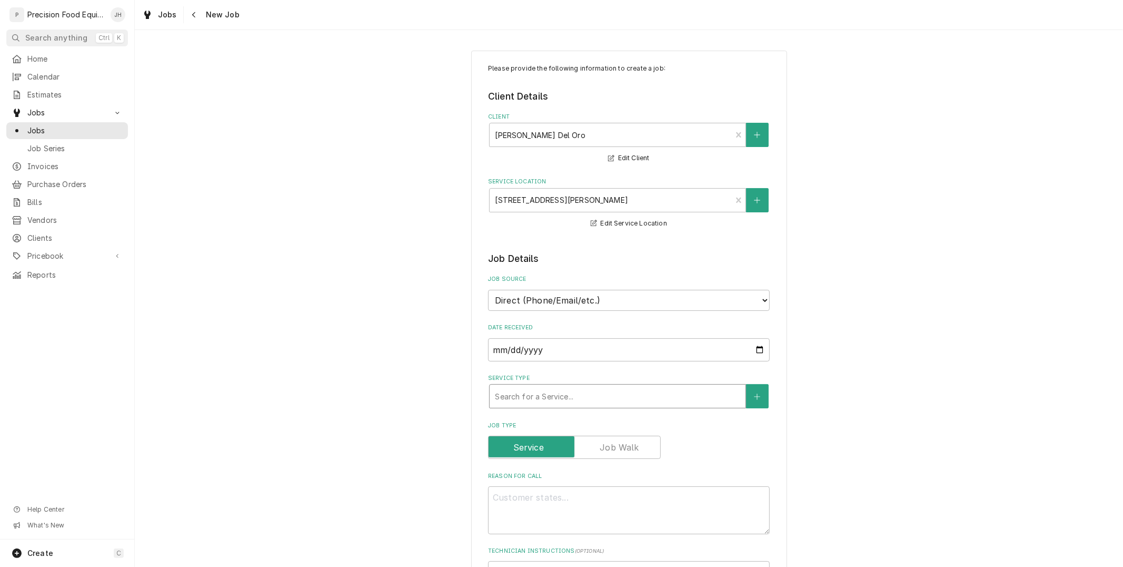
click at [589, 391] on div "Service Type" at bounding box center [617, 396] width 245 height 19
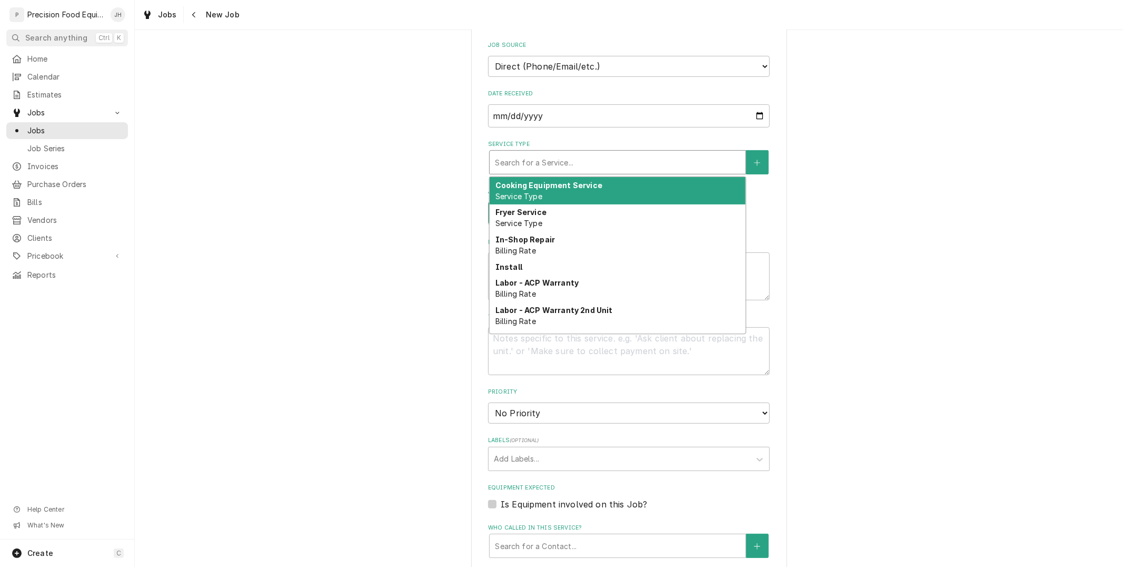
click at [602, 183] on div "Cooking Equipment Service Service Type" at bounding box center [618, 190] width 256 height 27
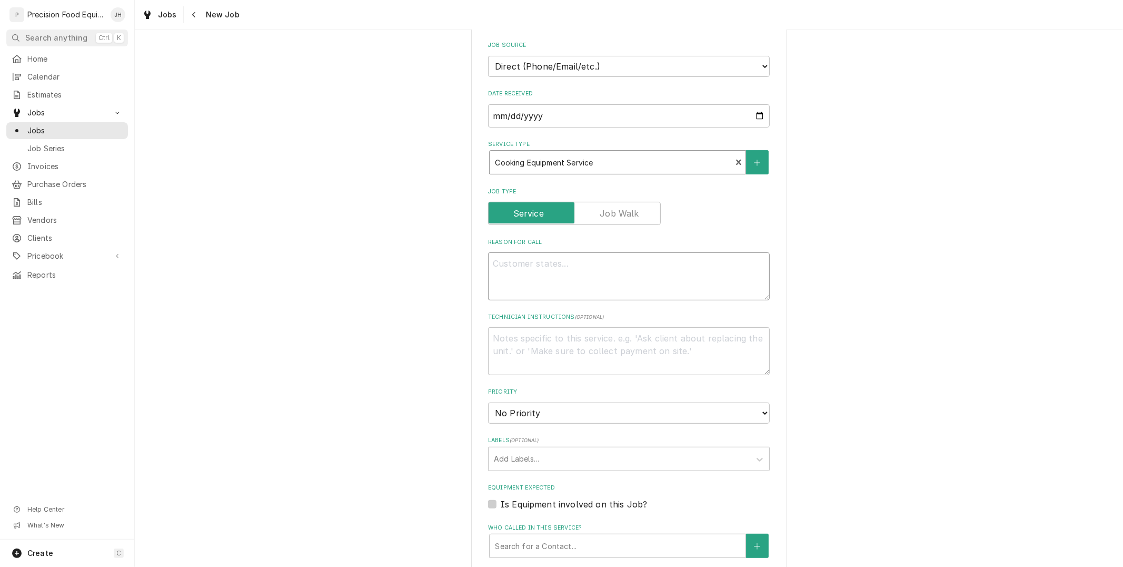
click at [634, 286] on textarea "Reason For Call" at bounding box center [629, 275] width 282 height 47
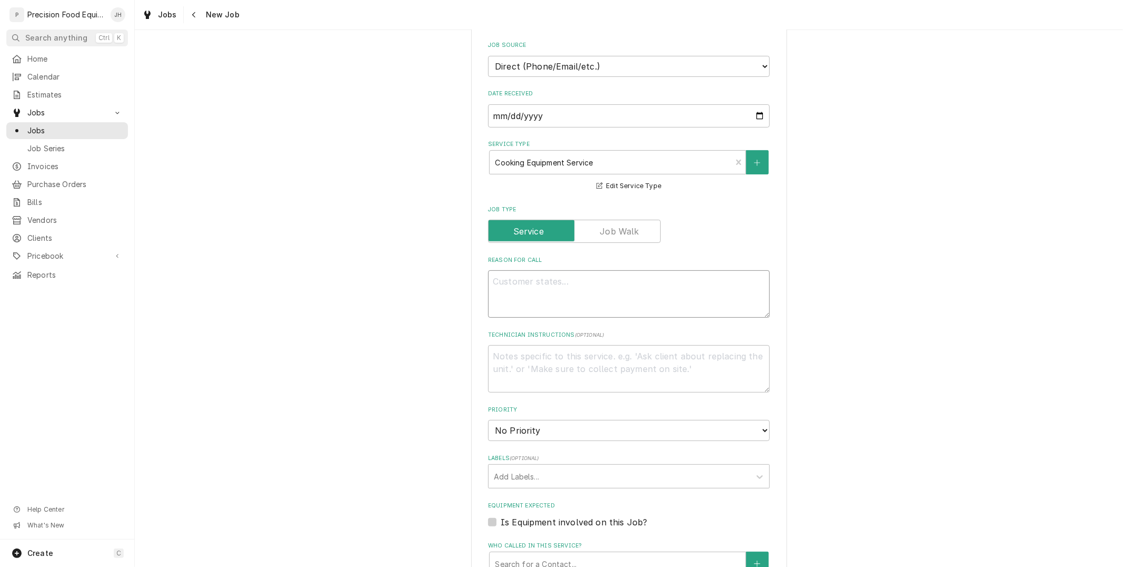
type textarea "x"
type textarea "p"
type textarea "x"
type textarea "pr"
type textarea "x"
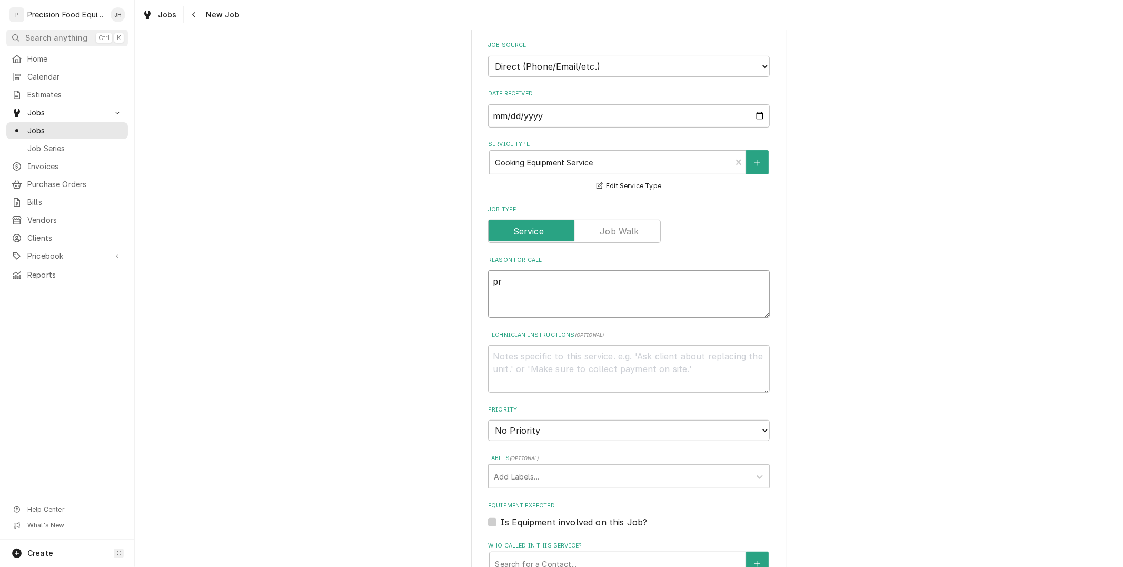
type textarea "pro"
type textarea "x"
type textarea "prop"
type textarea "x"
type textarea "propa"
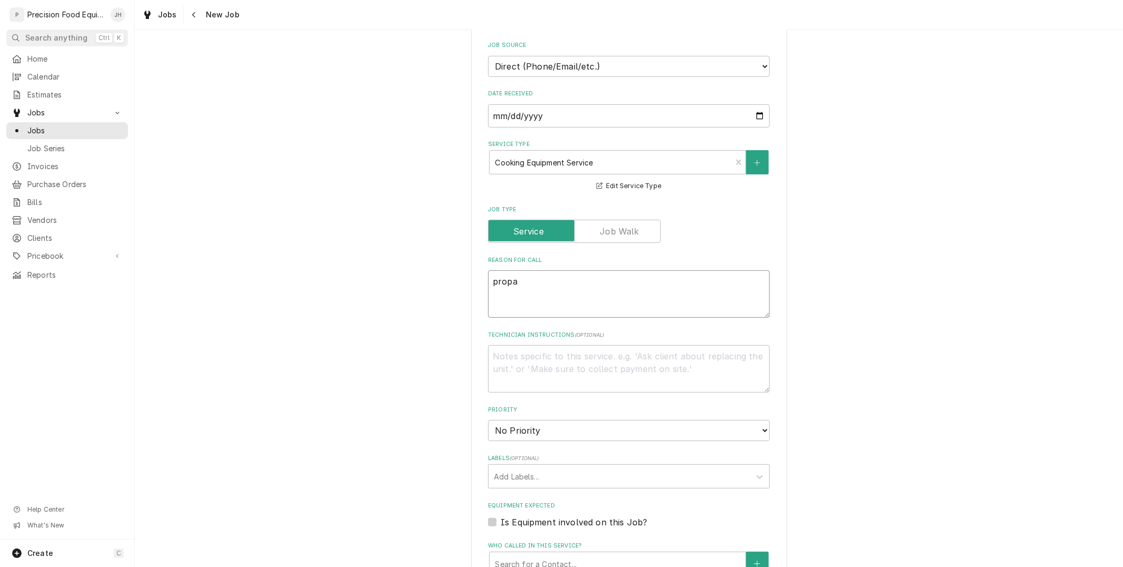
type textarea "x"
type textarea "propan"
type textarea "x"
type textarea "propane"
type textarea "x"
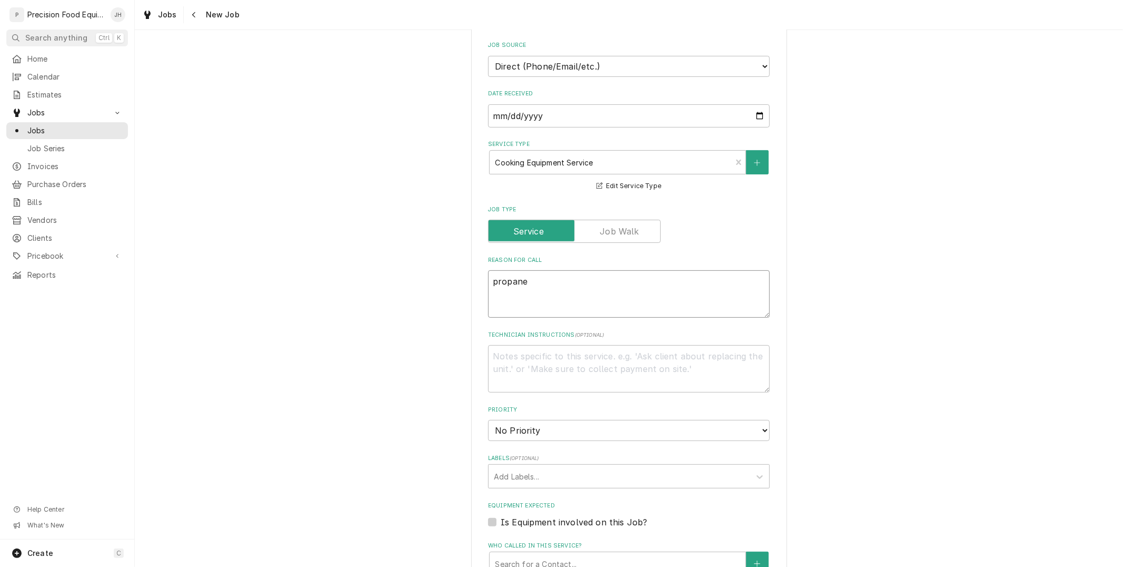
type textarea "propane"
type textarea "x"
type textarea "propane g"
type textarea "x"
type textarea "propane gr"
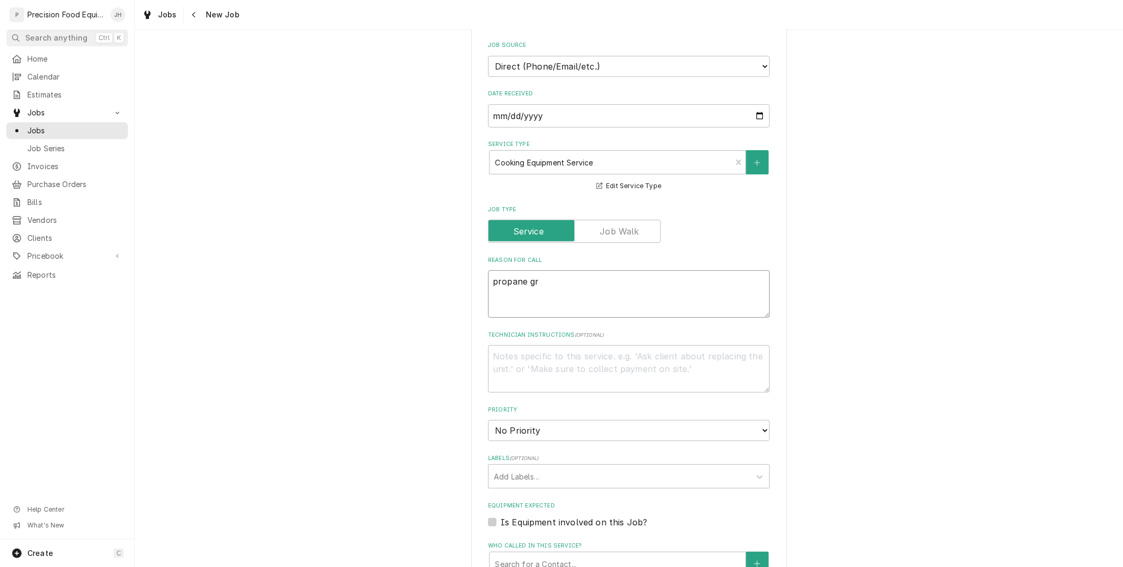
type textarea "x"
type textarea "propane gri"
type textarea "x"
type textarea "propane gril"
type textarea "x"
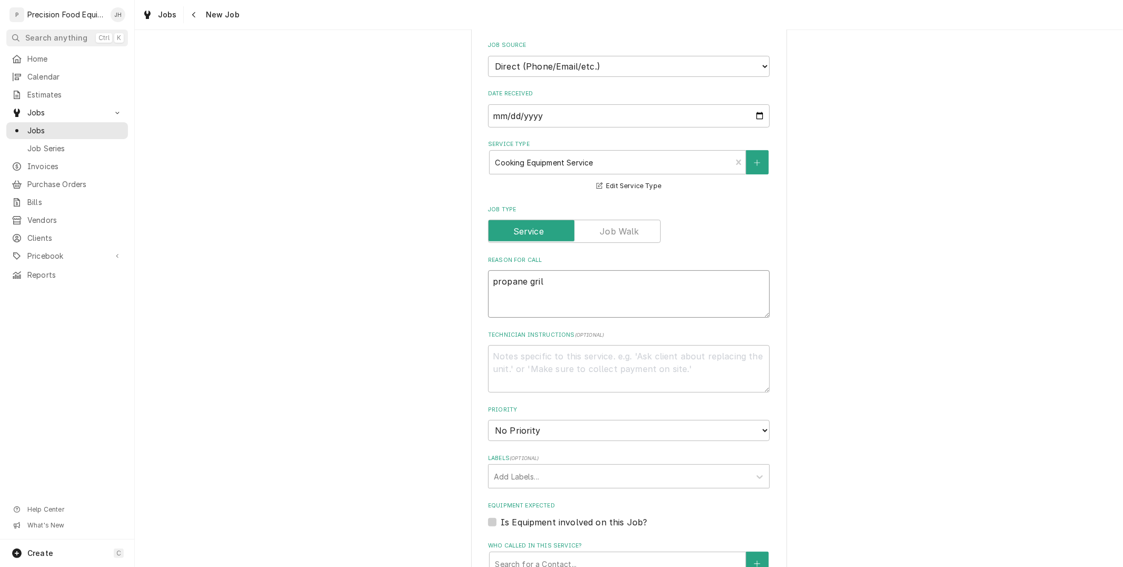
type textarea "propane grill"
type textarea "x"
type textarea "propane grill"
type textarea "x"
type textarea "propane grill t"
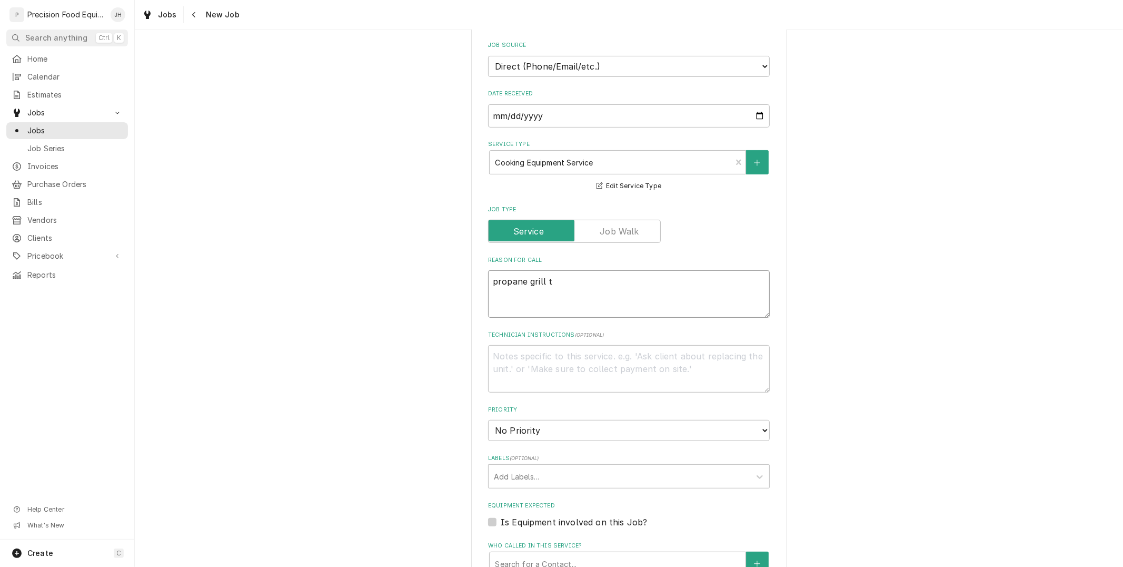
type textarea "x"
type textarea "propane grill th"
type textarea "x"
type textarea "propane grill the"
type textarea "x"
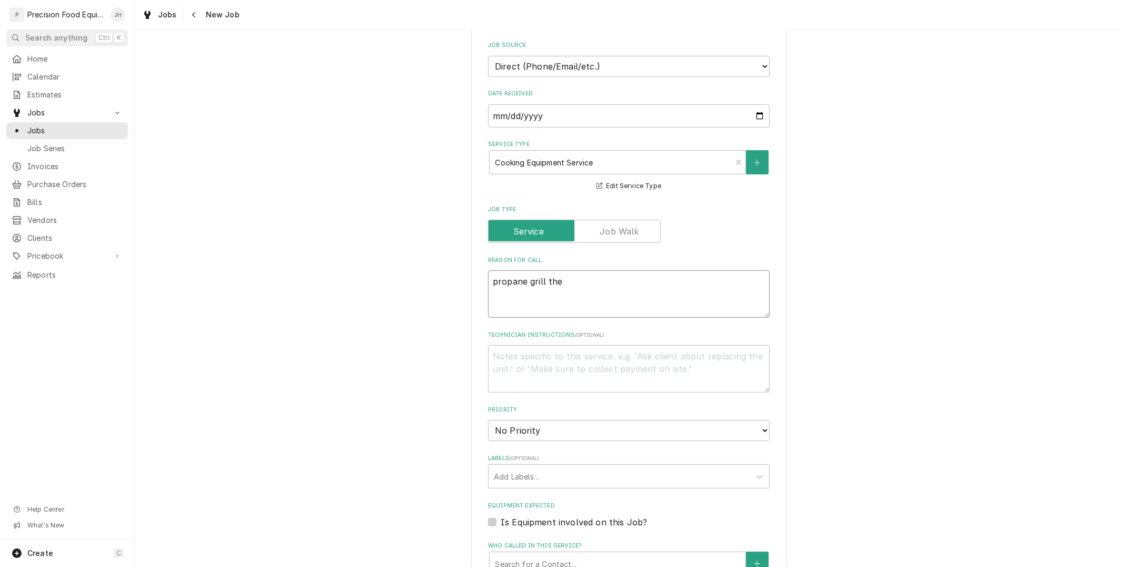
type textarea "propane grill the"
type textarea "x"
type textarea "propane grill the c"
type textarea "x"
type textarea "propane grill the cu"
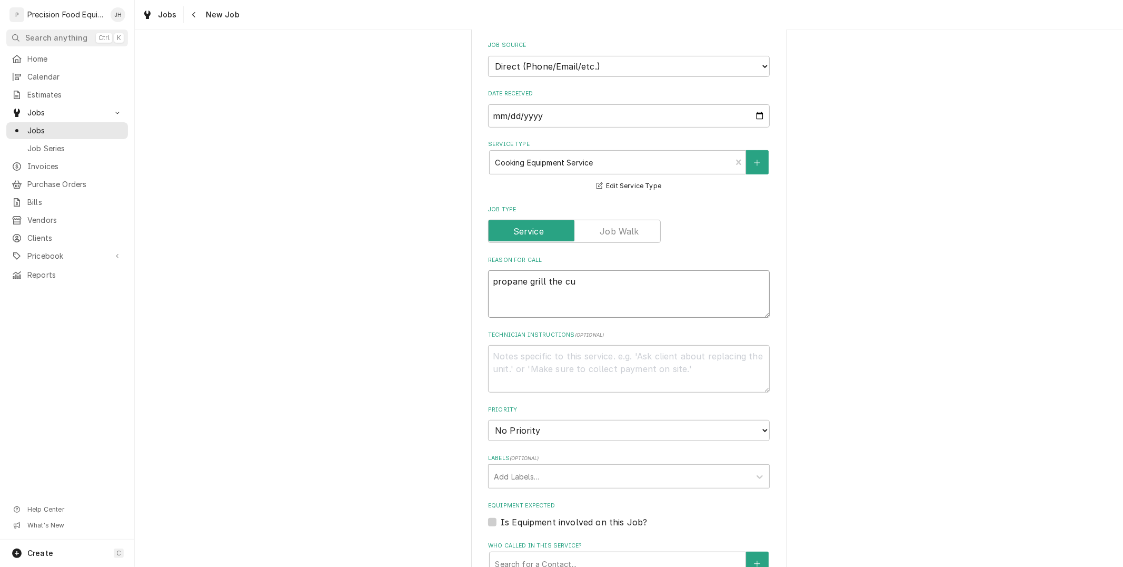
type textarea "x"
type textarea "propane grill the cust"
type textarea "x"
type textarea "propane grill the custo"
type textarea "x"
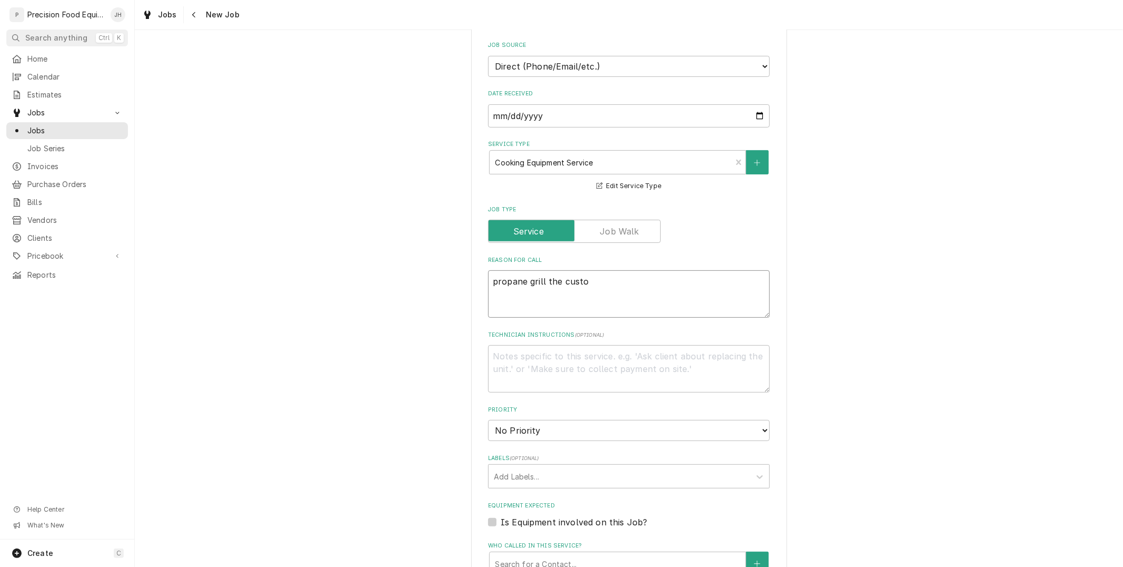
type textarea "propane grill the custom"
type textarea "x"
type textarea "propane grill the customer"
type textarea "x"
type textarea "propane grill the customer"
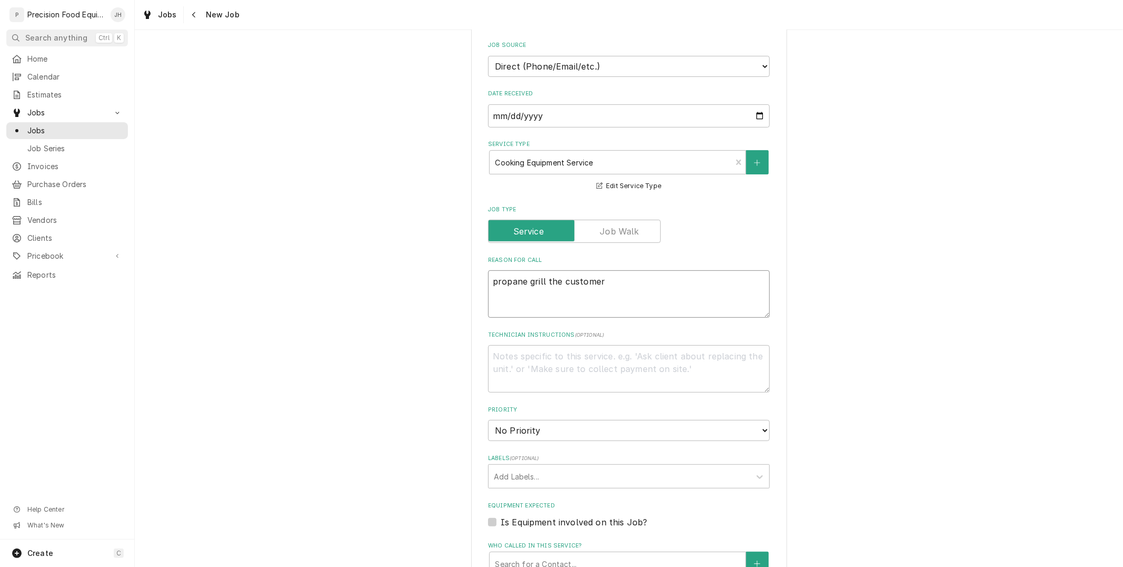
type textarea "x"
type textarea "propane grill the customer th"
type textarea "x"
type textarea "propane grill the customer thin"
type textarea "x"
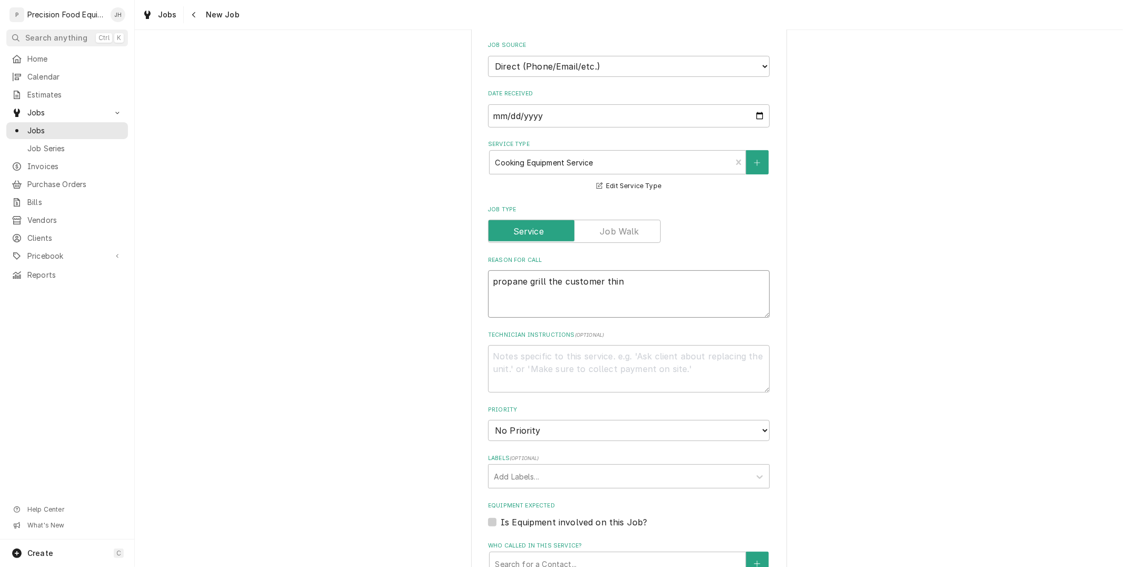
type textarea "propane grill the customer think"
type textarea "x"
type textarea "propane grill the customer thinks"
type textarea "x"
type textarea "propane grill the customer thinks th"
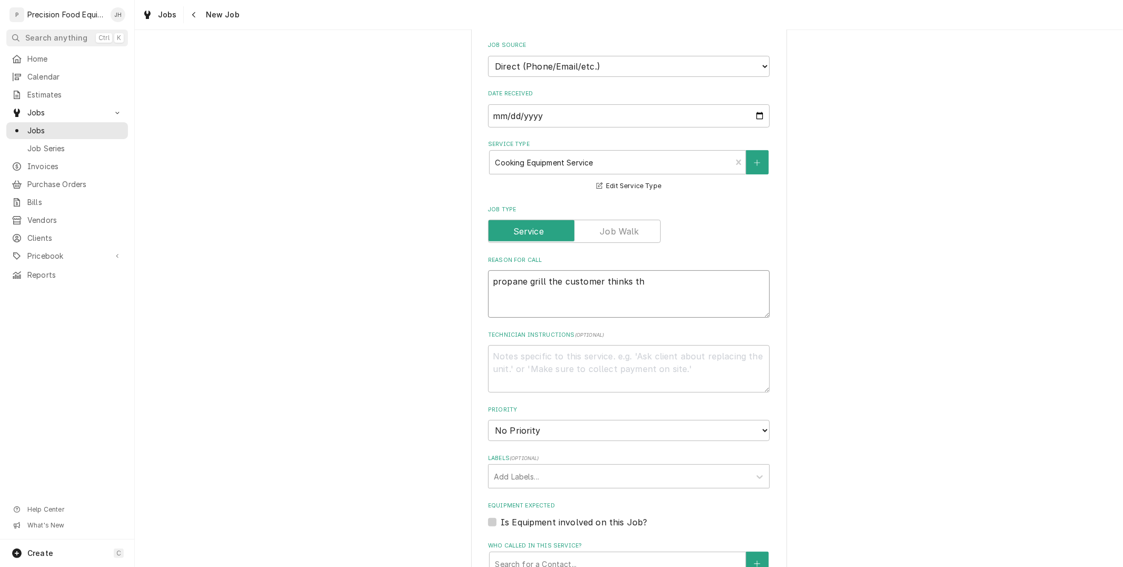
type textarea "x"
type textarea "propane grill the customer thinks they"
type textarea "x"
type textarea "propane grill the customer thinks they"
type textarea "x"
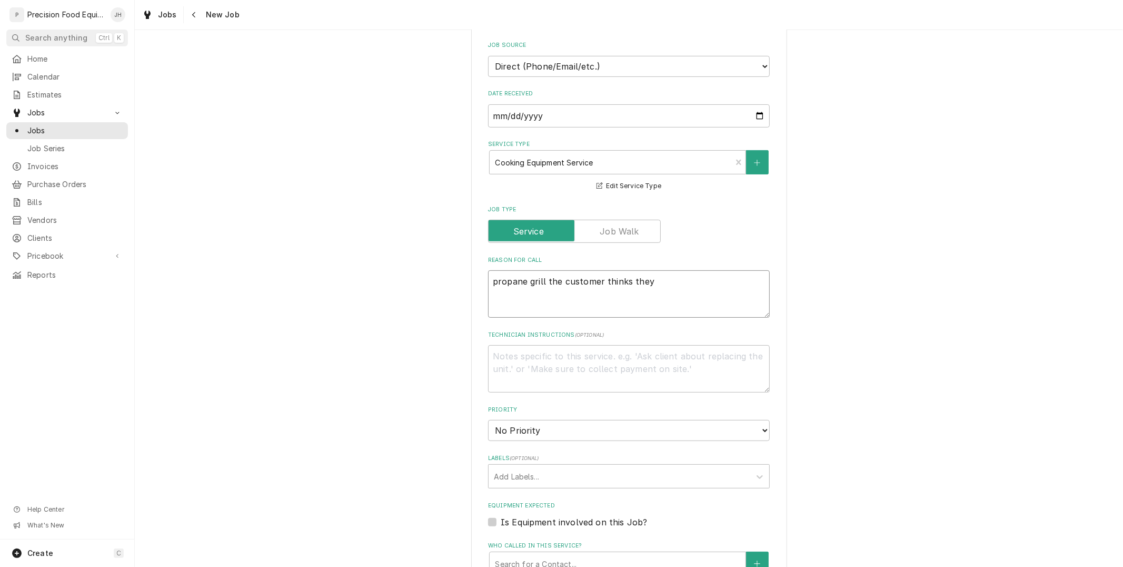
type textarea "propane grill the customer thinks they n"
type textarea "x"
type textarea "propane grill the customer thinks they ne"
type textarea "x"
type textarea "propane grill the customer thinks they nee"
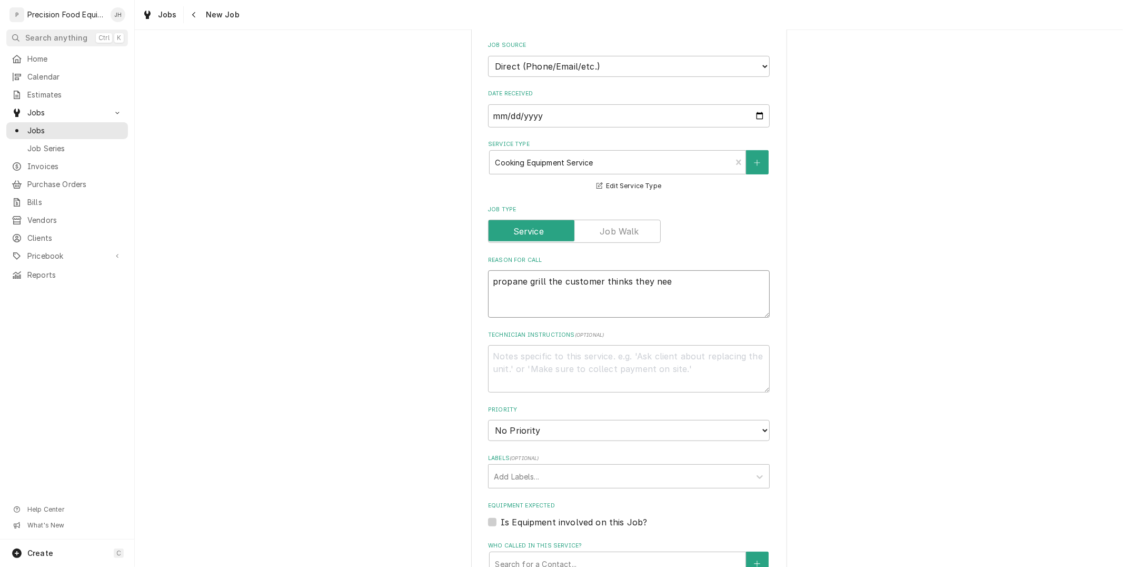
type textarea "x"
type textarea "propane grill the customer thinks they need"
type textarea "x"
type textarea "propane grill the customer thinks they need"
type textarea "x"
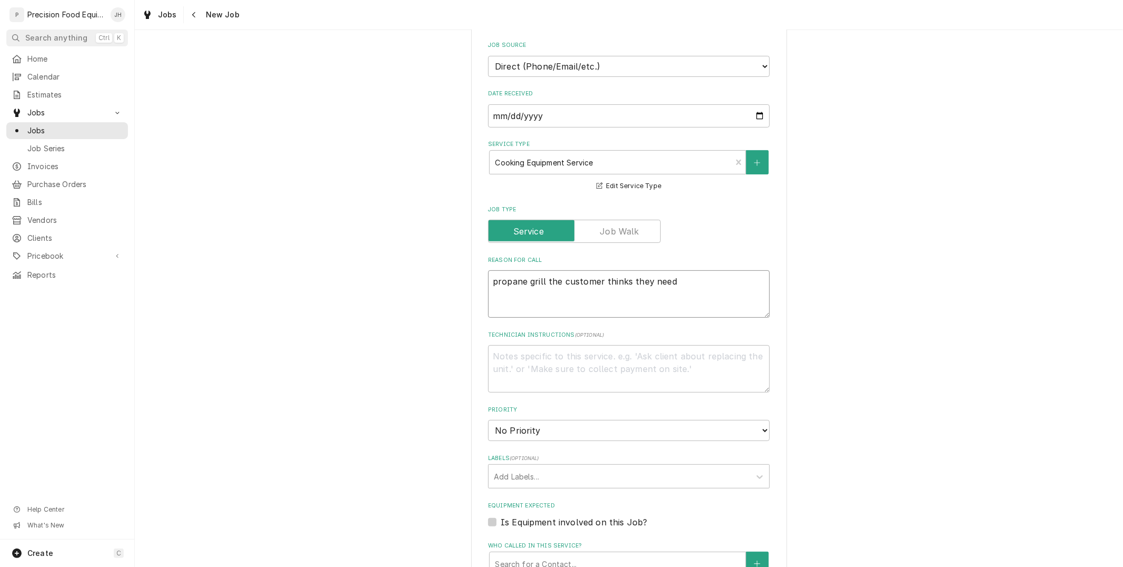
type textarea "propane grill the customer thinks they need a"
type textarea "x"
type textarea "propane grill the customer thinks they need a"
type textarea "x"
type textarea "propane grill the customer thinks they need a n"
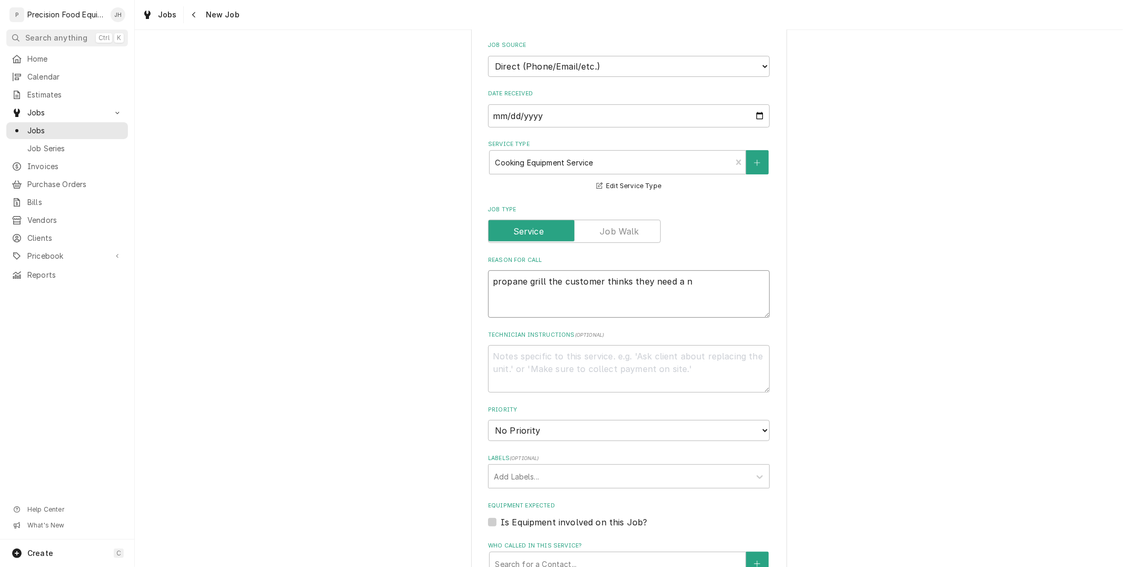
type textarea "x"
type textarea "propane grill the customer thinks they need a ne"
type textarea "x"
type textarea "propane grill the customer thinks they need a new"
type textarea "x"
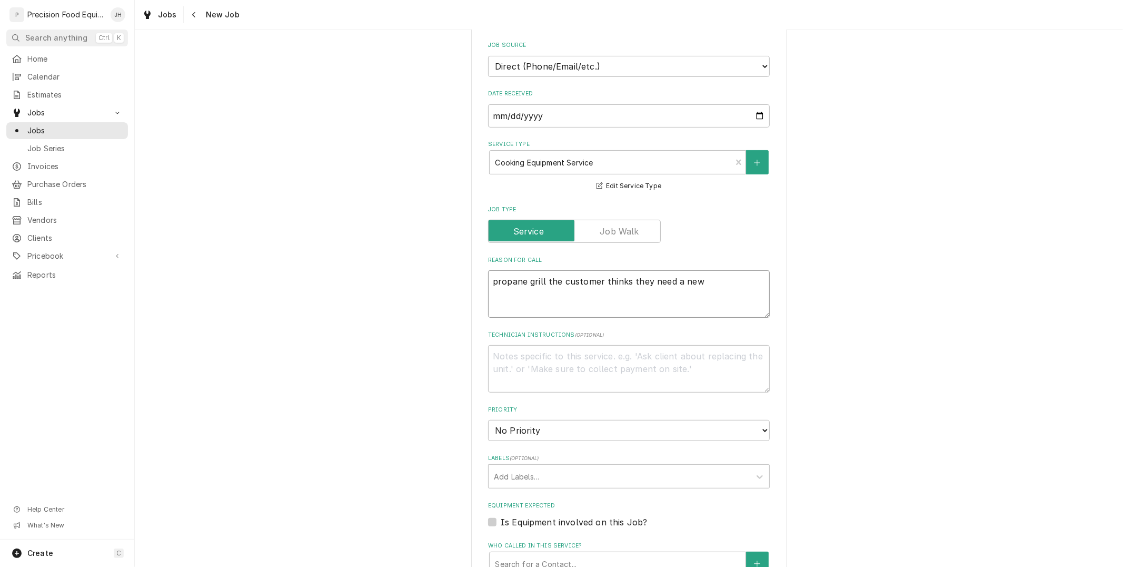
type textarea "propane grill the customer thinks they need a new r"
type textarea "x"
type textarea "propane grill the customer thinks they need a new re"
type textarea "x"
type textarea "propane grill the customer thinks they need a new reg"
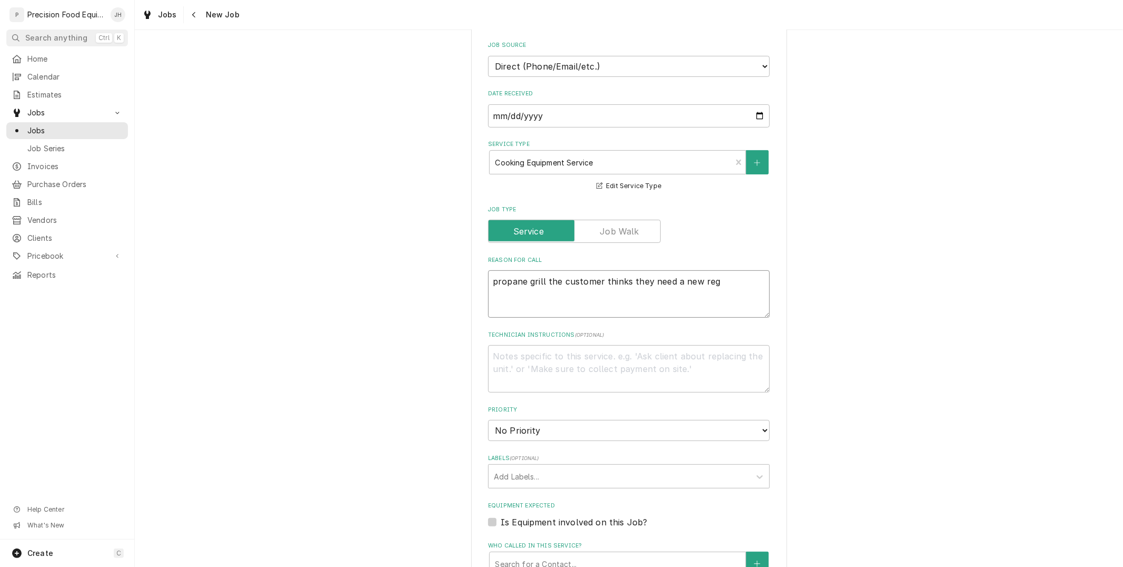
type textarea "x"
type textarea "propane grill the customer thinks they need a new regu"
type textarea "x"
type textarea "propane grill the customer thinks they need a new regula"
type textarea "x"
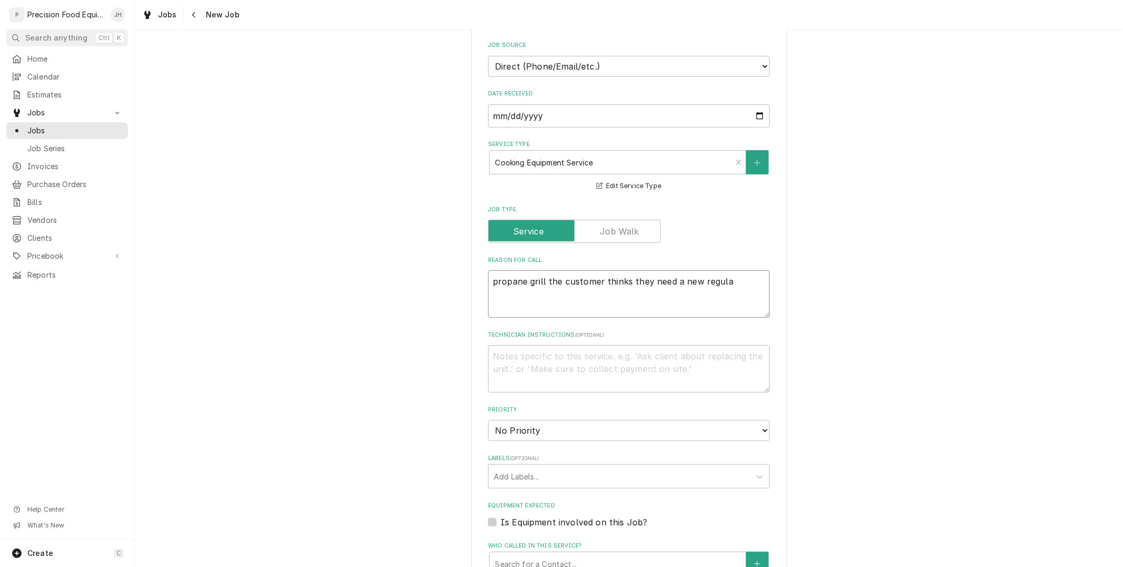
type textarea "propane grill the customer thinks they need a new regulat"
type textarea "x"
type textarea "propane grill the customer thinks they need a new regulator"
type textarea "x"
type textarea "propane grill the customer thinks they need a new regulator"
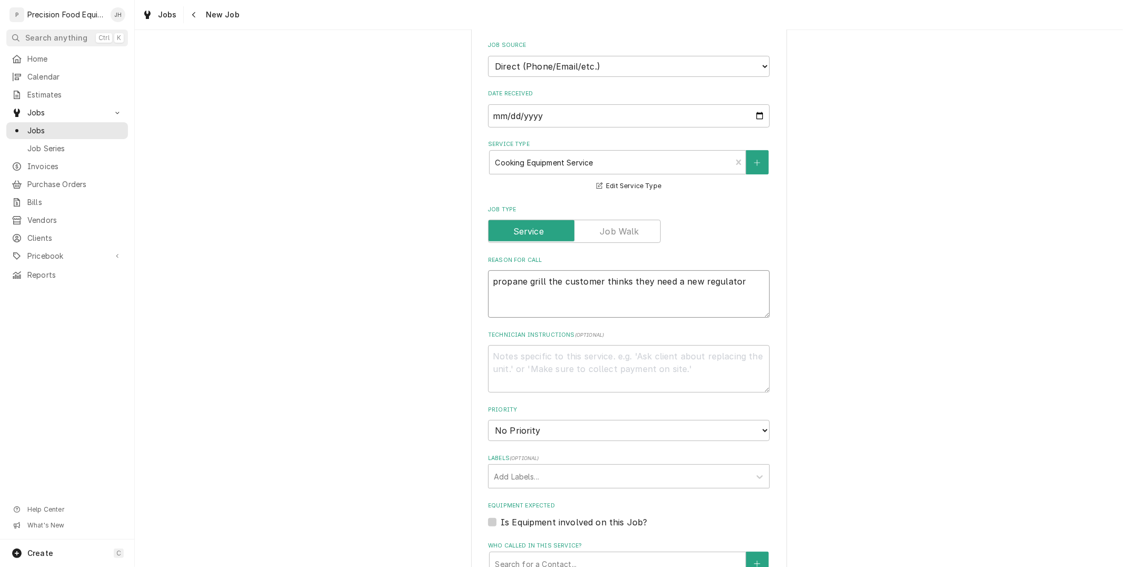
type textarea "x"
type textarea "propane grill the customer thinks they need a new regulator an"
type textarea "x"
type textarea "propane grill the customer thinks they need a new regulator anb"
type textarea "x"
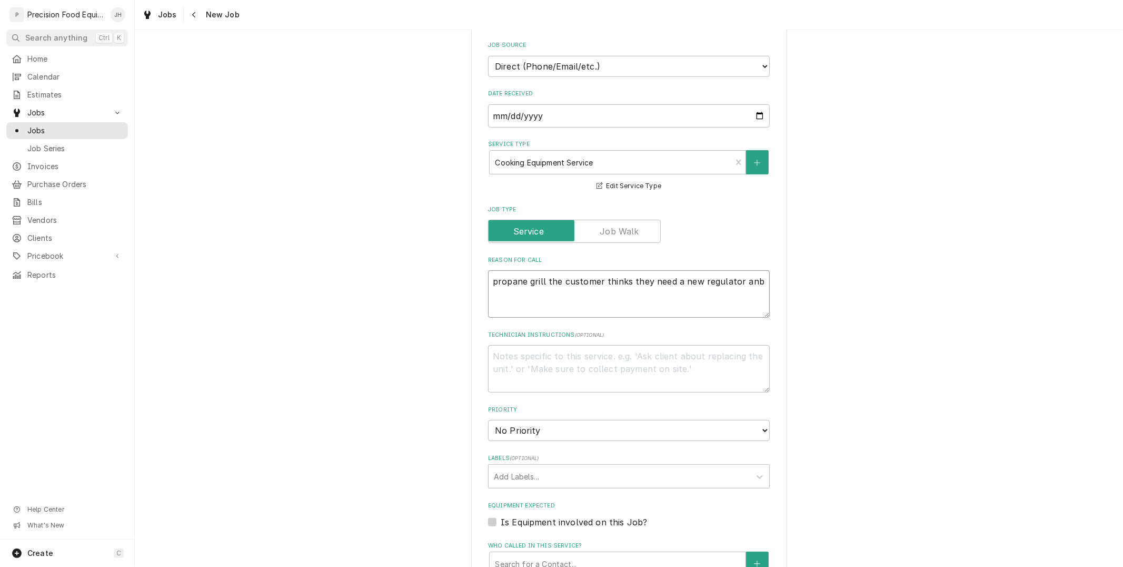
type textarea "propane grill the customer thinks they need a new regulator anbd"
type textarea "x"
type textarea "propane grill the customer thinks they need a new regulator anb"
type textarea "x"
type textarea "propane grill the customer thinks they need a new regulator an"
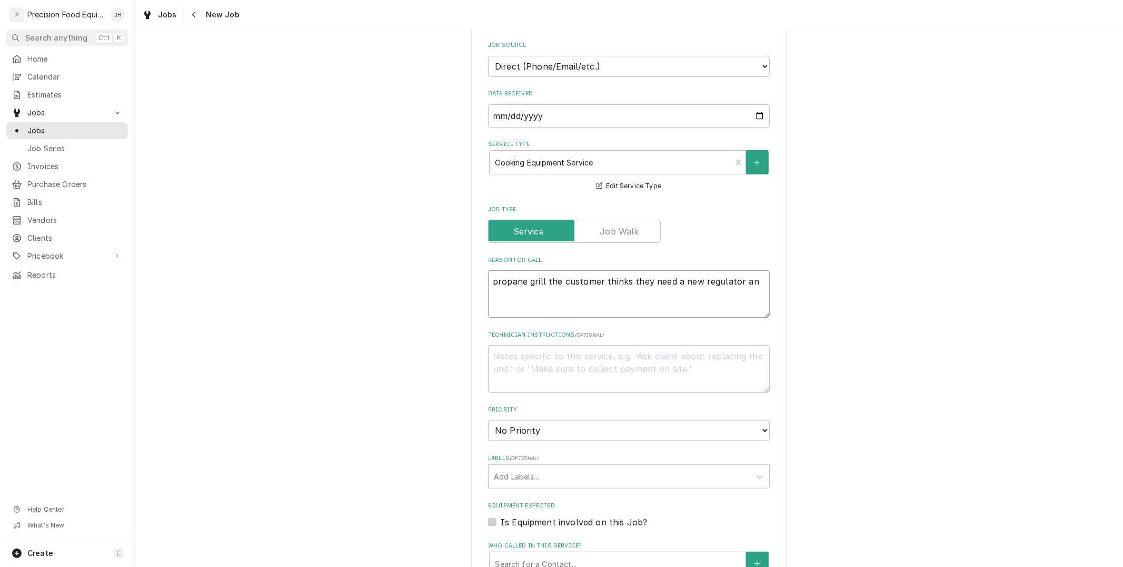
type textarea "x"
type textarea "propane grill the customer thinks they need a new regulator and"
type textarea "x"
type textarea "propane grill the customer thinks they need a new regulator and"
type textarea "x"
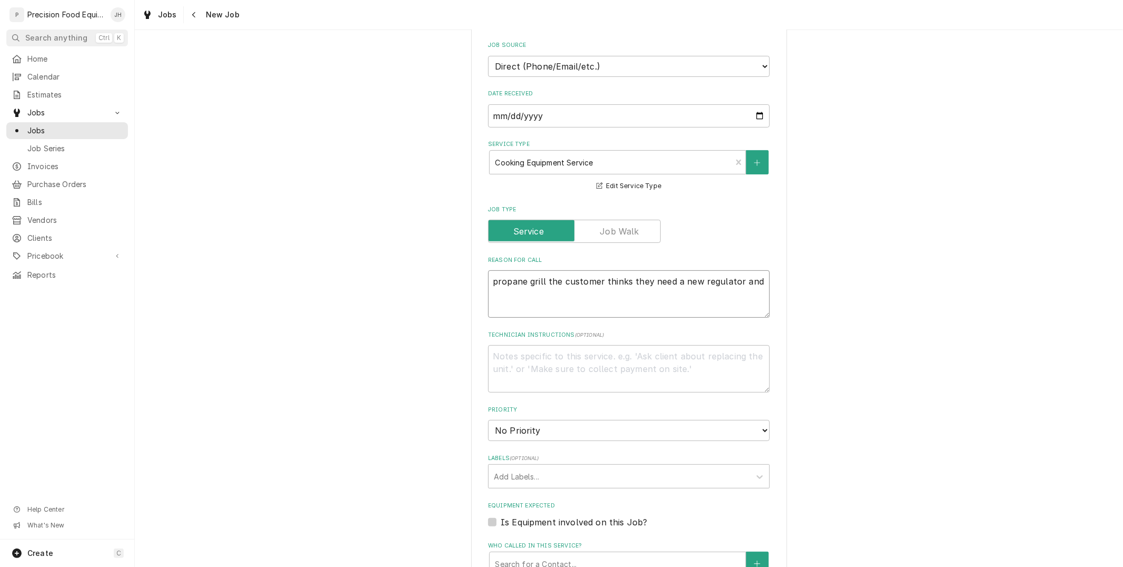
type textarea "propane grill the customer thinks they need a new regulator and s"
type textarea "x"
type textarea "propane grill the customer thinks they need a new regulator and st"
type textarea "x"
type textarea "propane grill the customer thinks they need a new regulator and ste"
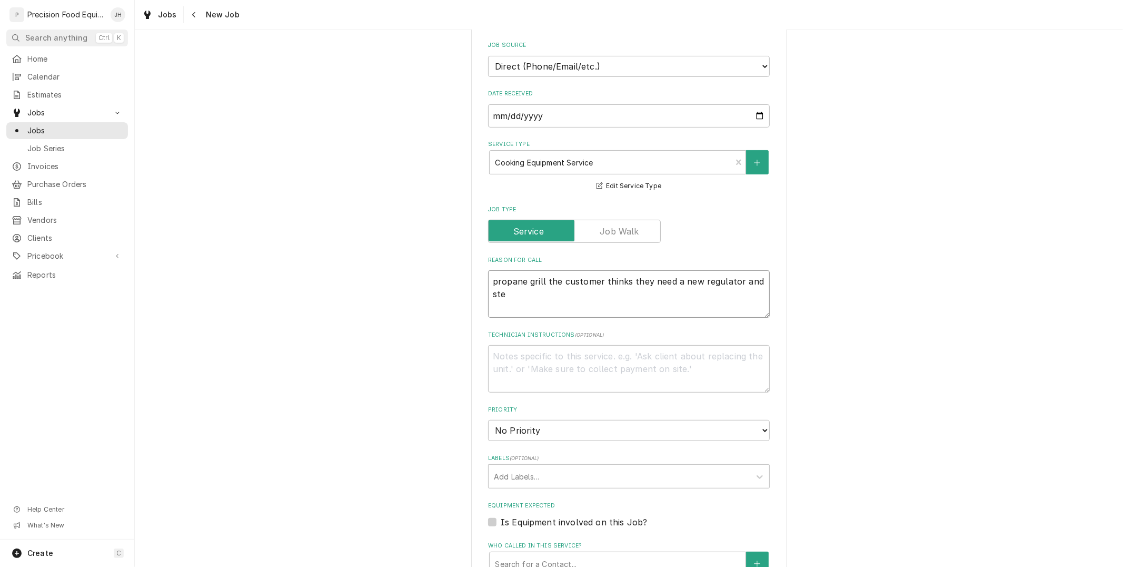
type textarea "x"
type textarea "propane grill the customer thinks they need a new regulator and stem"
type textarea "x"
type textarea "propane grill the customer thinks they need a new regulator and stema"
type textarea "x"
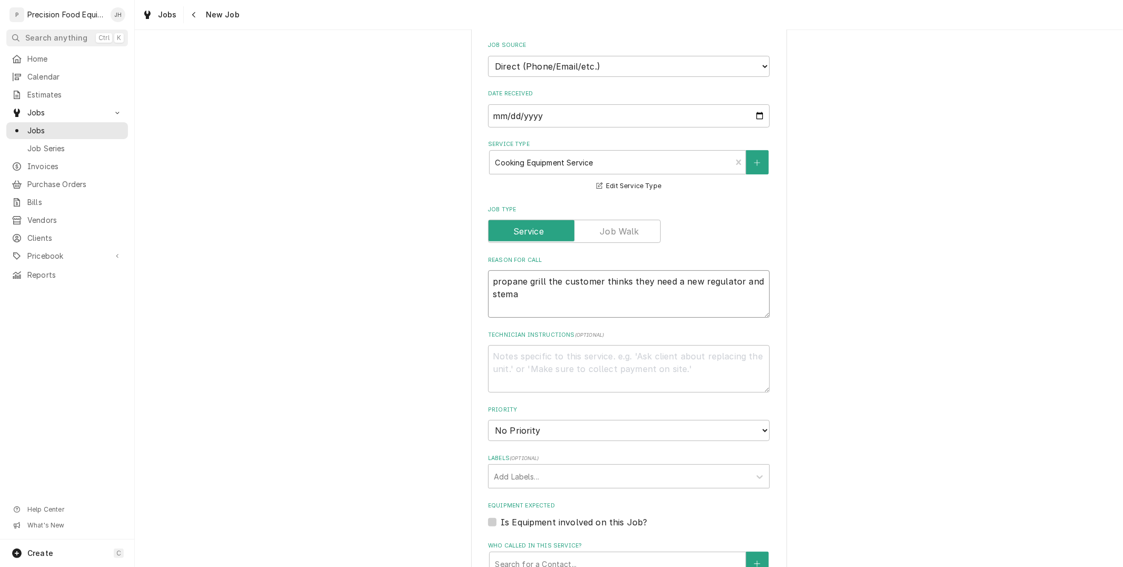
type textarea "propane grill the customer thinks they need a new regulator and stema"
type textarea "x"
type textarea "propane grill the customer thinks they need a new regulator and stema t"
type textarea "x"
type textarea "propane grill the customer thinks they need a new regulator and stema te"
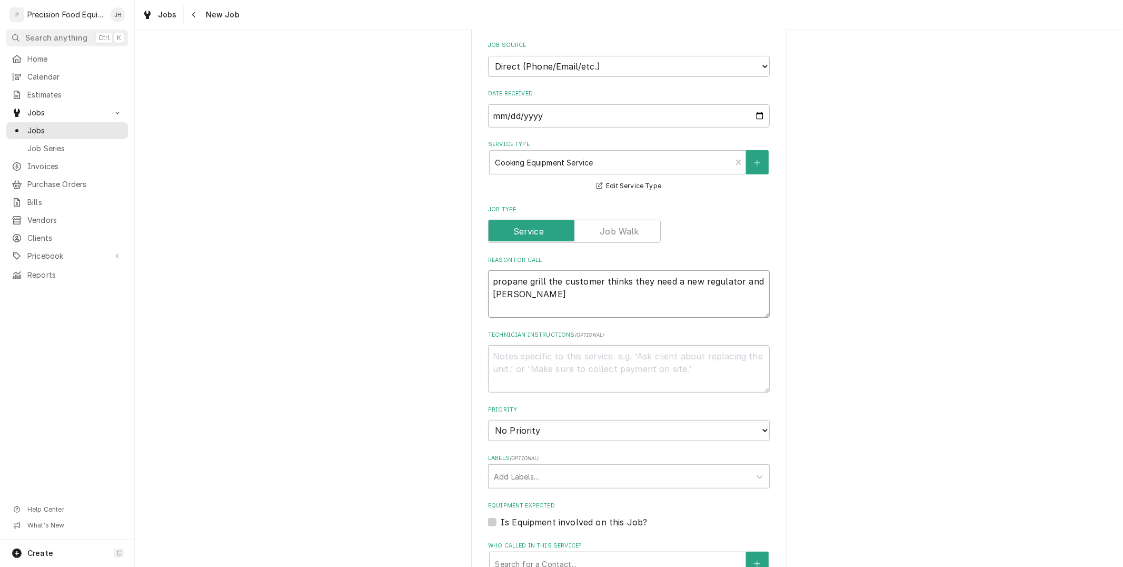
type textarea "x"
type textarea "propane grill the customer thinks they need a new regulator and stema t"
type textarea "x"
type textarea "propane grill the customer thinks they need a new regulator and stema ta"
type textarea "x"
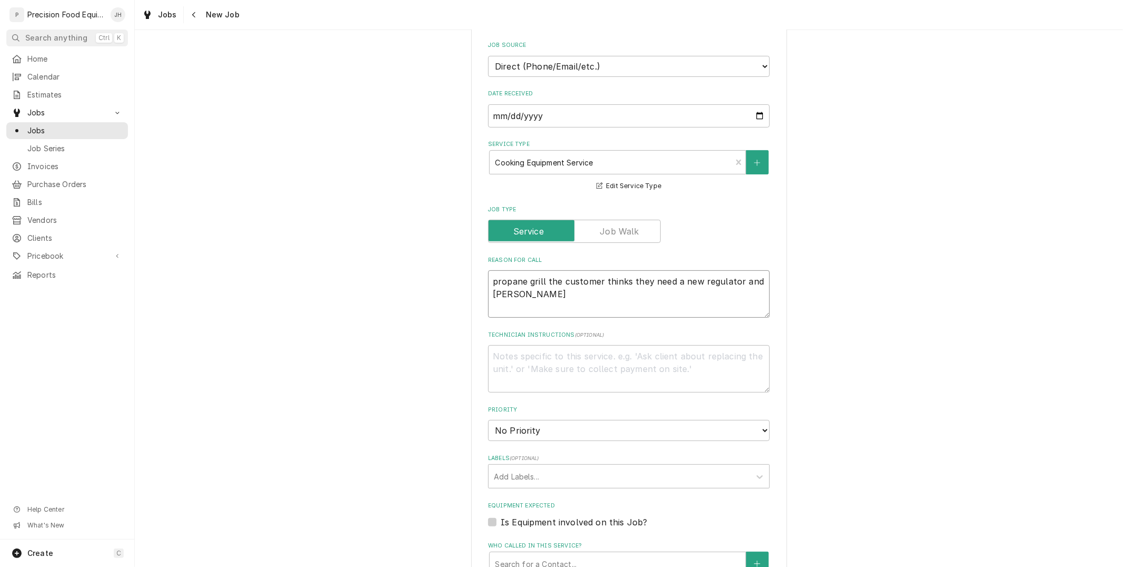
type textarea "propane grill the customer thinks they need a new regulator and stema tab"
type textarea "x"
type textarea "propane grill the customer thinks they need a new regulator and stema ta"
type textarea "x"
type textarea "propane grill the customer thinks they need a new regulator and stema t"
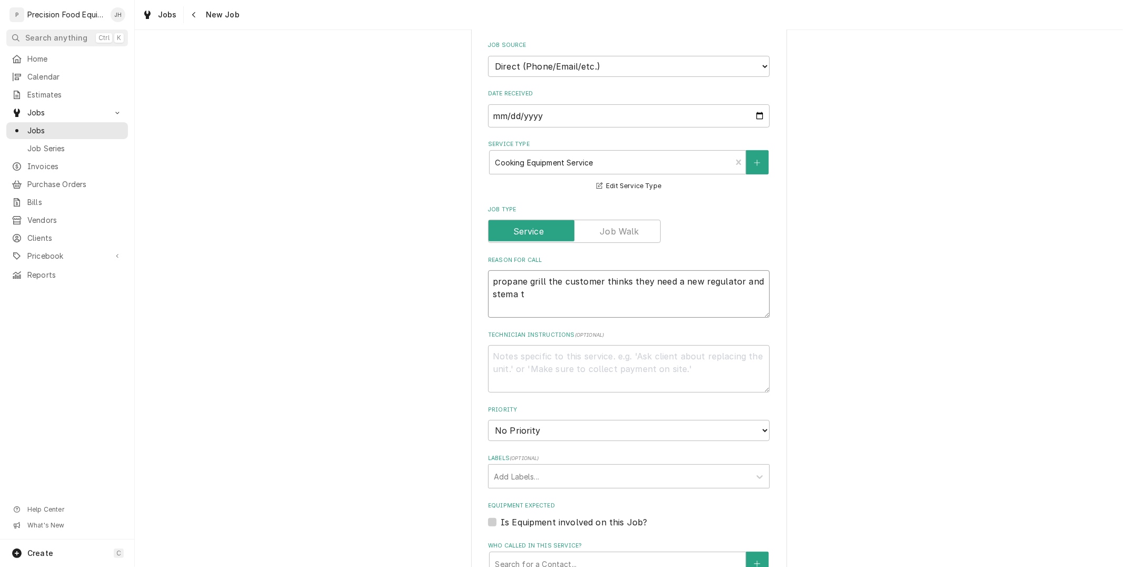
type textarea "x"
type textarea "propane grill the customer thinks they need a new regulator and stema"
type textarea "x"
type textarea "propane grill the customer thinks they need a new regulator and stema"
type textarea "x"
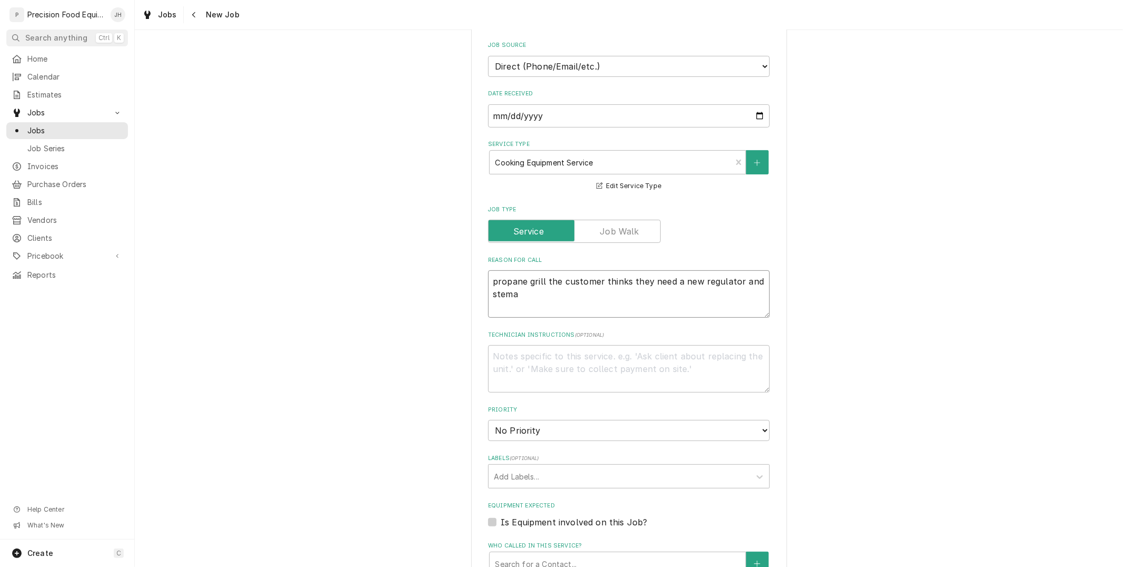
type textarea "propane grill the customer thinks they need a new regulator and stem"
type textarea "x"
type textarea "propane grill the customer thinks they need a new regulator and ste"
type textarea "x"
type textarea "propane grill the customer thinks they need a new regulator and stea"
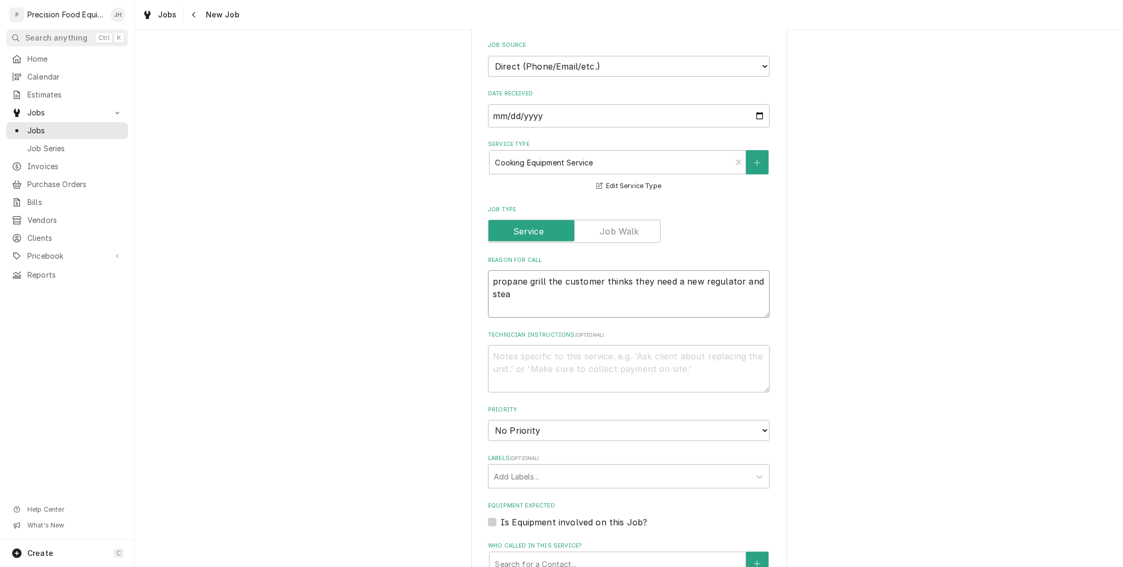
type textarea "x"
type textarea "propane grill the customer thinks they need a new regulator and steam"
type textarea "x"
type textarea "propane grill the customer thinks they need a new regulator and steam"
type textarea "x"
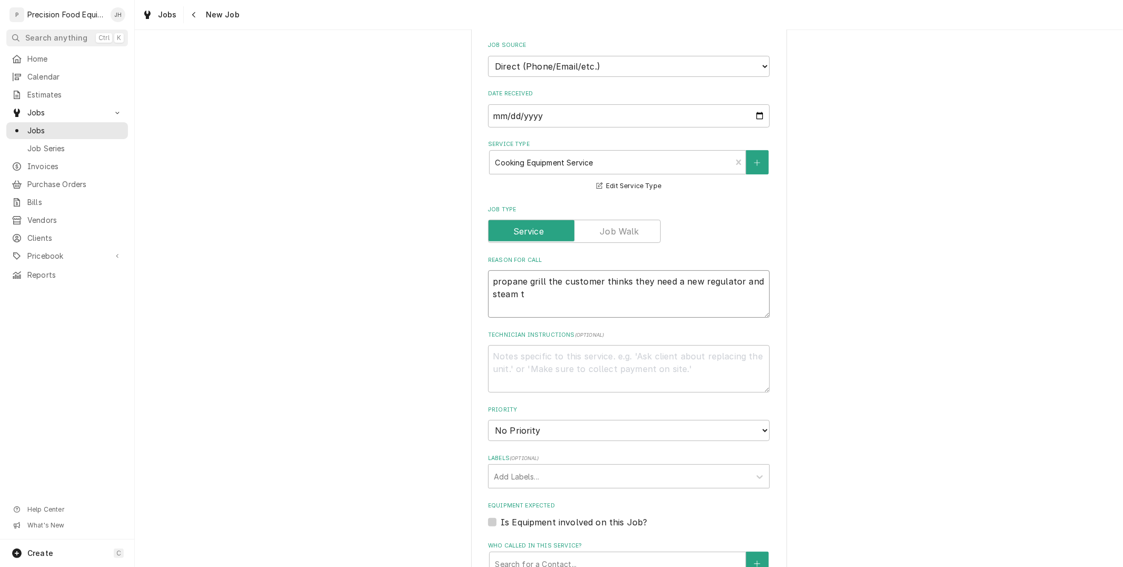
type textarea "propane grill the customer thinks they need a new regulator and steam ta"
type textarea "x"
type textarea "propane grill the customer thinks they need a new regulator and steam tab"
type textarea "x"
type textarea "propane grill the customer thinks they need a new regulator and steam tabl"
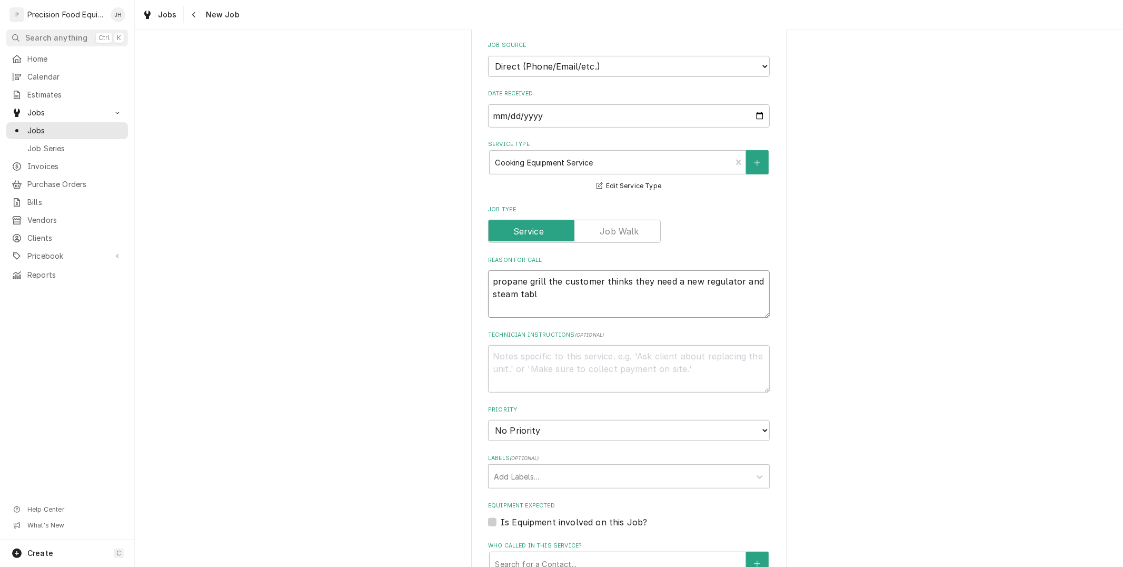
type textarea "x"
type textarea "propane grill the customer thinks they need a new regulator and steam table"
type textarea "x"
type textarea "propane grill the customer thinks they need a new regulator and steam table"
type textarea "x"
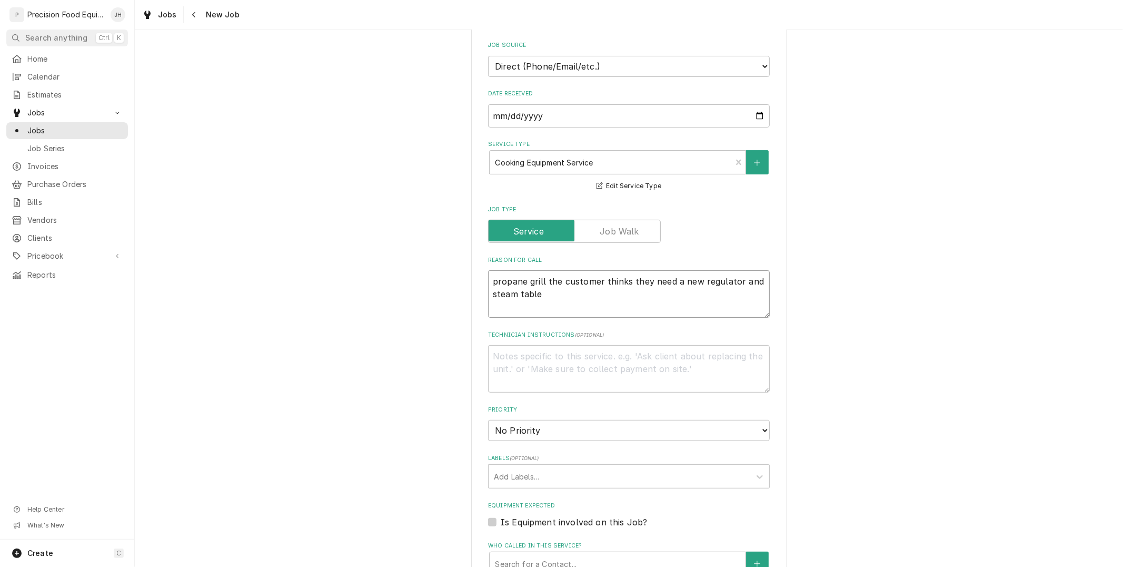
type textarea "propane grill the customer thinks they need a new regulator and steam table t"
type textarea "x"
type textarea "propane grill the customer thinks they need a new regulator and steam table th"
type textarea "x"
type textarea "propane grill the customer thinks they need a new regulator and steam table tha"
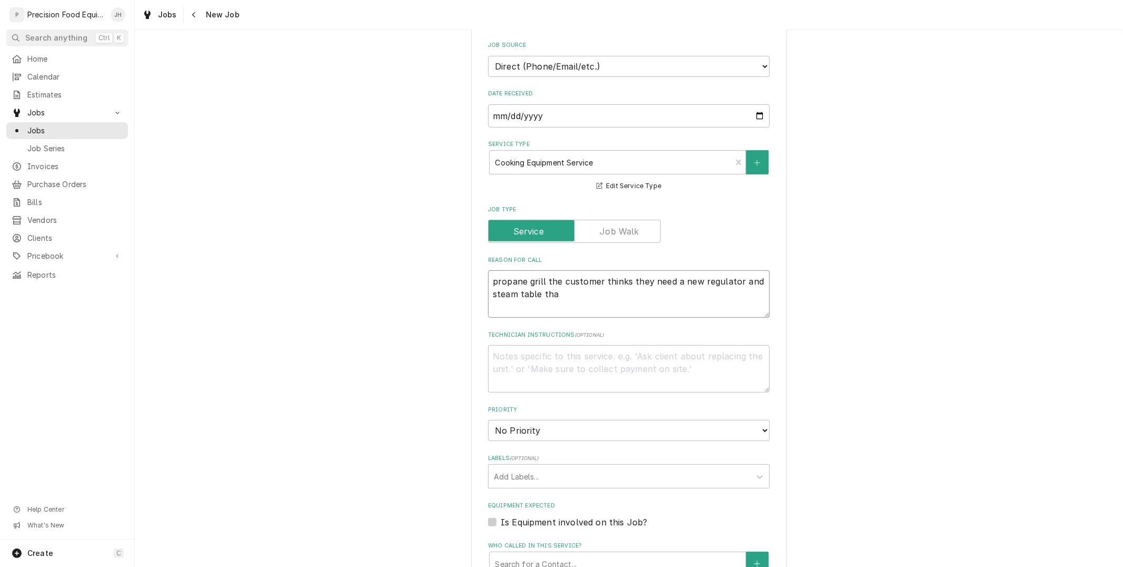
type textarea "x"
type textarea "propane grill the customer thinks they need a new regulator and steam table that"
type textarea "x"
type textarea "propane grill the customer thinks they need a new regulator and steam table that"
type textarea "x"
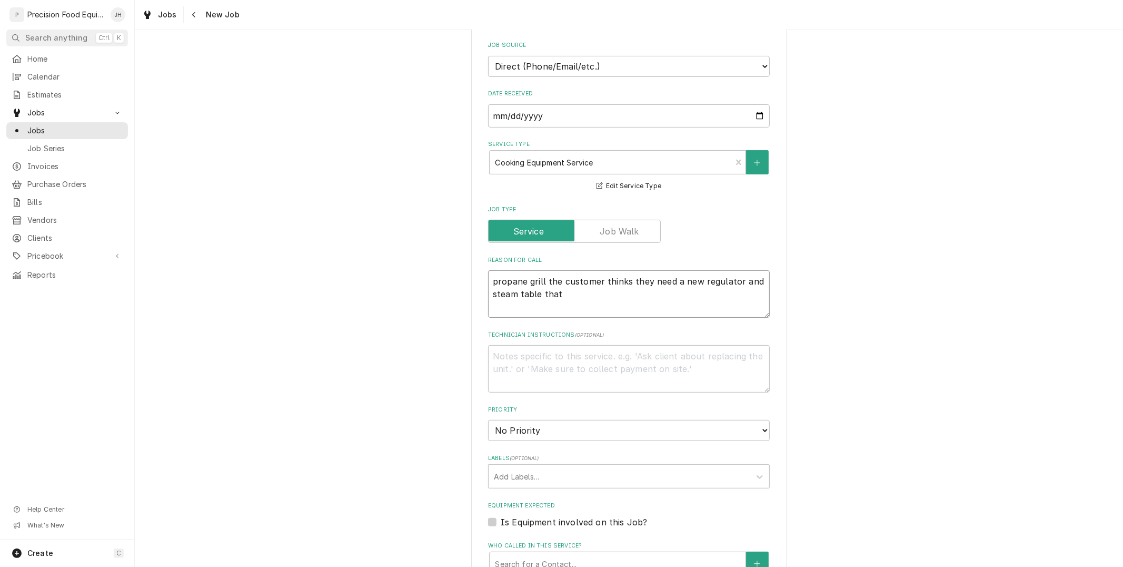
type textarea "propane grill the customer thinks they need a new regulator and steam table tha…"
type textarea "x"
type textarea "propane grill the customer thinks they need a new regulator and steam table tha…"
type textarea "x"
type textarea "propane grill the customer thinks they need a new regulator and steam table tha…"
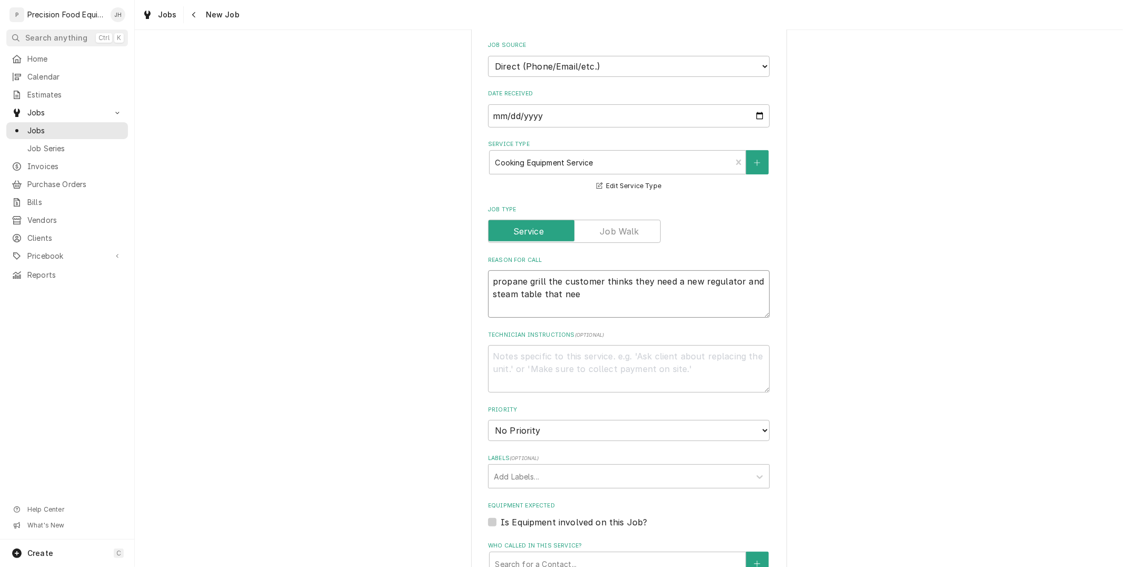
type textarea "x"
type textarea "propane grill the customer thinks they need a new regulator and steam table tha…"
type textarea "x"
type textarea "propane grill the customer thinks they need a new regulator and steam table tha…"
type textarea "x"
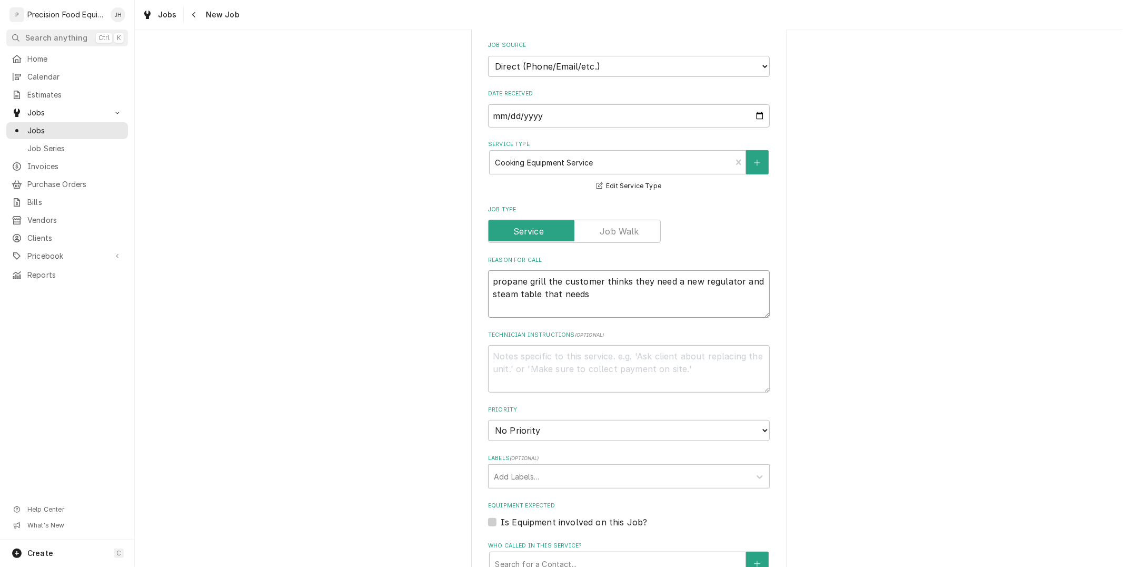
type textarea "propane grill the customer thinks they need a new regulator and steam table tha…"
type textarea "x"
type textarea "propane grill the customer thinks they need a new regulator and steam table tha…"
type textarea "x"
type textarea "propane grill the customer thinks they need a new regulator and steam table tha…"
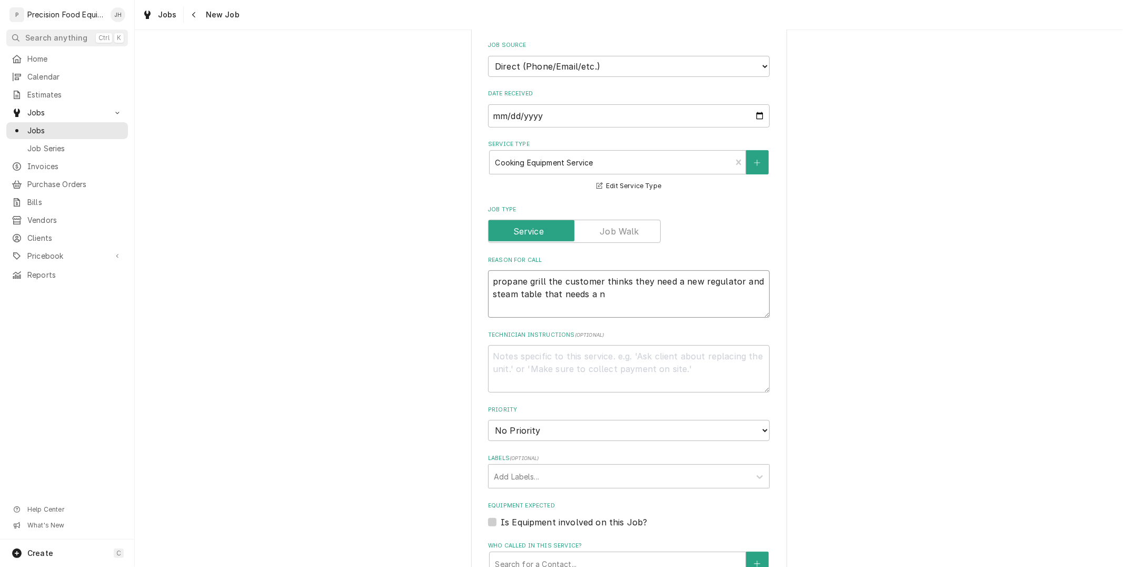
type textarea "x"
type textarea "propane grill the customer thinks they need a new regulator and steam table tha…"
type textarea "x"
type textarea "propane grill the customer thinks they need a new regulator and steam table tha…"
type textarea "x"
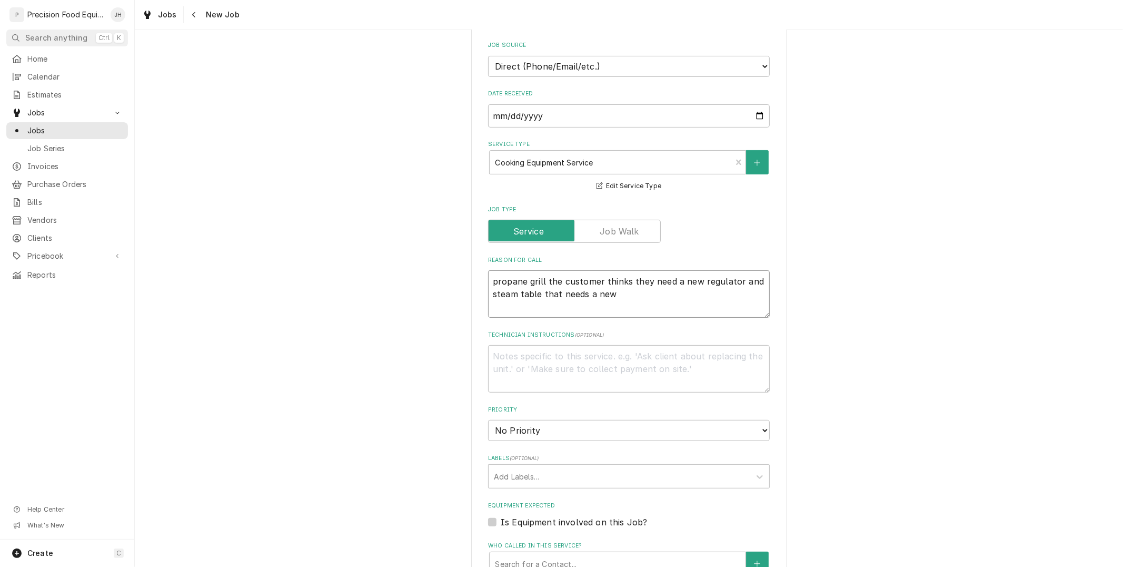
type textarea "propane grill the customer thinks they need a new regulator and steam table tha…"
type textarea "x"
type textarea "propane grill the customer thinks they need a new regulator and steam table tha…"
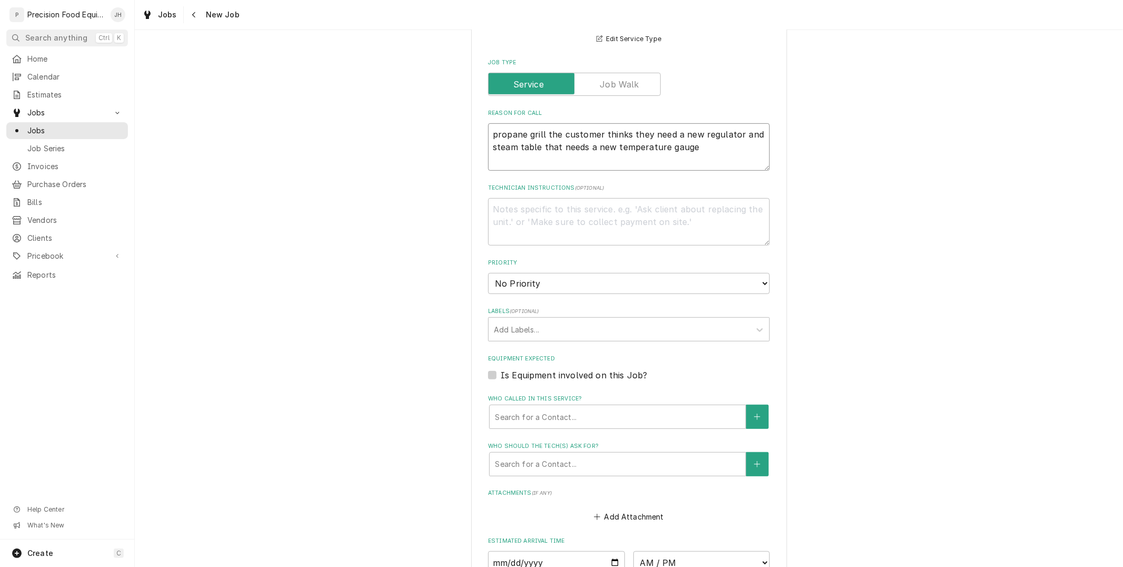
scroll to position [527, 0]
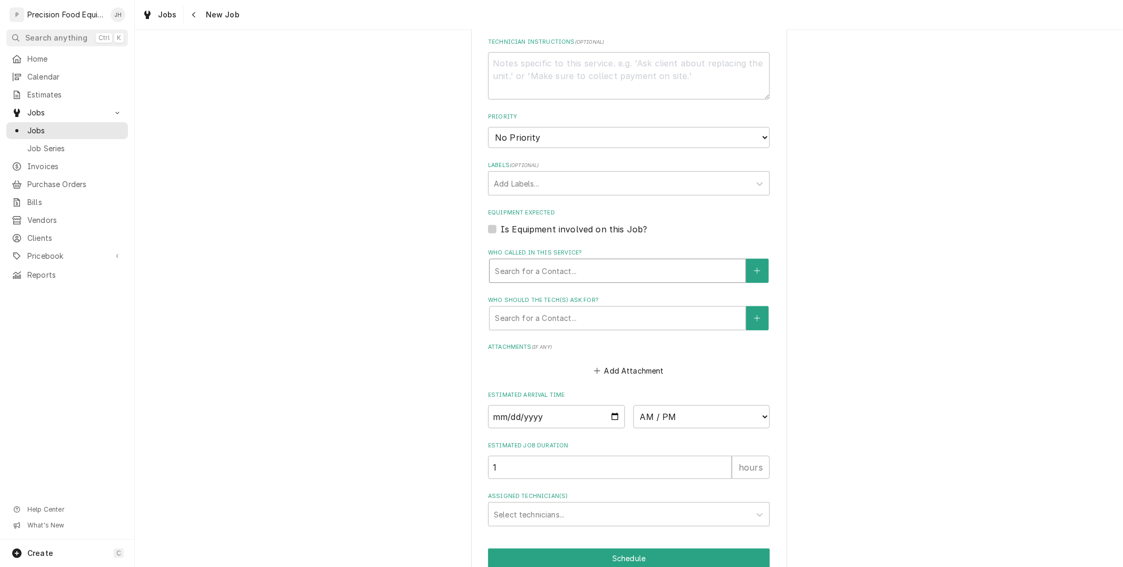
click at [653, 267] on div "Who called in this service?" at bounding box center [617, 270] width 245 height 19
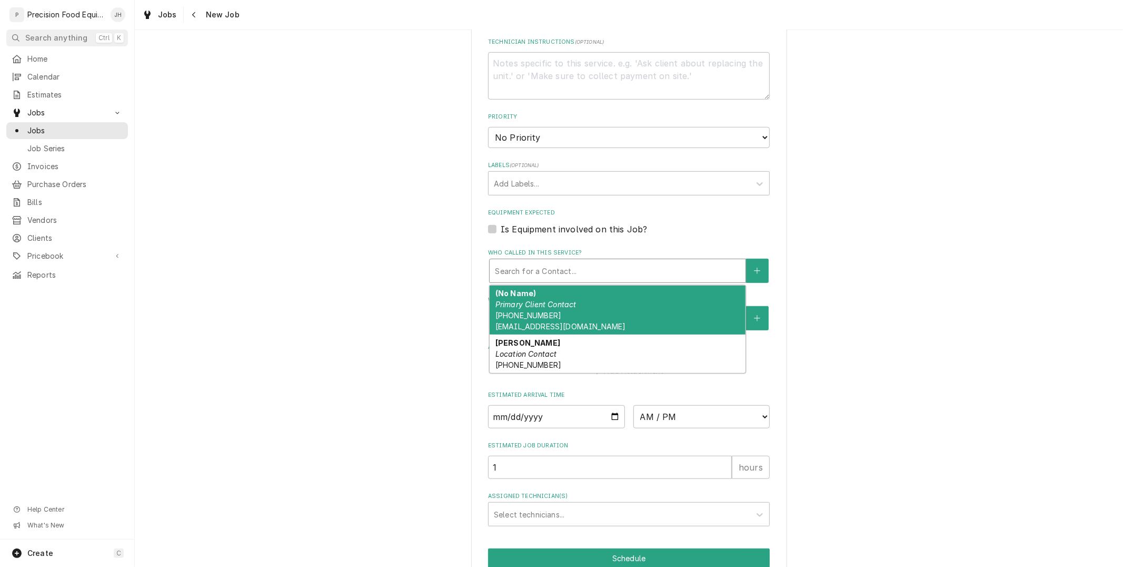
click at [647, 301] on div "(No Name) Primary Client Contact (480) 984-1146 cap700b@cal-am.com" at bounding box center [618, 309] width 256 height 49
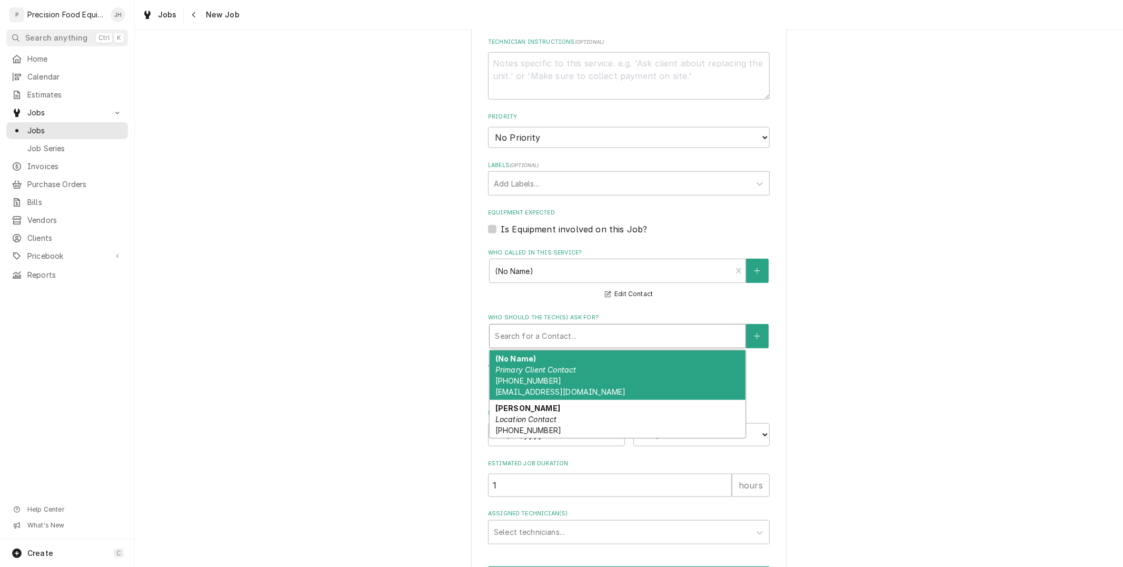
click at [632, 332] on div "Who should the tech(s) ask for?" at bounding box center [617, 335] width 245 height 19
click at [623, 362] on div "(No Name) Primary Client Contact (480) 984-1146 cap700b@cal-am.com" at bounding box center [618, 374] width 256 height 49
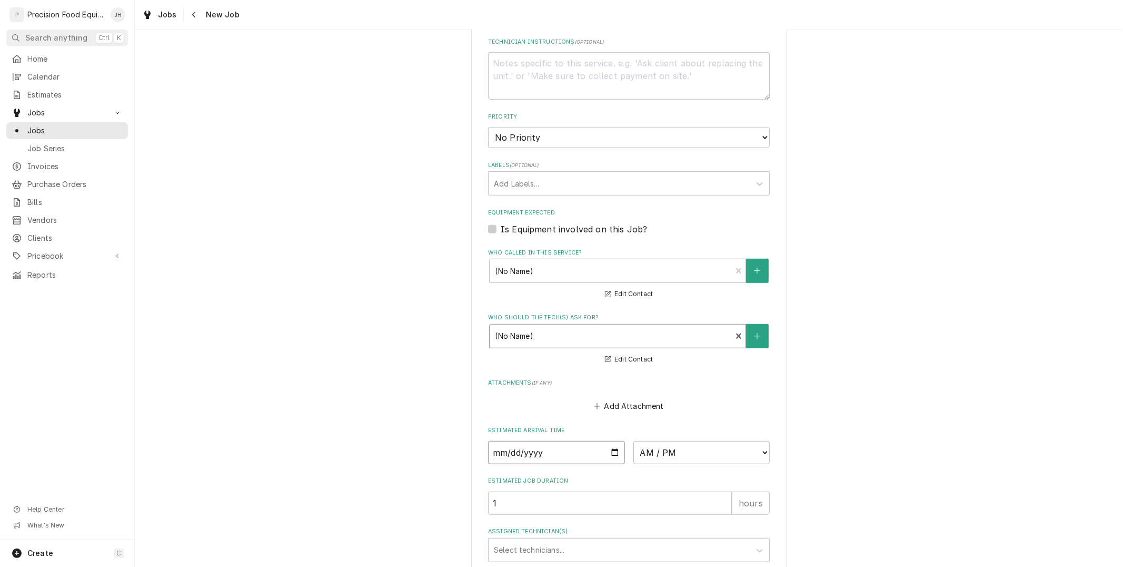
click at [611, 451] on input "Date" at bounding box center [556, 452] width 137 height 23
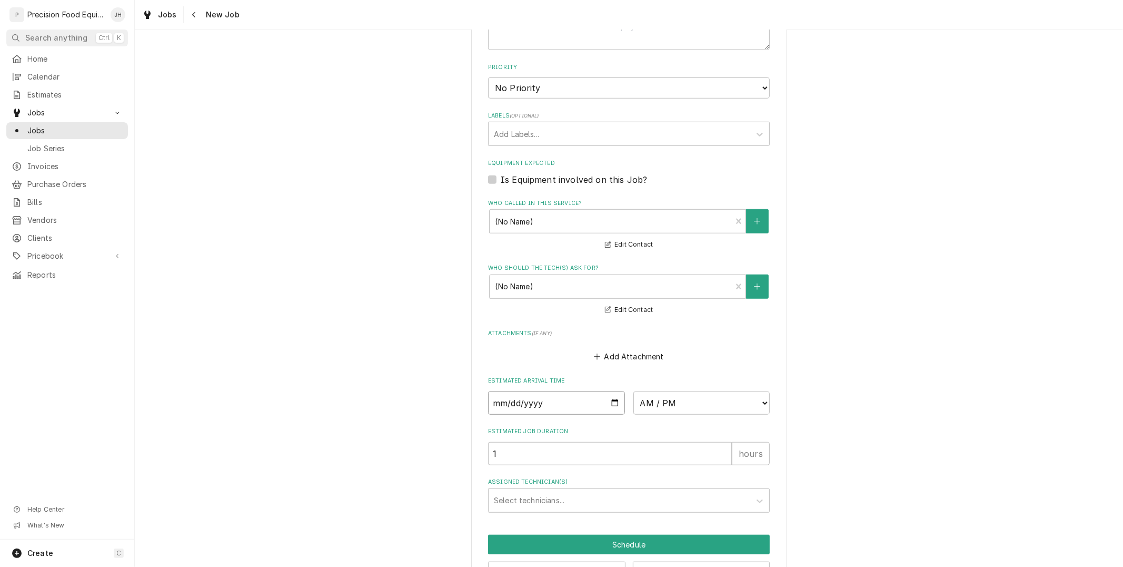
scroll to position [610, 0]
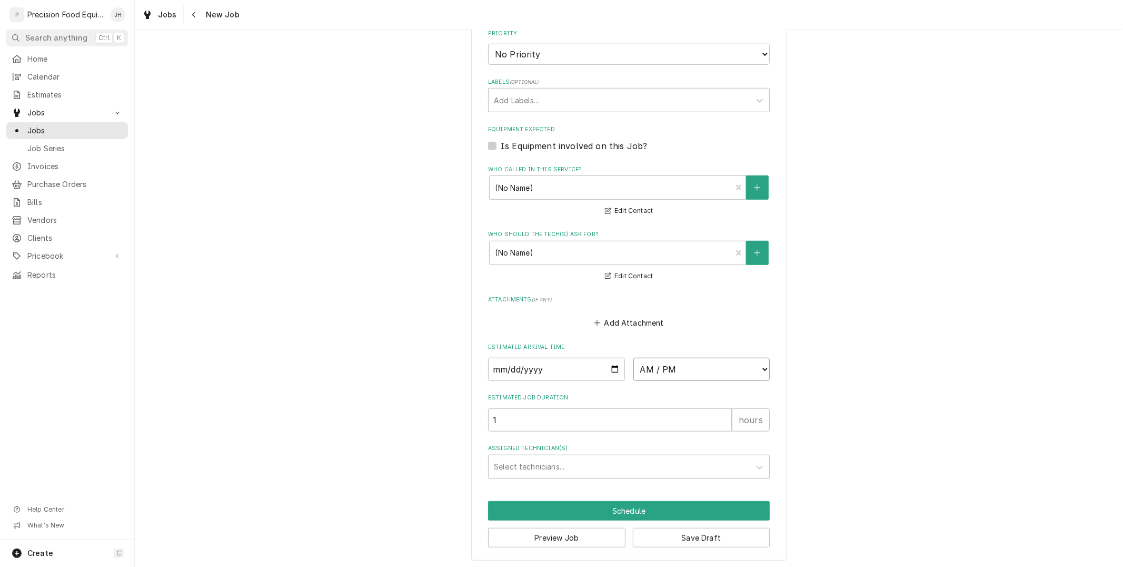
click at [708, 358] on select "AM / PM 6:00 AM 6:15 AM 6:30 AM 6:45 AM 7:00 AM 7:15 AM 7:30 AM 7:45 AM 8:00 AM…" at bounding box center [701, 369] width 137 height 23
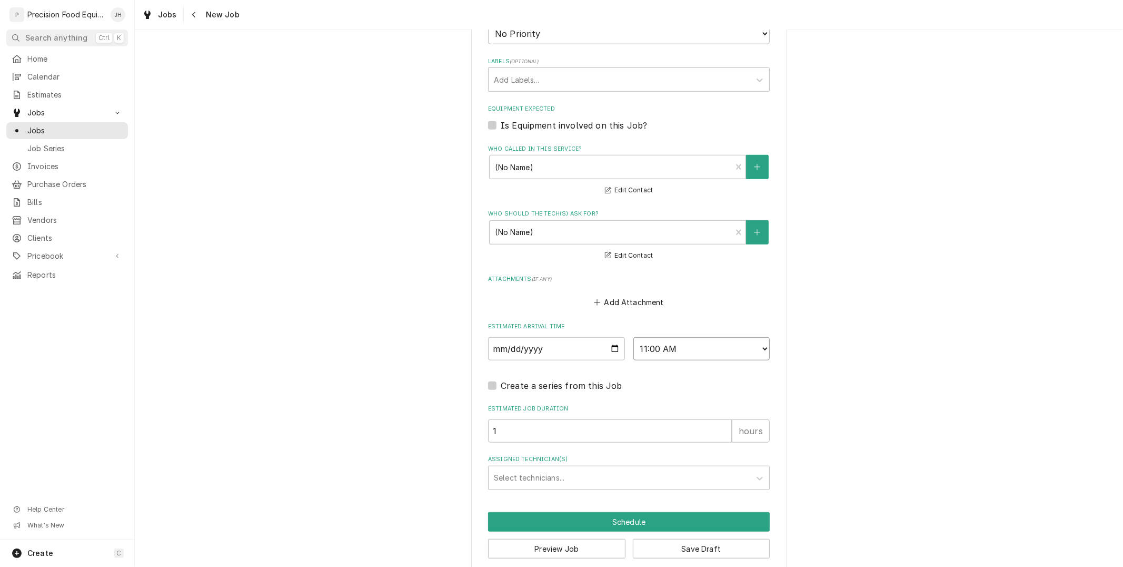
scroll to position [641, 0]
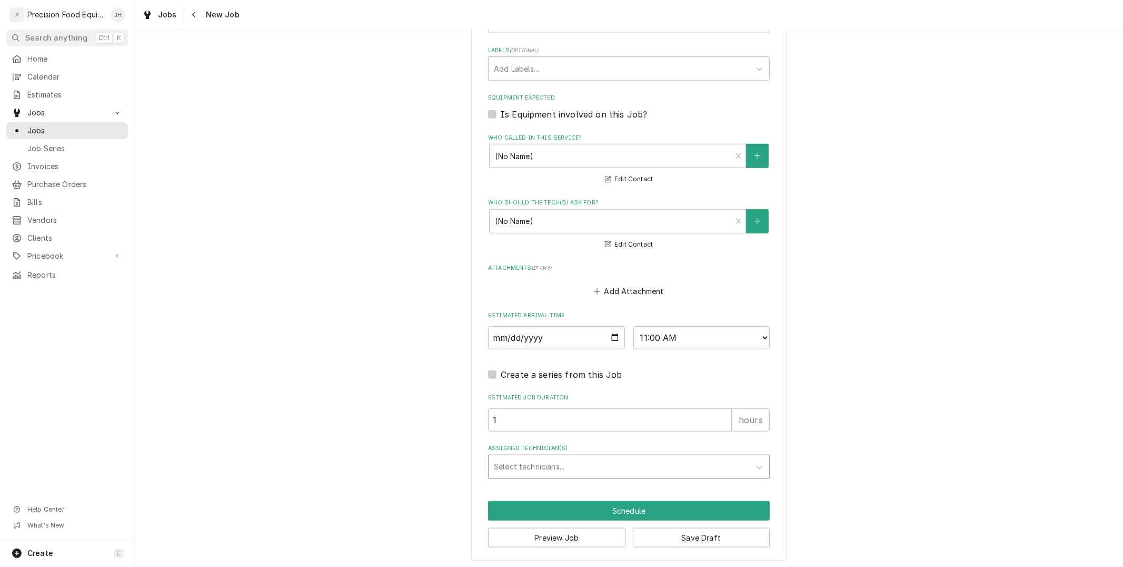
click at [575, 471] on div "Assigned Technician(s)" at bounding box center [619, 466] width 251 height 19
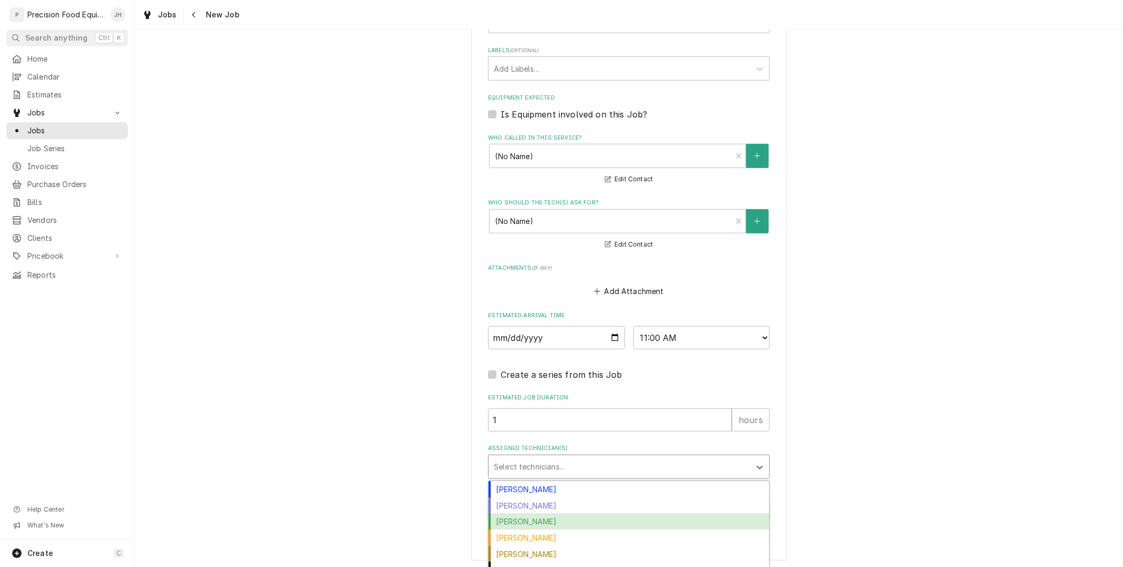
scroll to position [8, 0]
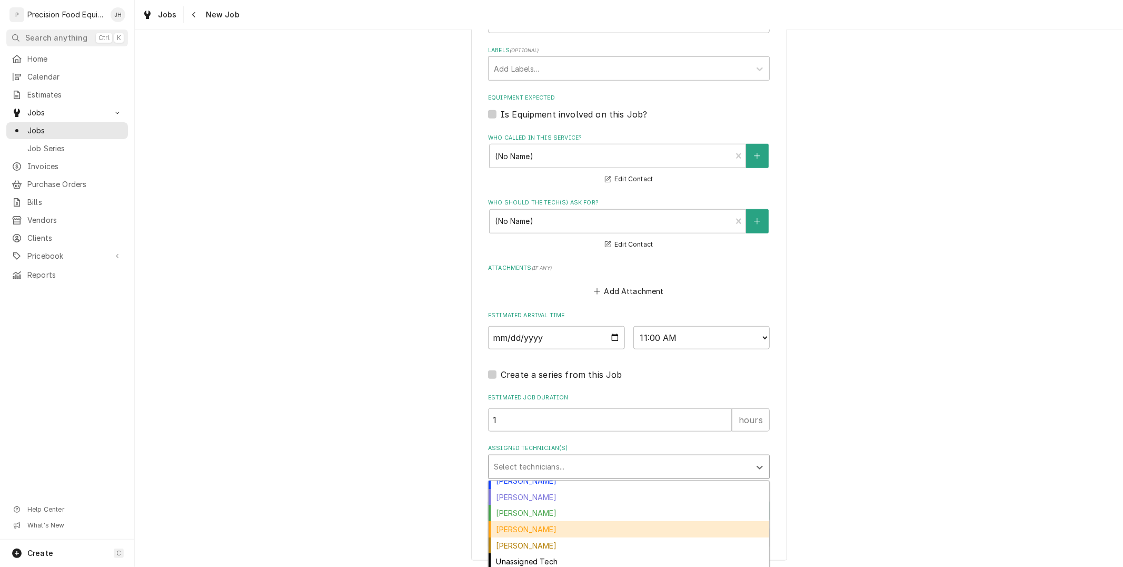
click at [554, 526] on div "[PERSON_NAME]" at bounding box center [629, 529] width 281 height 16
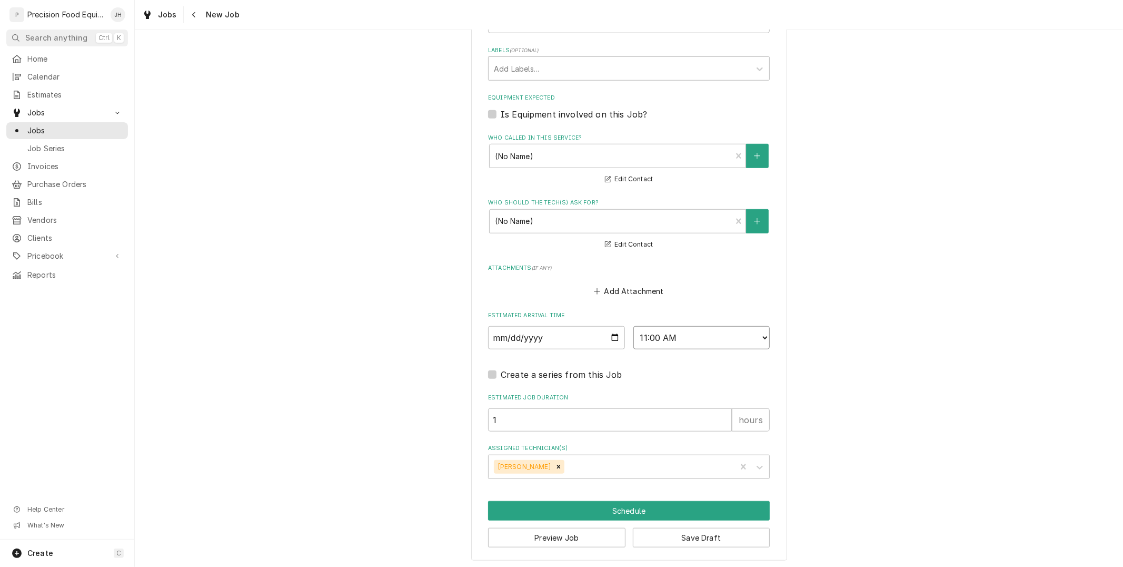
click at [697, 334] on select "AM / PM 6:00 AM 6:15 AM 6:30 AM 6:45 AM 7:00 AM 7:15 AM 7:30 AM 7:45 AM 8:00 AM…" at bounding box center [701, 337] width 137 height 23
click at [633, 326] on select "AM / PM 6:00 AM 6:15 AM 6:30 AM 6:45 AM 7:00 AM 7:15 AM 7:30 AM 7:45 AM 8:00 AM…" at bounding box center [701, 337] width 137 height 23
click at [617, 504] on button "Schedule" at bounding box center [629, 510] width 282 height 19
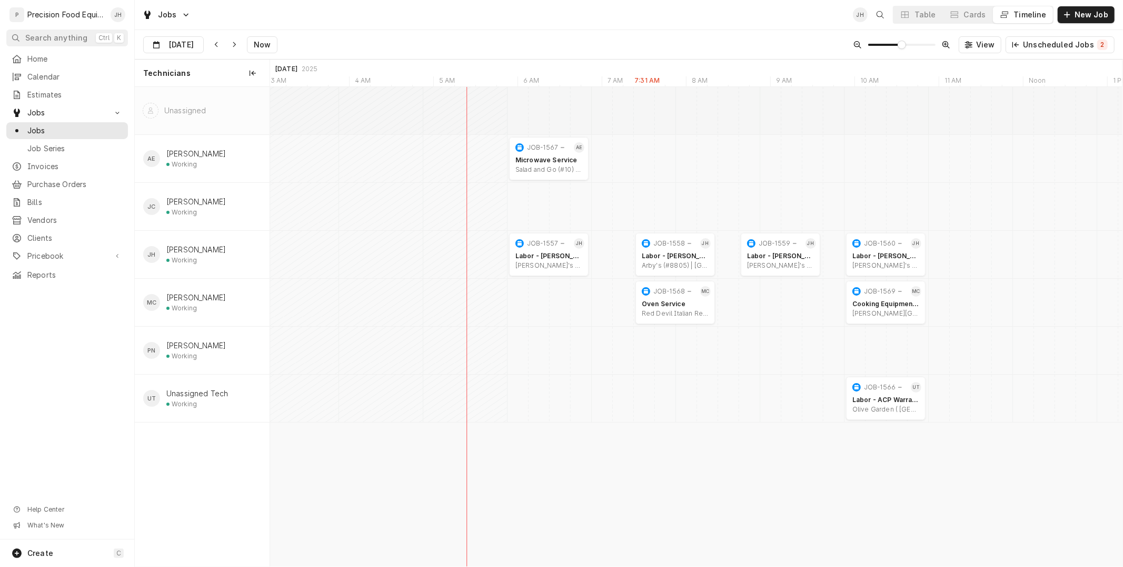
scroll to position [0, 17077]
drag, startPoint x: 879, startPoint y: 298, endPoint x: 638, endPoint y: 295, distance: 241.7
click at [596, 298] on div "8:00 AM 9:00 AM JOB-1567 AE Microwave Service Salad and Go (#10) | Chandler, 85…" at bounding box center [696, 326] width 853 height 479
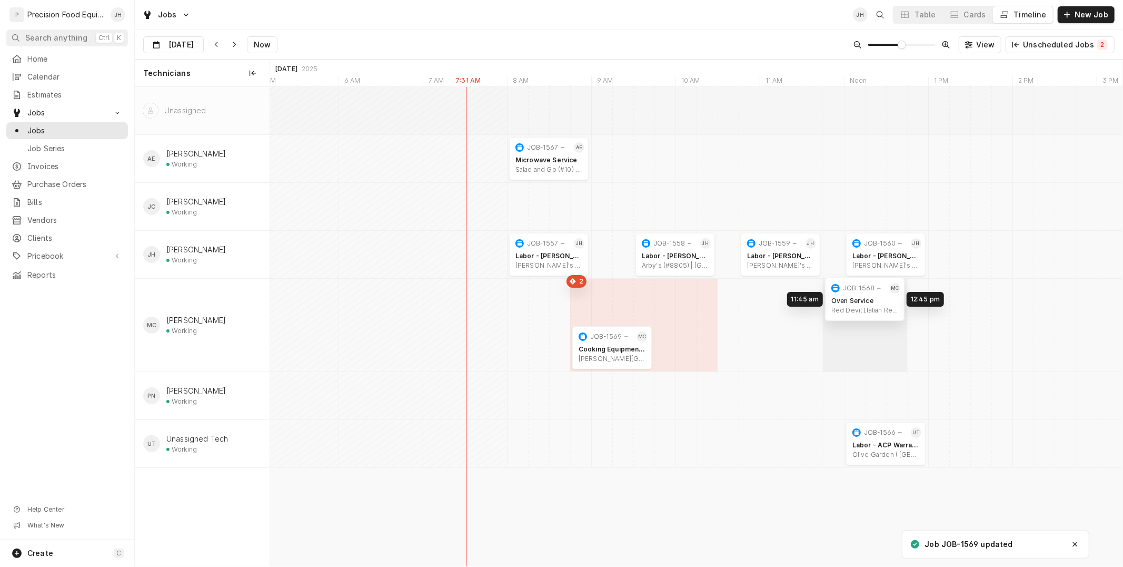
drag, startPoint x: 681, startPoint y: 299, endPoint x: 875, endPoint y: 296, distance: 194.3
click at [875, 296] on div "8:00 AM 9:00 AM JOB-1567 AE Microwave Service Salad and Go (#10) | Chandler, 85…" at bounding box center [696, 326] width 853 height 479
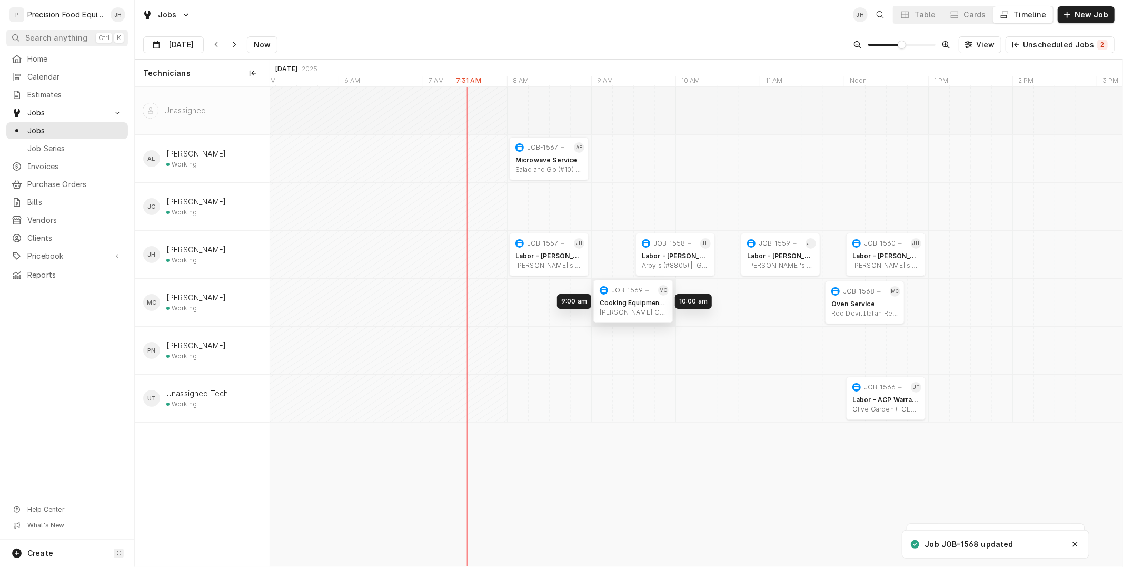
drag, startPoint x: 599, startPoint y: 308, endPoint x: 617, endPoint y: 306, distance: 17.9
click at [617, 306] on div "8:00 AM 9:00 AM JOB-1567 AE Microwave Service Salad and Go (#10) | Chandler, 85…" at bounding box center [696, 326] width 853 height 479
click at [859, 290] on div "JOB-1568" at bounding box center [859, 291] width 32 height 8
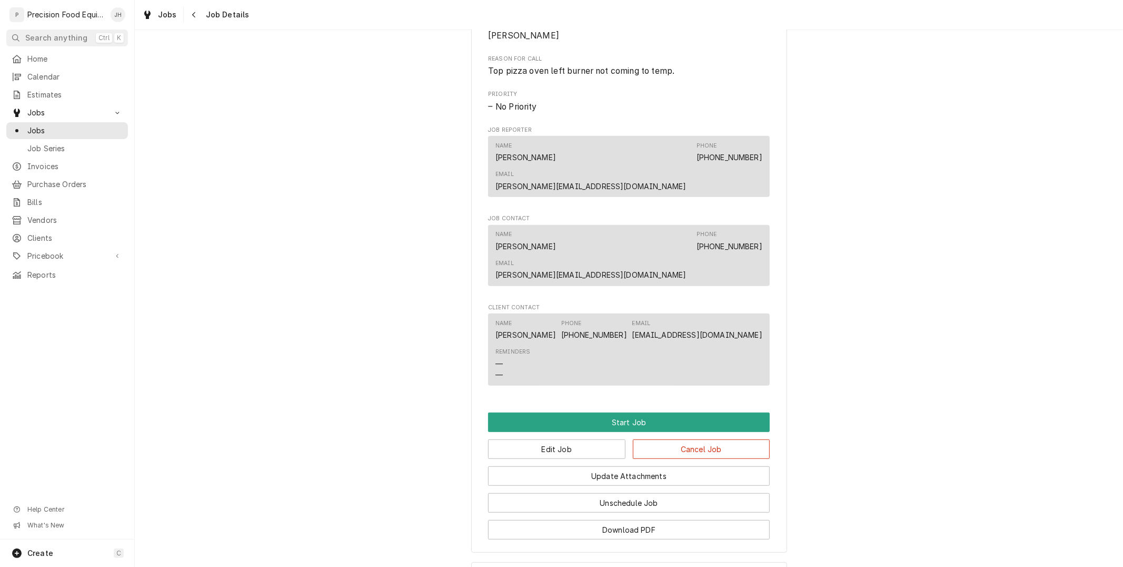
scroll to position [490, 0]
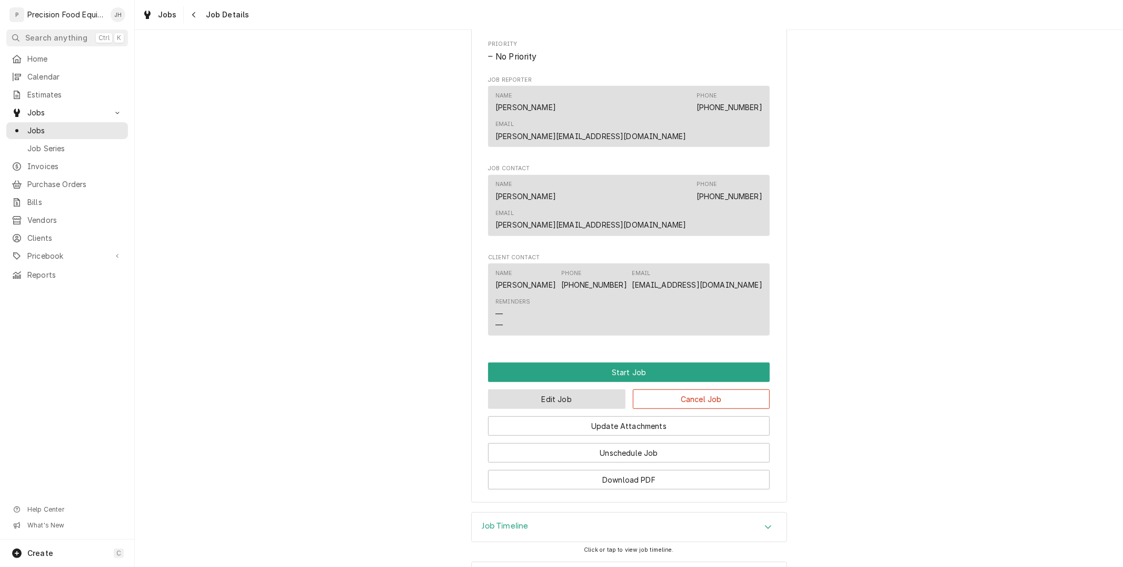
click at [570, 389] on button "Edit Job" at bounding box center [556, 398] width 137 height 19
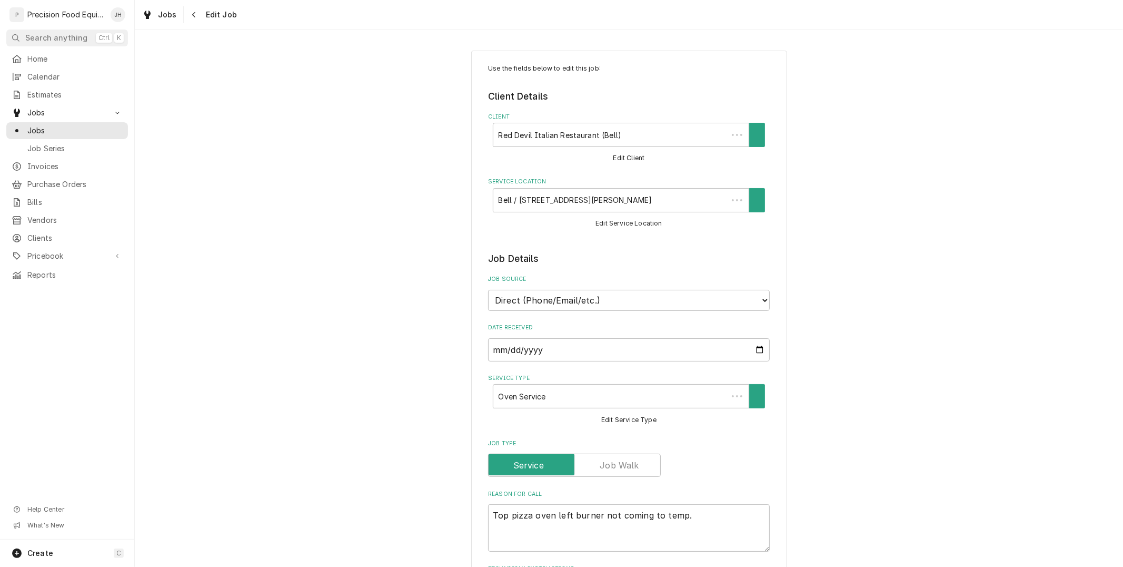
type textarea "x"
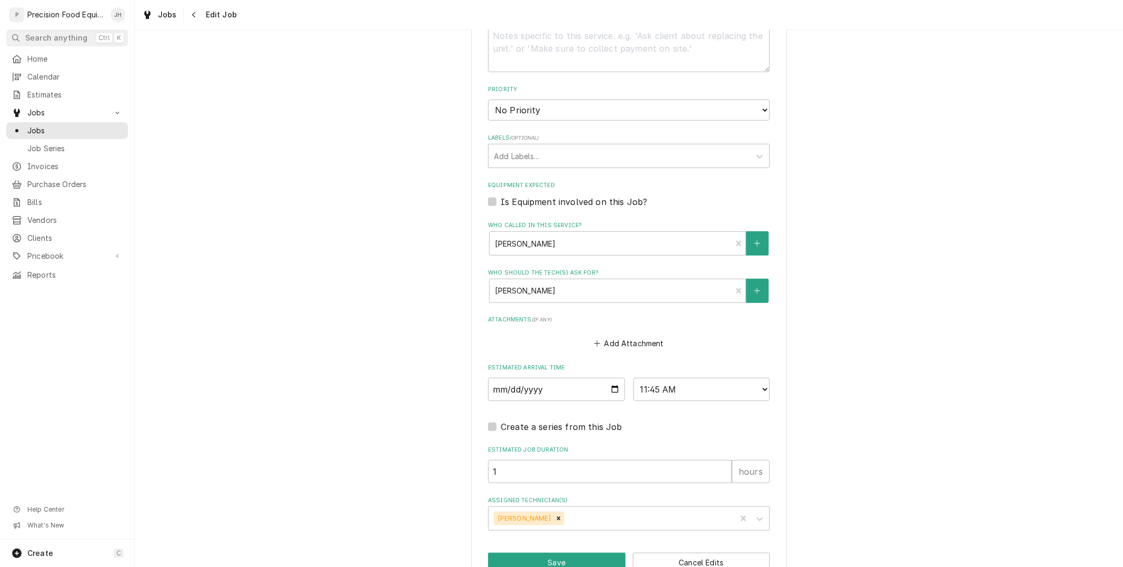
scroll to position [579, 0]
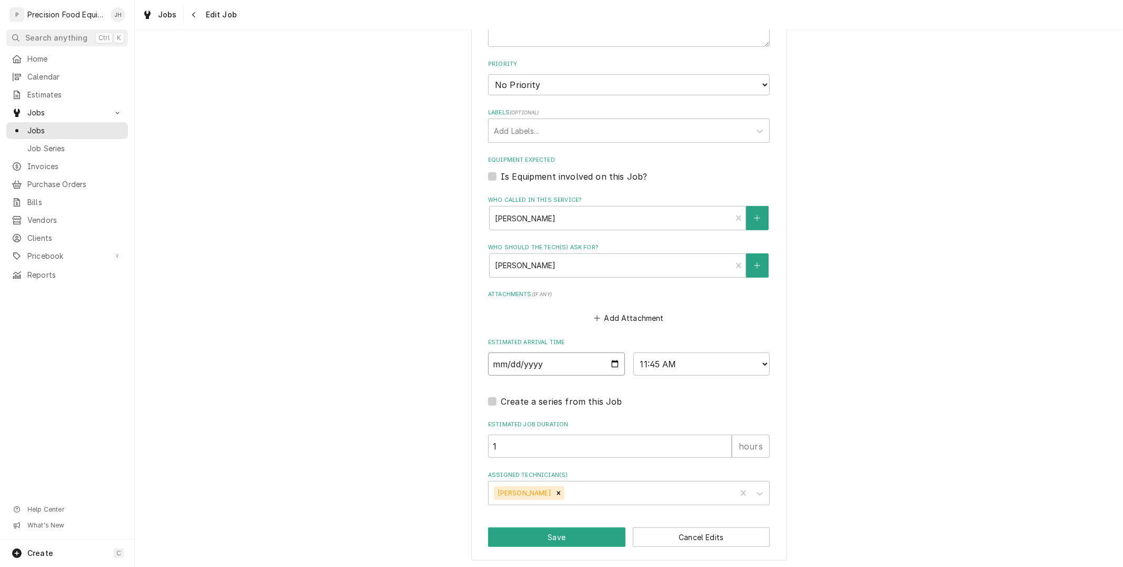
click at [609, 361] on input "2025-10-09" at bounding box center [556, 363] width 137 height 23
type input "2025-10-10"
type textarea "x"
click at [678, 365] on select "AM / PM 6:00 AM 6:15 AM 6:30 AM 6:45 AM 7:00 AM 7:15 AM 7:30 AM 7:45 AM 8:00 AM…" at bounding box center [701, 363] width 137 height 23
select select "09:00:00"
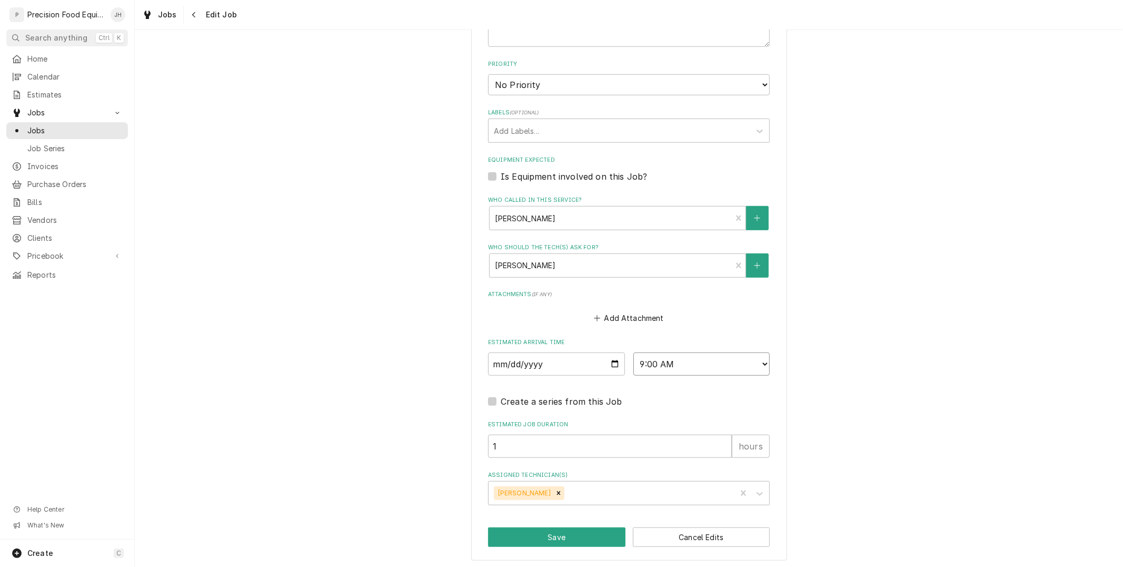
click at [633, 352] on select "AM / PM 6:00 AM 6:15 AM 6:30 AM 6:45 AM 7:00 AM 7:15 AM 7:30 AM 7:45 AM 8:00 AM…" at bounding box center [701, 363] width 137 height 23
type textarea "x"
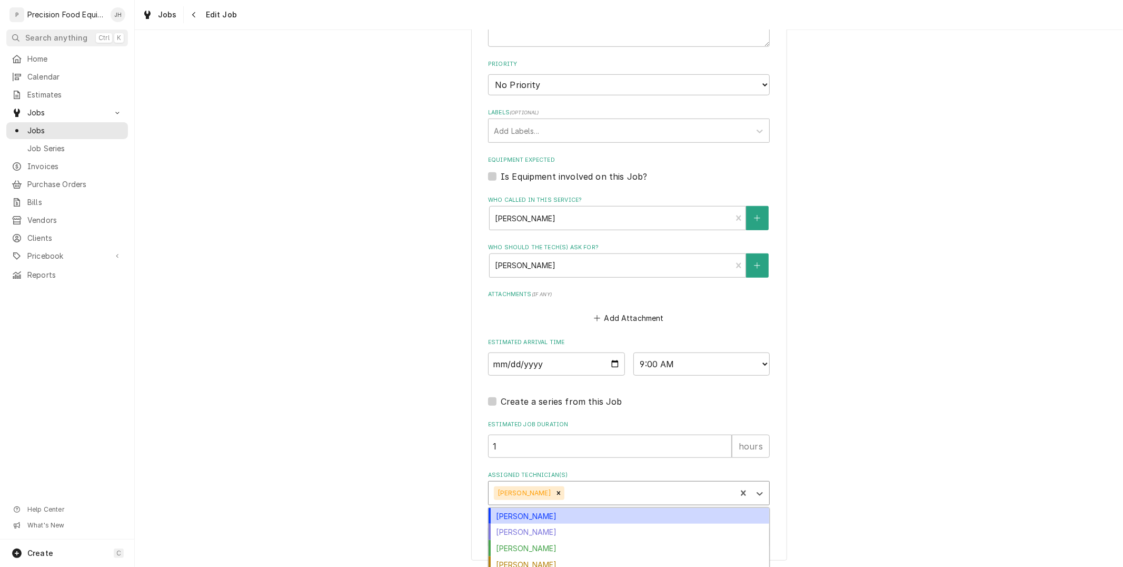
click at [604, 492] on div "Assigned Technician(s)" at bounding box center [649, 492] width 164 height 19
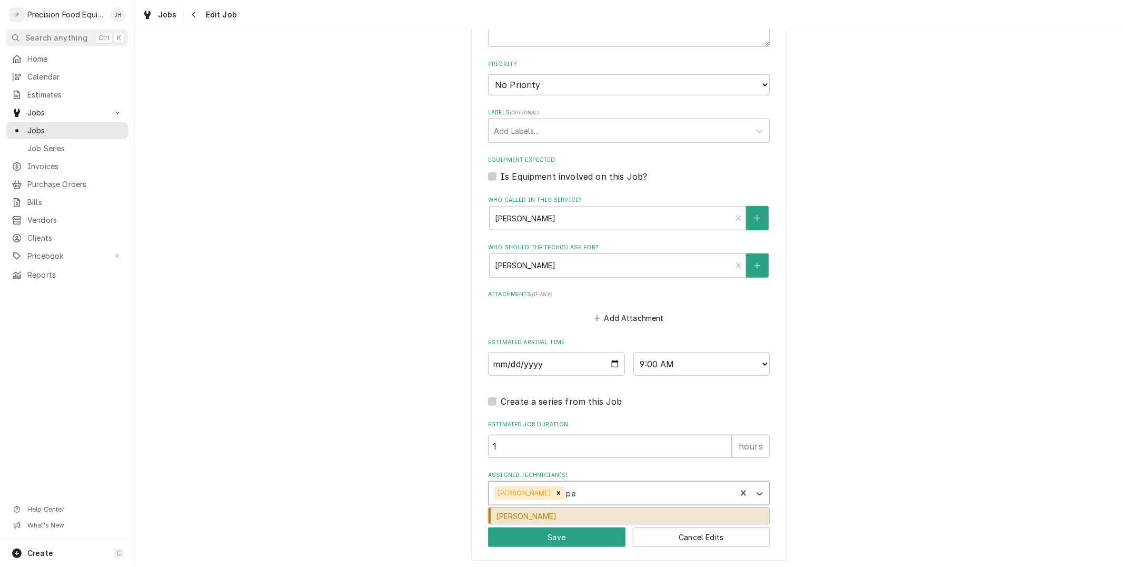
type input "pet"
click at [603, 511] on div "[PERSON_NAME]" at bounding box center [629, 516] width 281 height 16
type textarea "x"
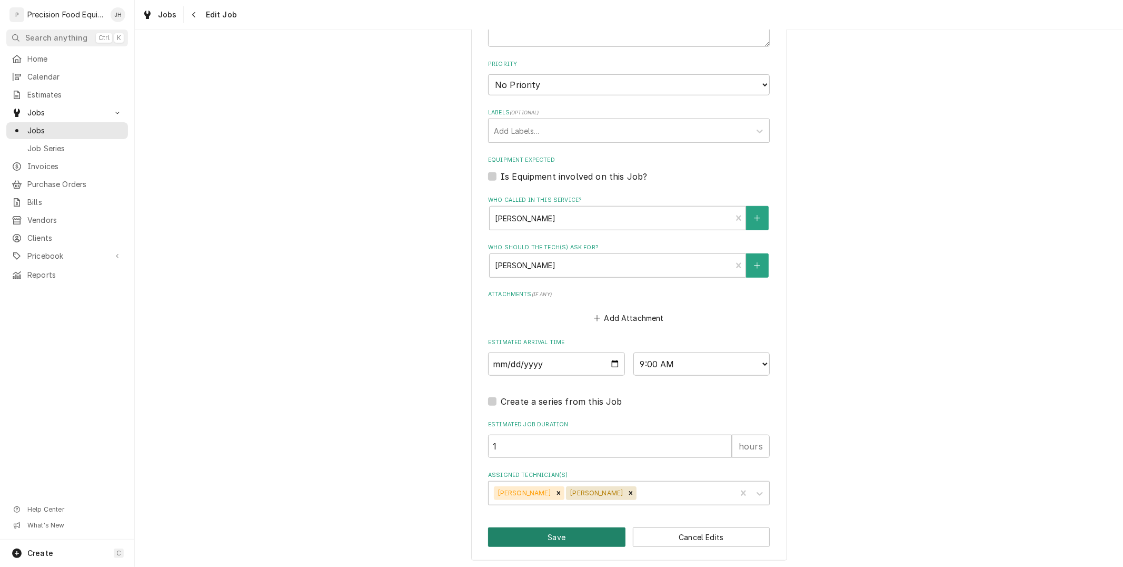
click at [574, 540] on button "Save" at bounding box center [556, 536] width 137 height 19
type textarea "x"
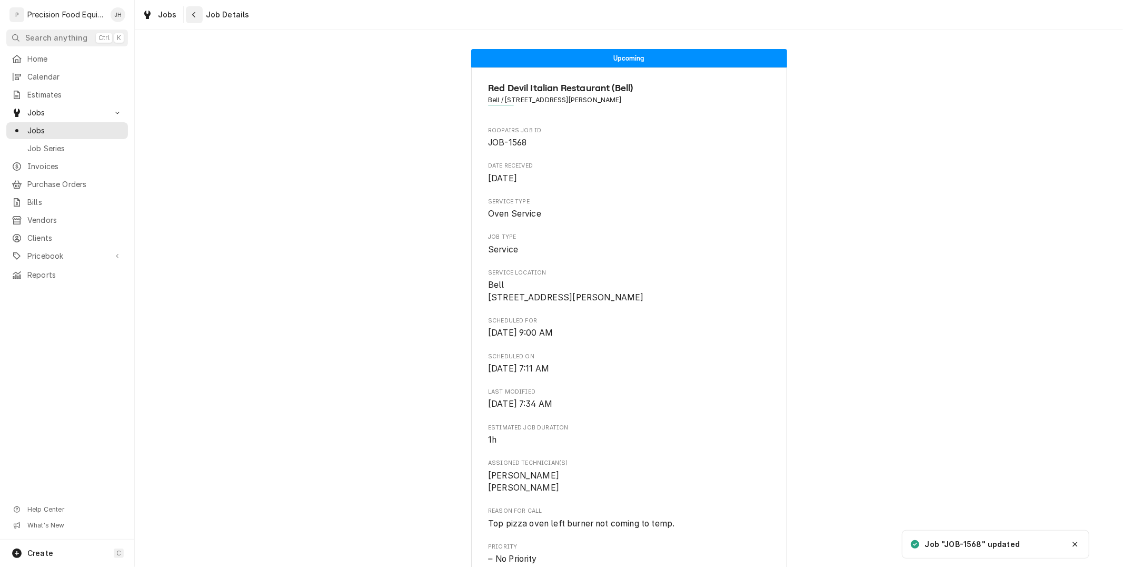
click at [197, 11] on div "Navigate back" at bounding box center [194, 14] width 11 height 11
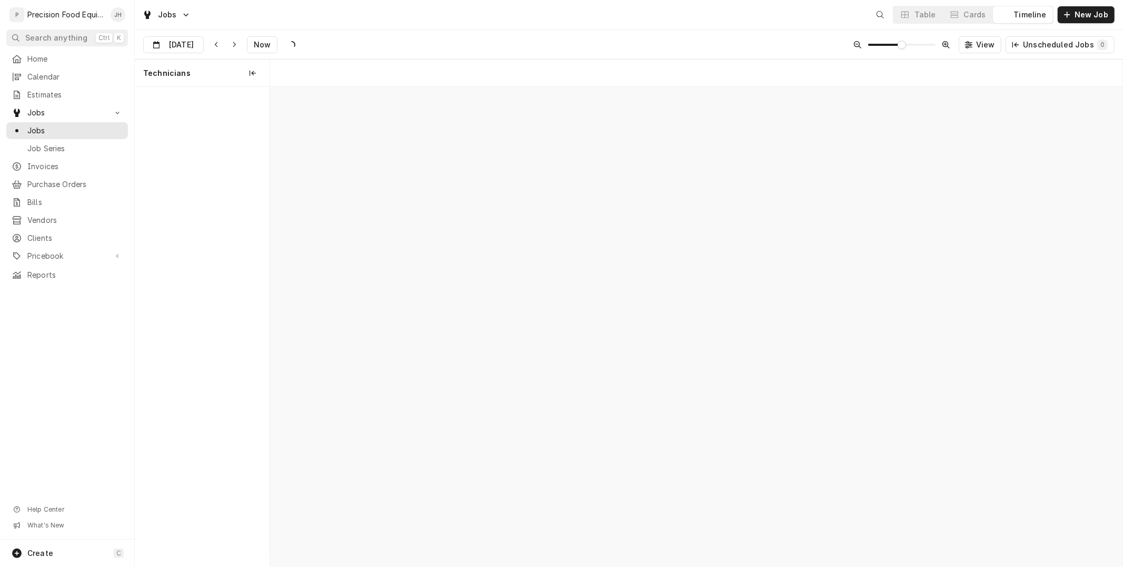
scroll to position [0, 16887]
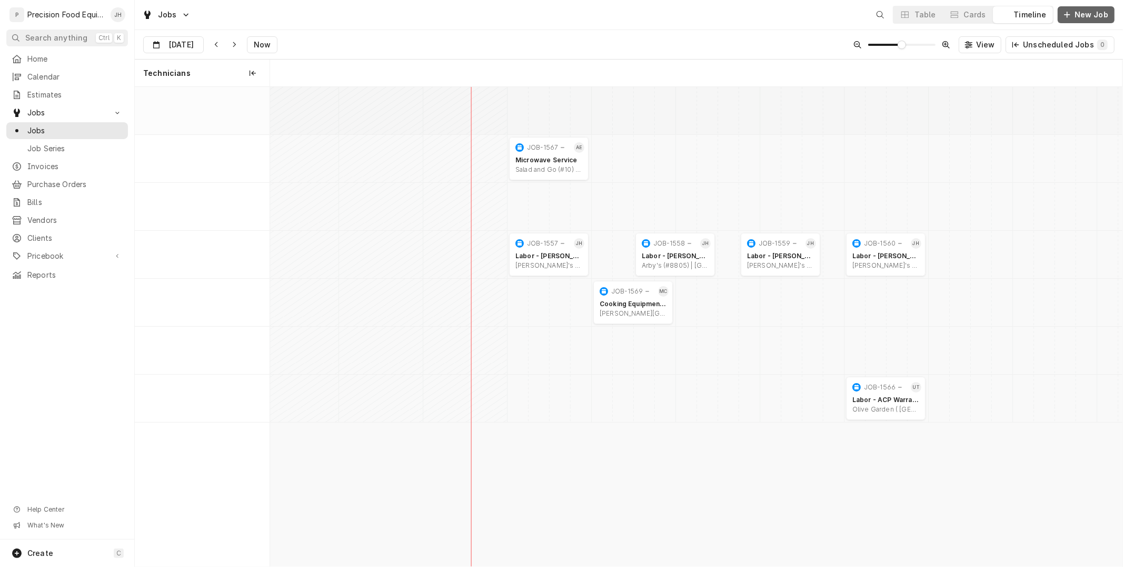
click at [1091, 12] on span "New Job" at bounding box center [1092, 14] width 38 height 11
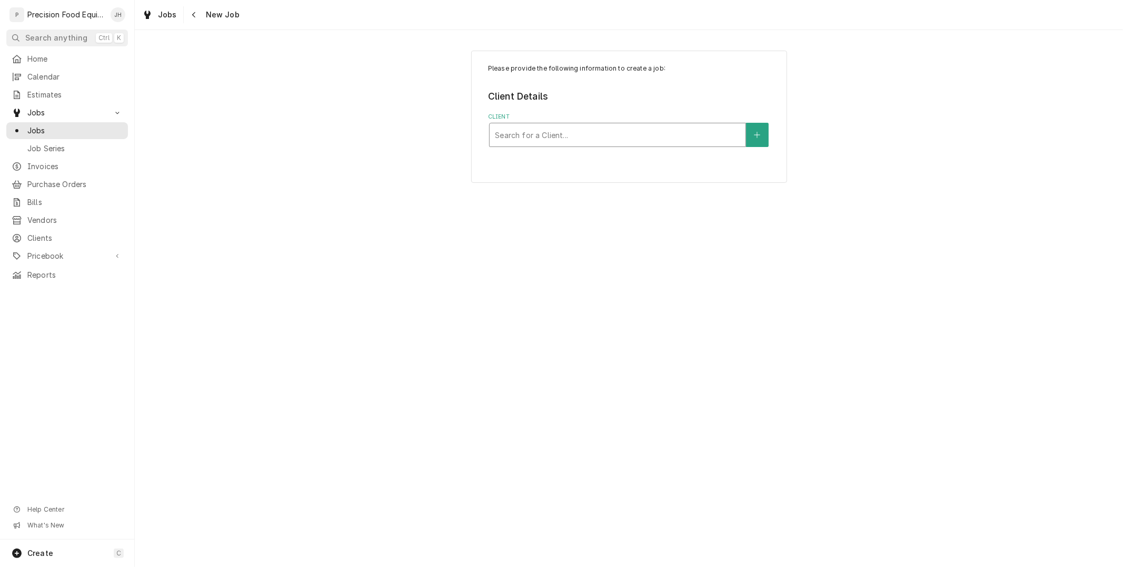
click at [560, 144] on div "Client" at bounding box center [617, 134] width 245 height 19
type input "947"
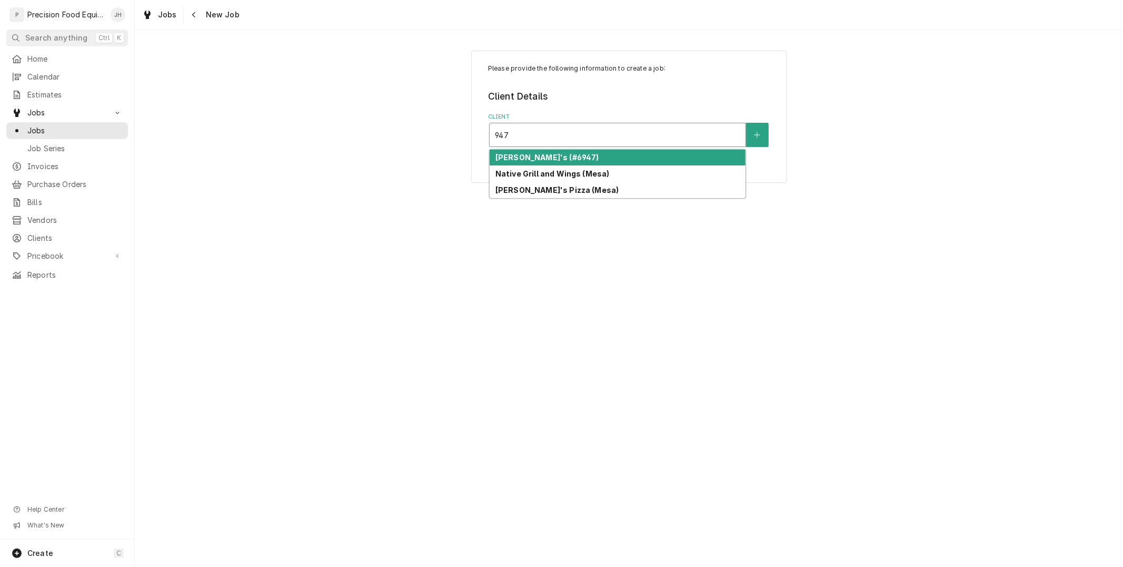
click at [564, 155] on div "Arby's (#6947)" at bounding box center [618, 158] width 256 height 16
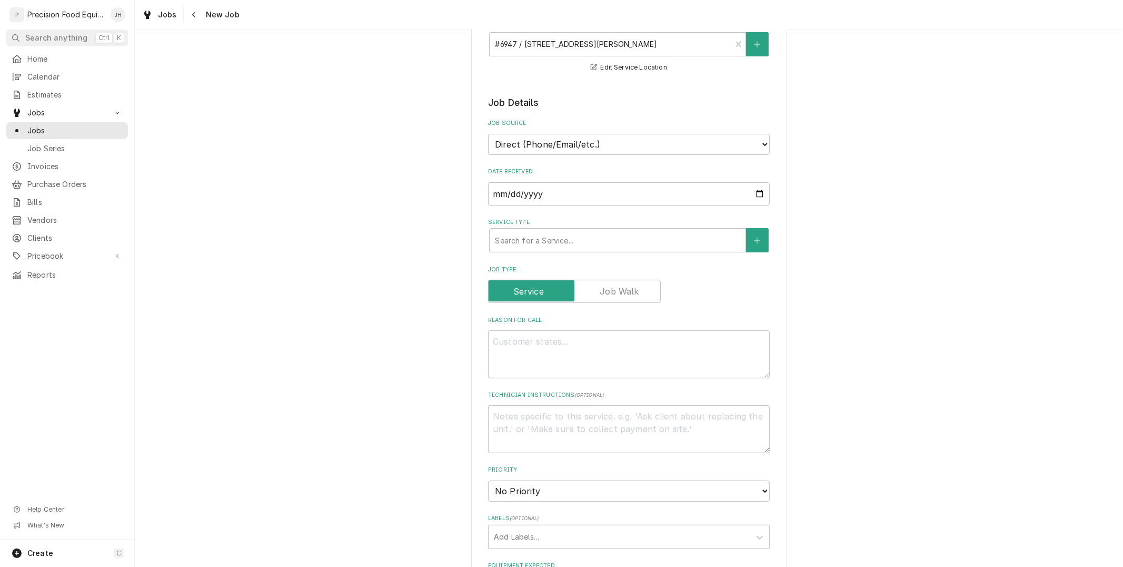
scroll to position [175, 0]
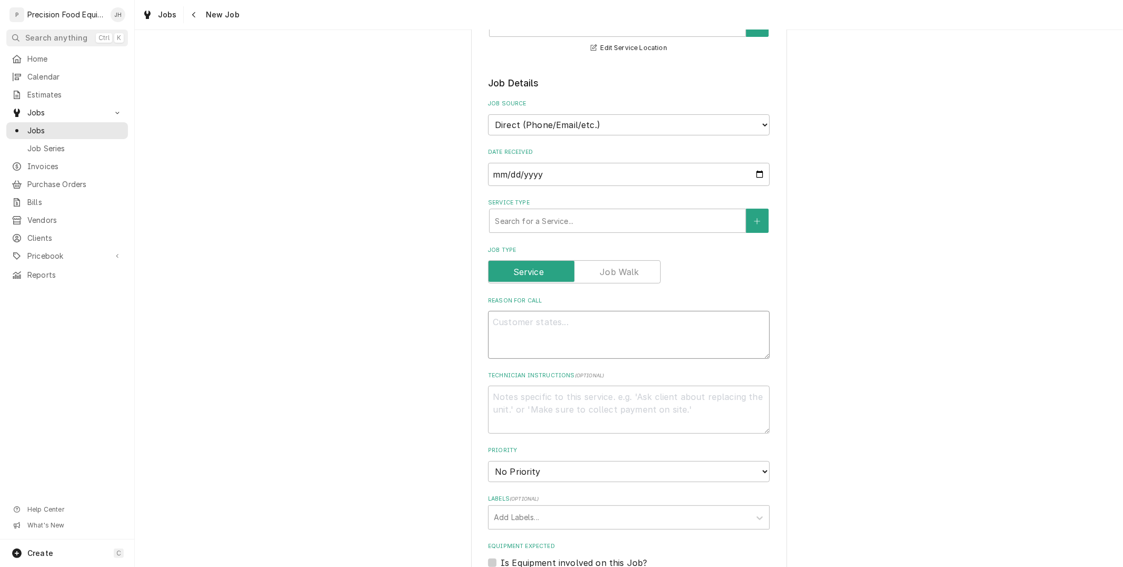
click at [556, 325] on textarea "Reason For Call" at bounding box center [629, 334] width 282 height 47
paste textarea "the meat gripper does not slide and keeps falling off have to cut meat by hand"
type textarea "x"
type textarea "the meat gripper does not slide and keeps falling off have to cut meat by hand"
click at [599, 402] on textarea "Technician Instructions ( optional )" at bounding box center [629, 408] width 282 height 47
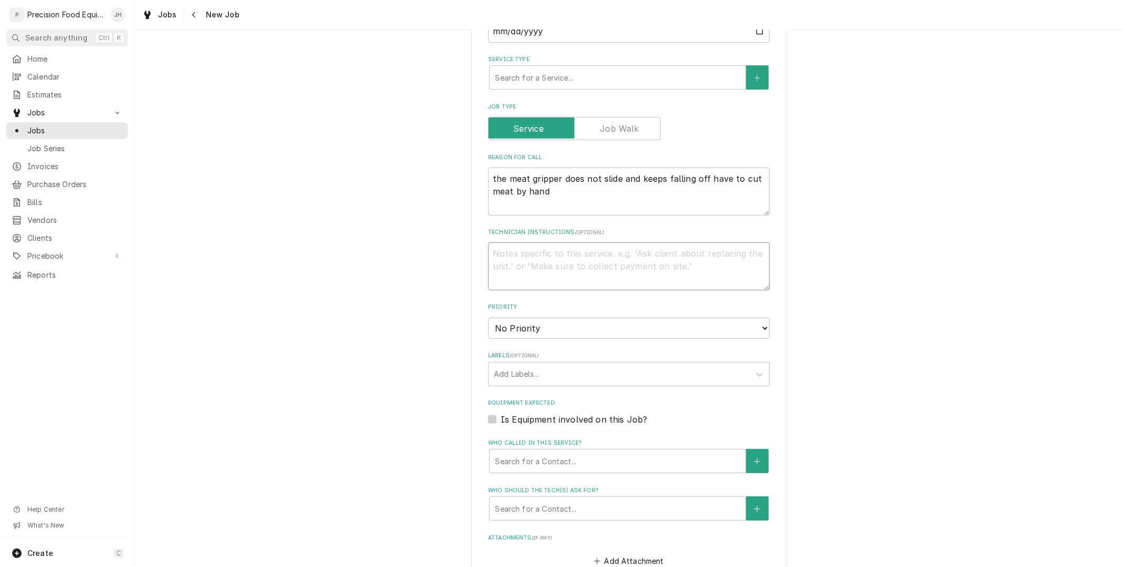
scroll to position [409, 0]
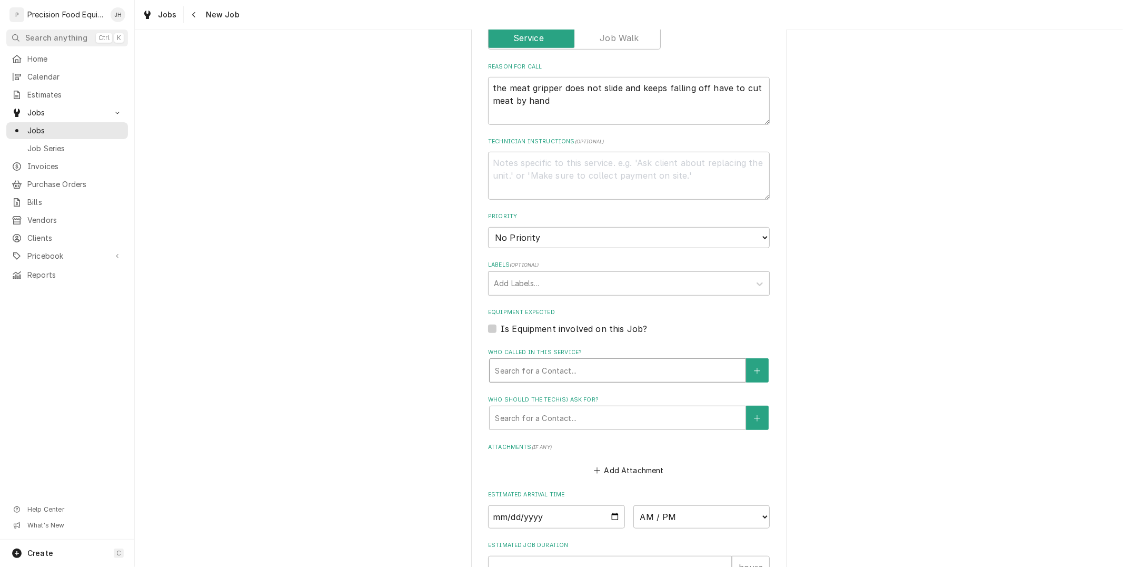
click at [543, 376] on div "Search for a Contact..." at bounding box center [618, 370] width 256 height 23
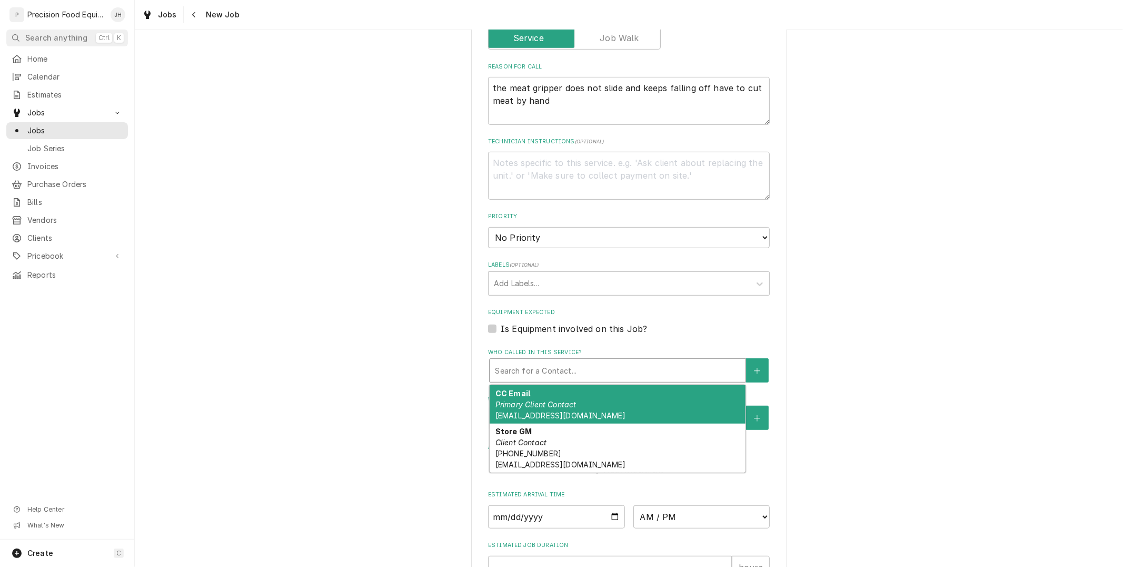
click at [543, 413] on span "erivero@kbpinspired.com" at bounding box center [561, 415] width 130 height 9
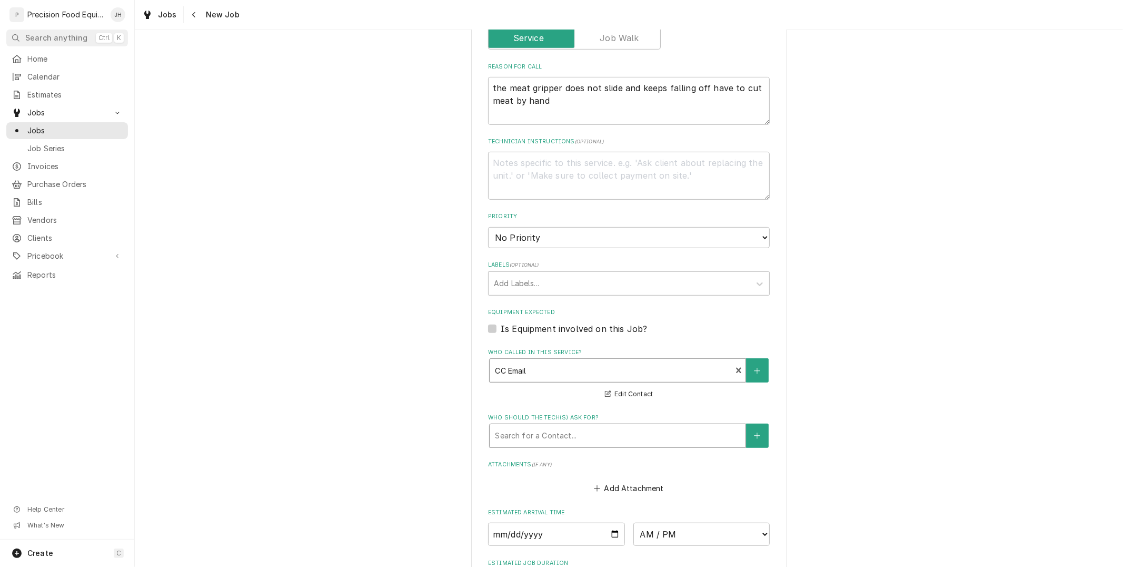
click at [549, 427] on div "Who should the tech(s) ask for?" at bounding box center [617, 435] width 245 height 19
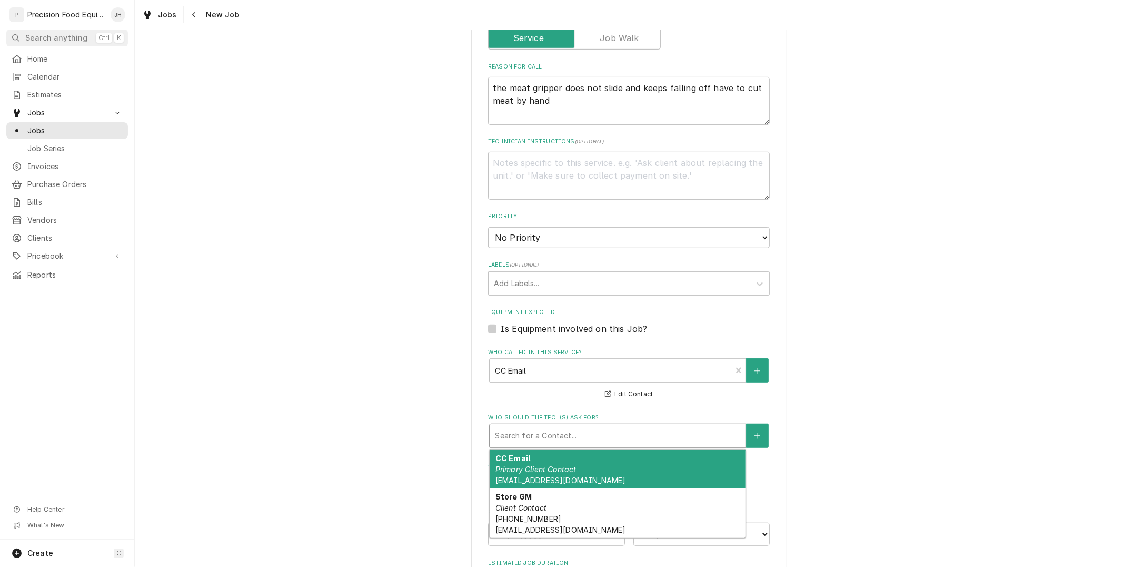
click at [545, 460] on div "CC Email Primary Client Contact erivero@kbpinspired.com" at bounding box center [618, 469] width 256 height 38
type textarea "x"
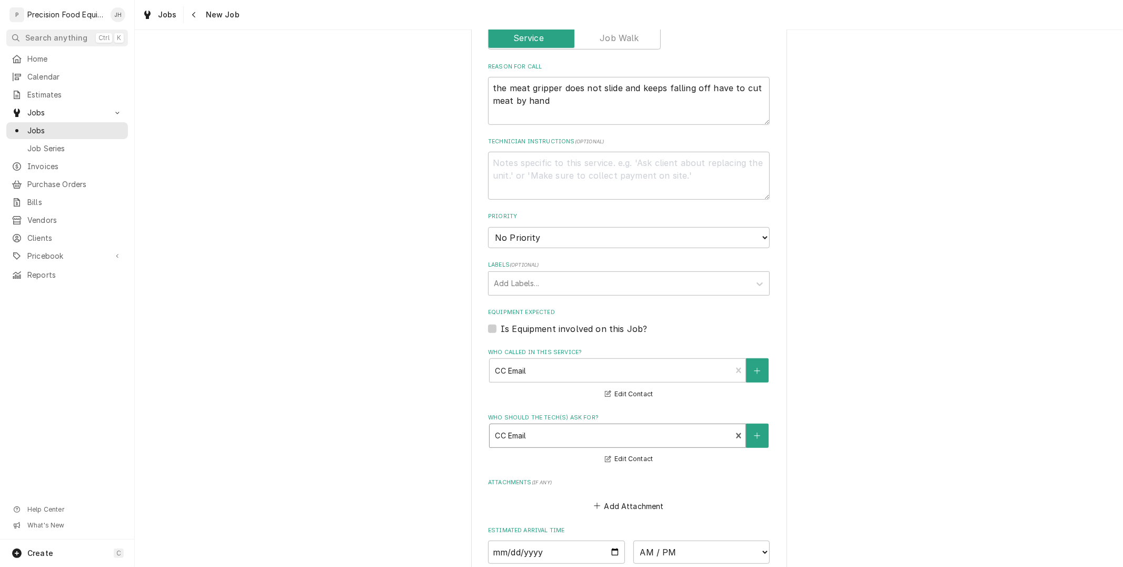
scroll to position [592, 0]
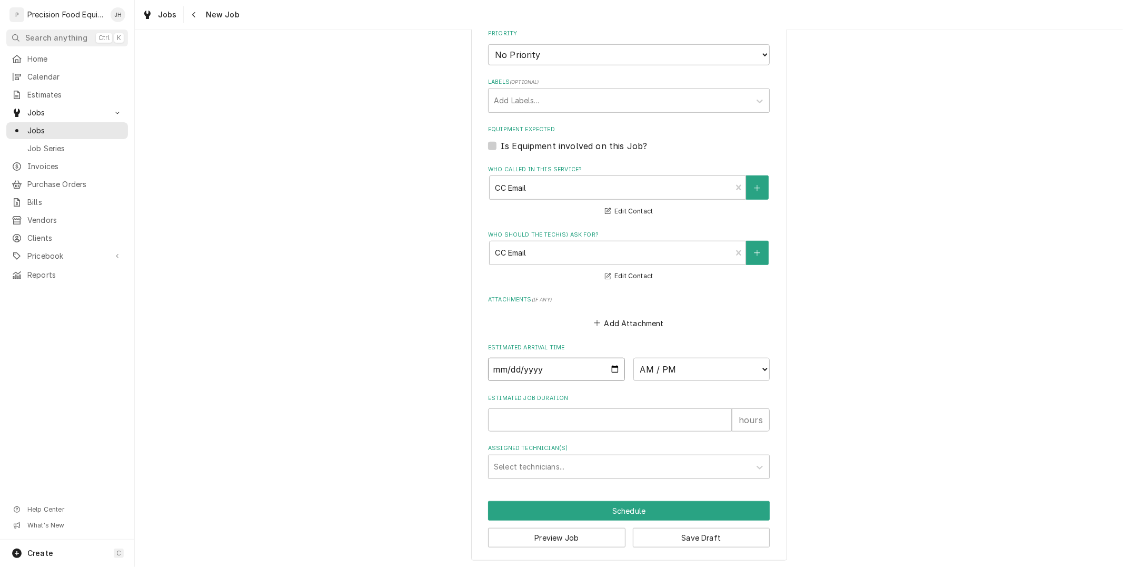
click at [608, 369] on input "Date" at bounding box center [556, 369] width 137 height 23
type input "2025-10-09"
click at [699, 373] on select "AM / PM 6:00 AM 6:15 AM 6:30 AM 6:45 AM 7:00 AM 7:15 AM 7:30 AM 7:45 AM 8:00 AM…" at bounding box center [701, 369] width 137 height 23
type textarea "x"
select select "10:00:00"
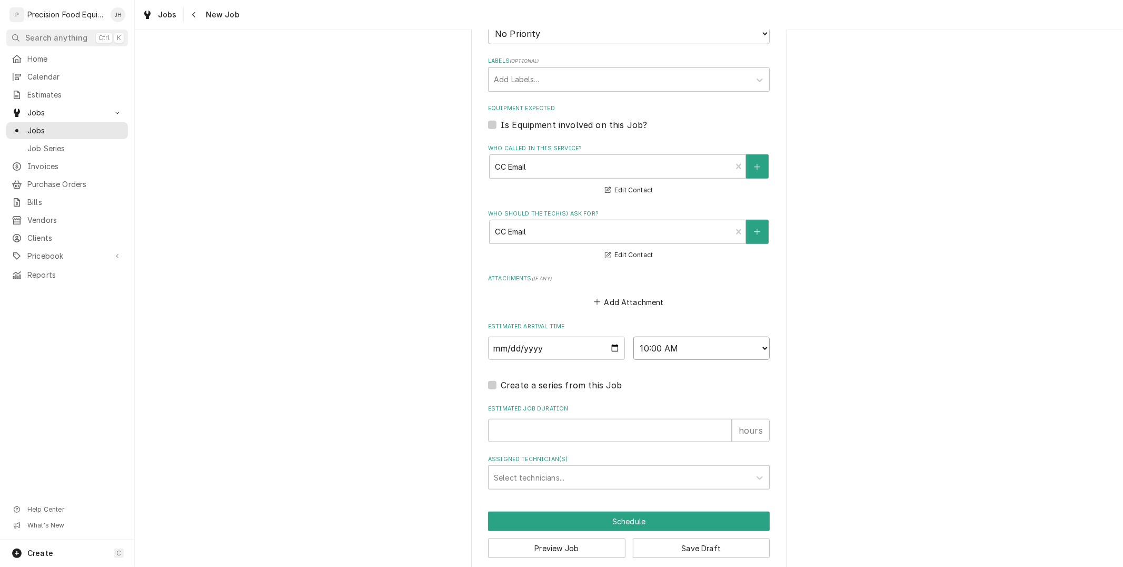
scroll to position [624, 0]
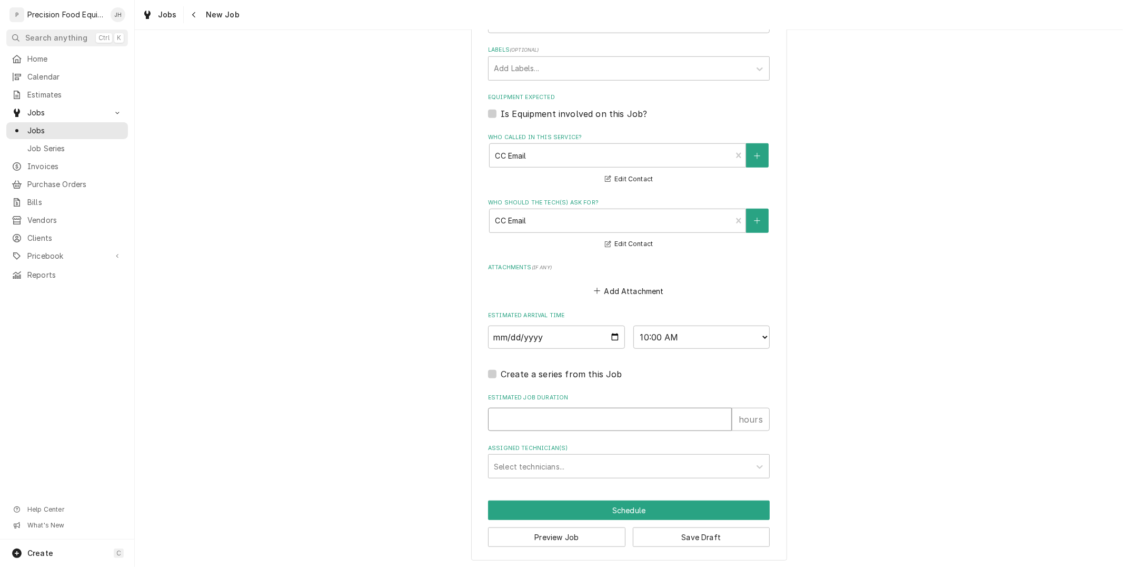
click at [586, 416] on input "Estimated Job Duration" at bounding box center [610, 419] width 244 height 23
type textarea "x"
type input "1"
type textarea "x"
type input "1"
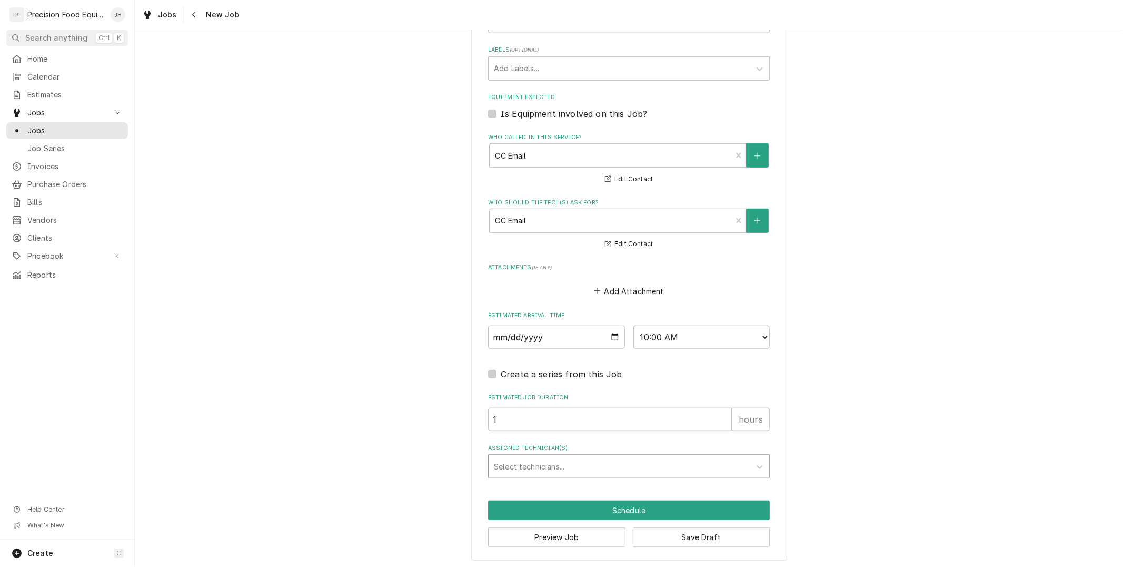
click at [634, 463] on div "Assigned Technician(s)" at bounding box center [619, 466] width 251 height 19
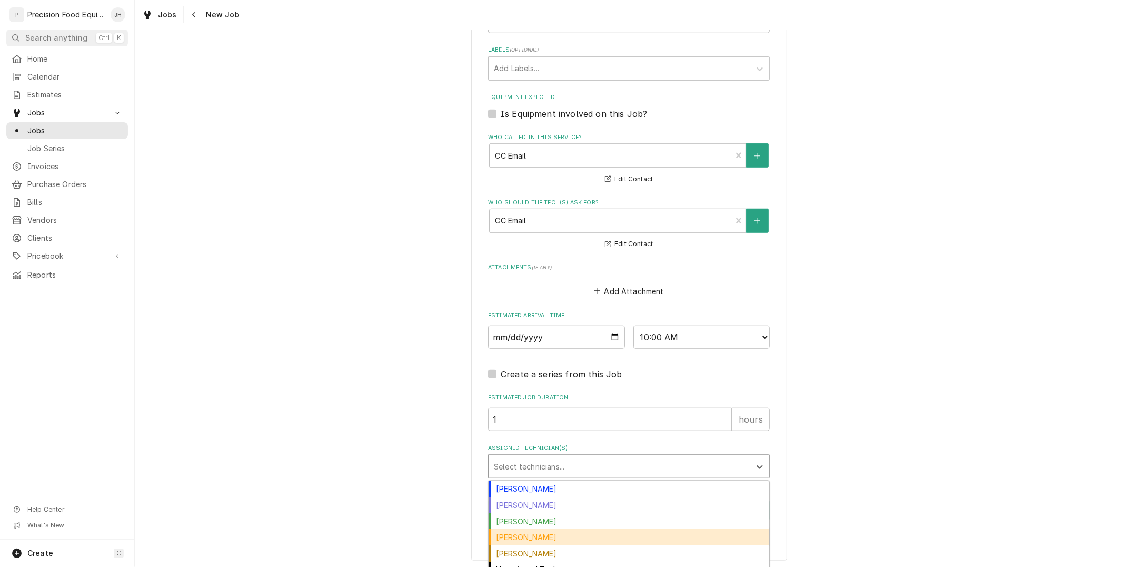
click at [573, 541] on div "[PERSON_NAME]" at bounding box center [629, 537] width 281 height 16
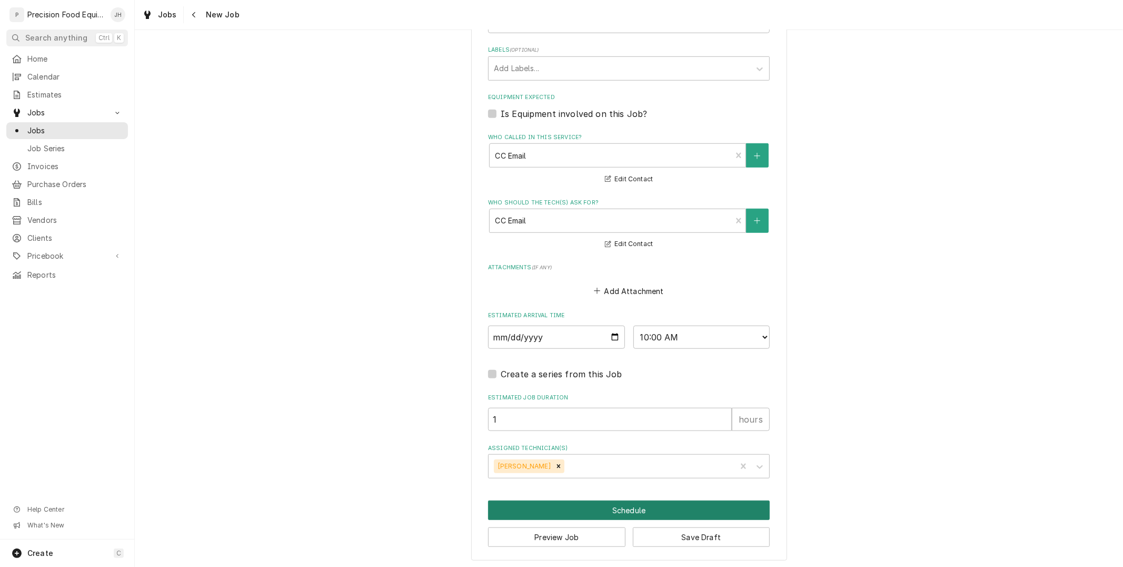
click at [600, 511] on button "Schedule" at bounding box center [629, 509] width 282 height 19
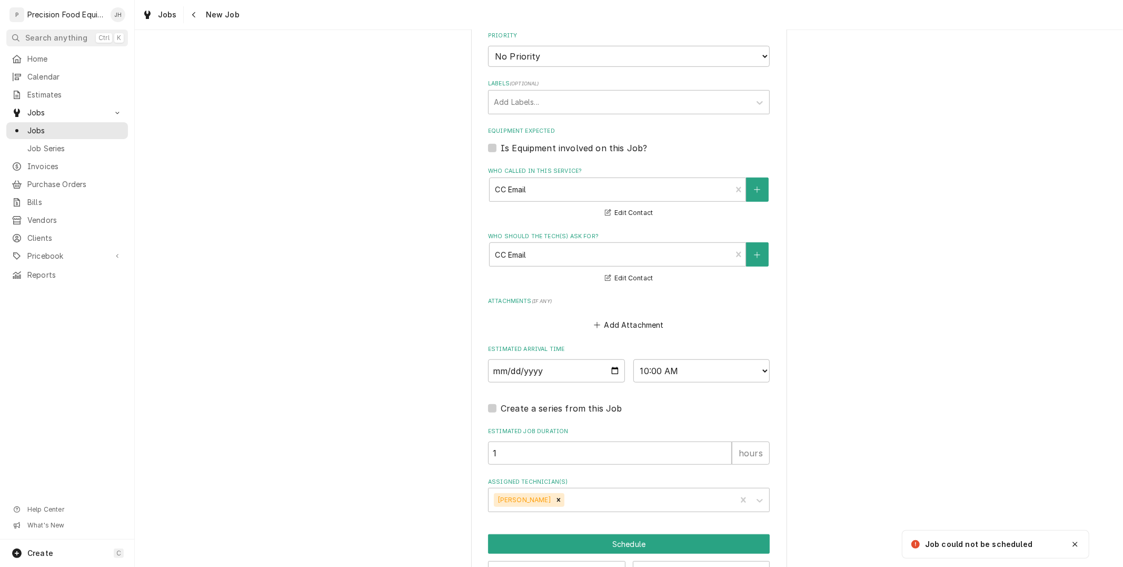
scroll to position [342, 0]
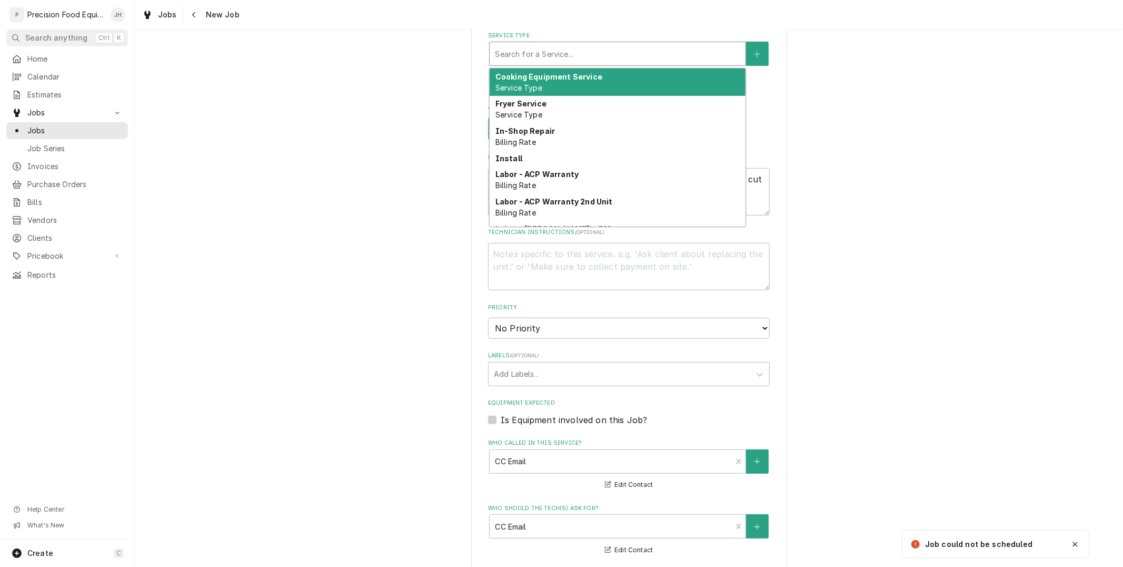
click at [577, 58] on div "Service Type" at bounding box center [617, 53] width 245 height 19
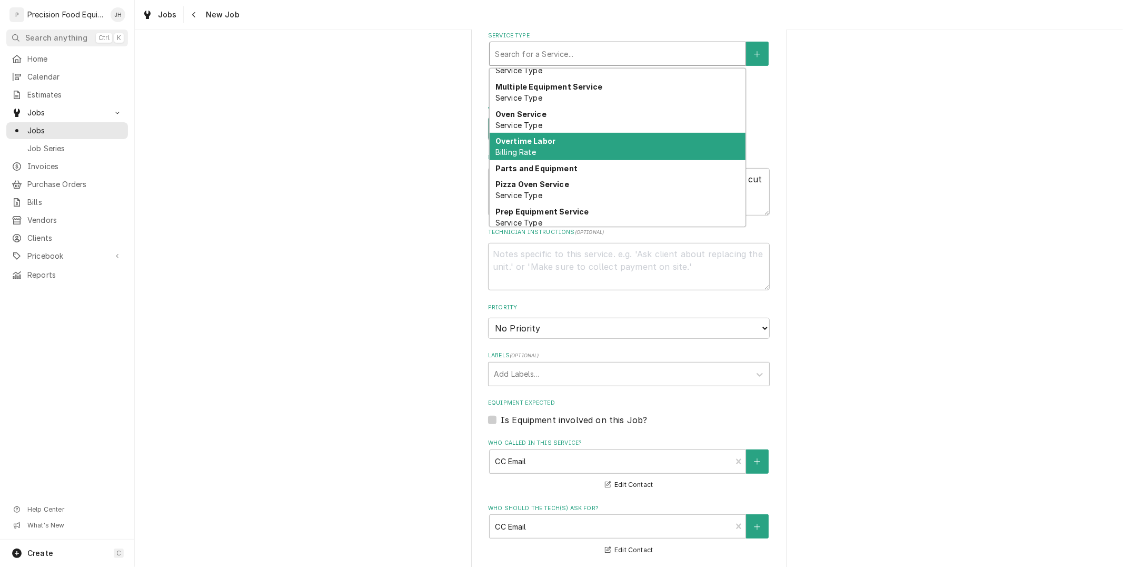
scroll to position [623, 0]
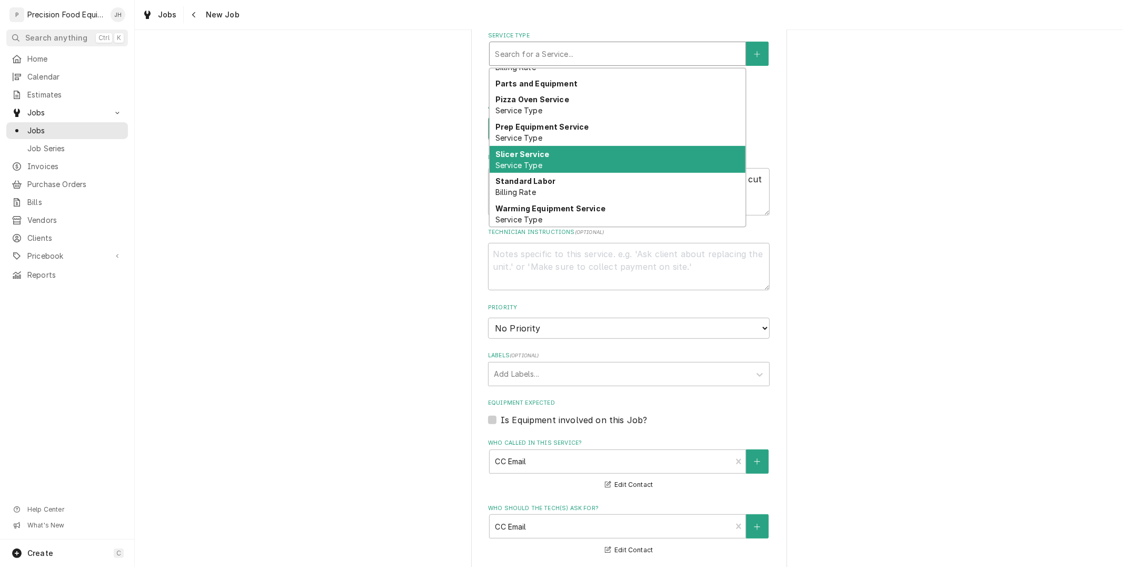
click at [554, 166] on div "Slicer Service Service Type" at bounding box center [618, 159] width 256 height 27
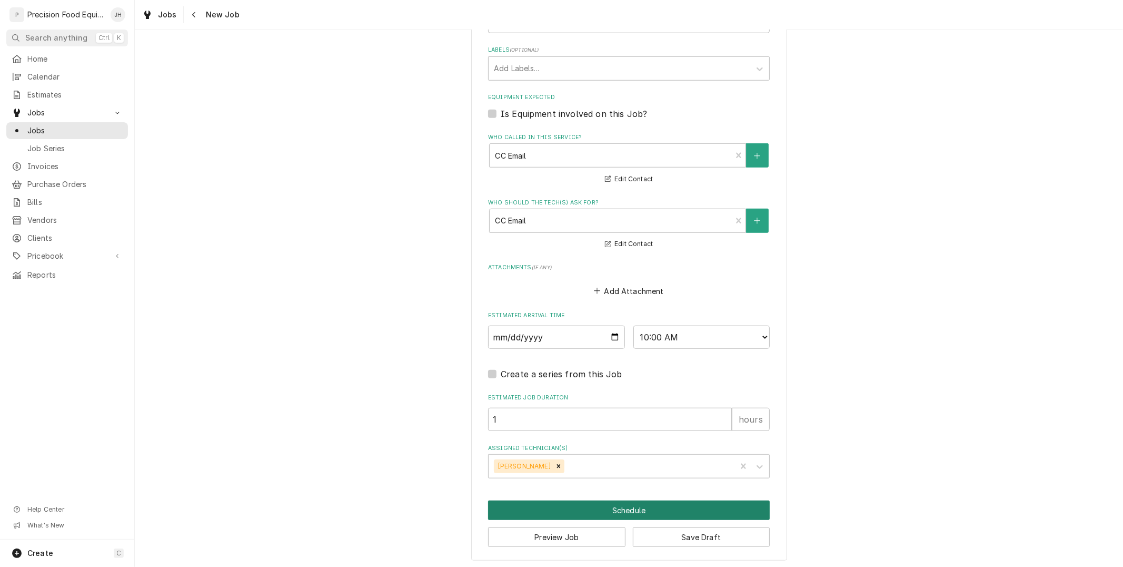
click at [591, 500] on button "Schedule" at bounding box center [629, 509] width 282 height 19
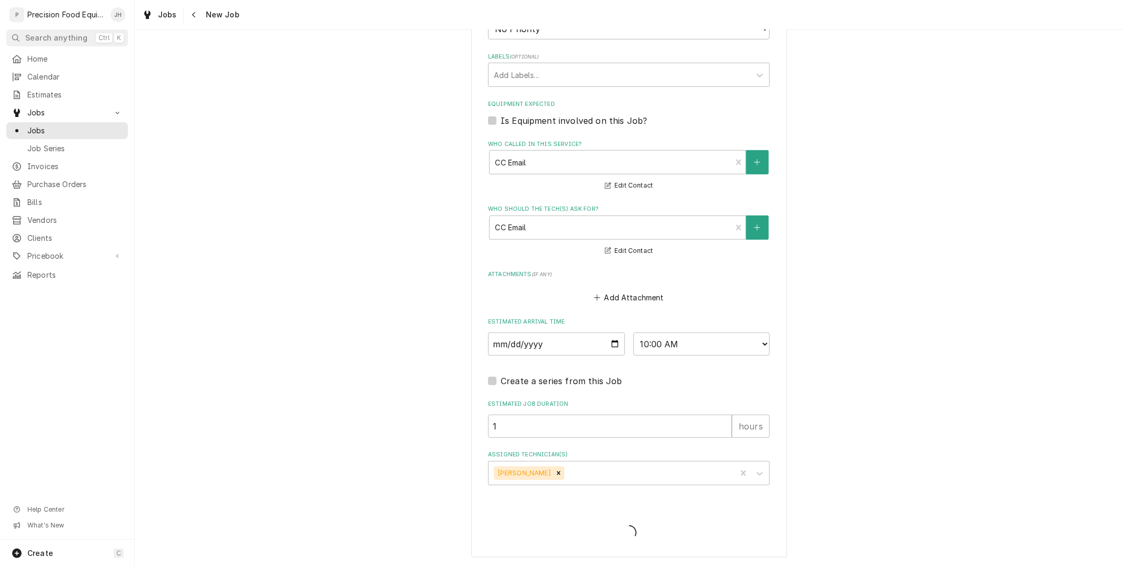
scroll to position [632, 0]
type textarea "x"
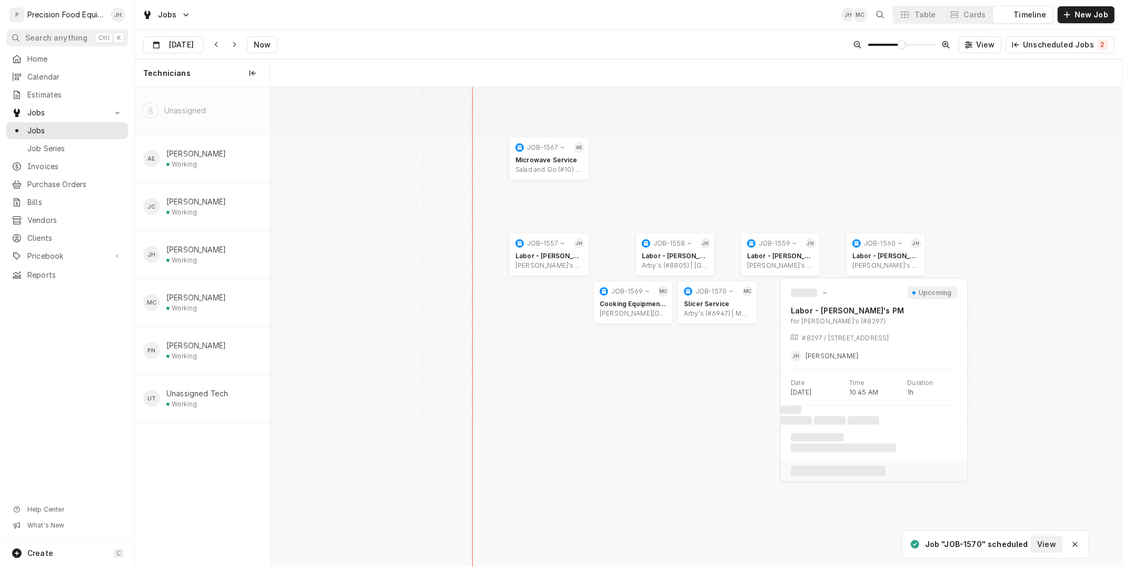
scroll to position [0, 16887]
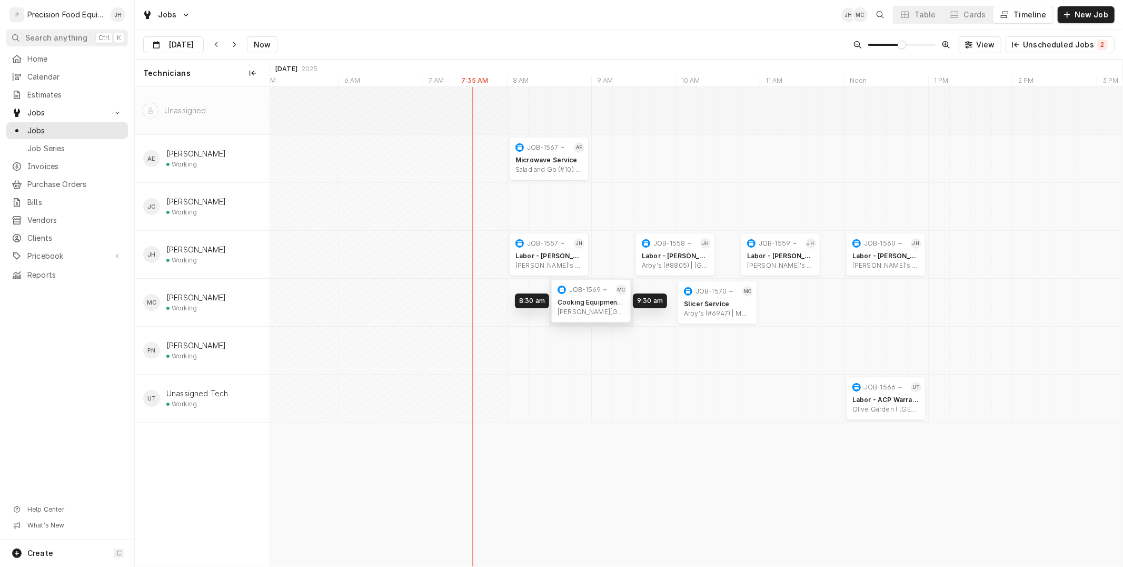
drag, startPoint x: 642, startPoint y: 304, endPoint x: 613, endPoint y: 303, distance: 29.5
click at [607, 302] on div "8:00 AM 9:00 AM JOB-1567 AE Microwave Service Salad and Go (#10) | [PERSON_NAME…" at bounding box center [696, 326] width 853 height 479
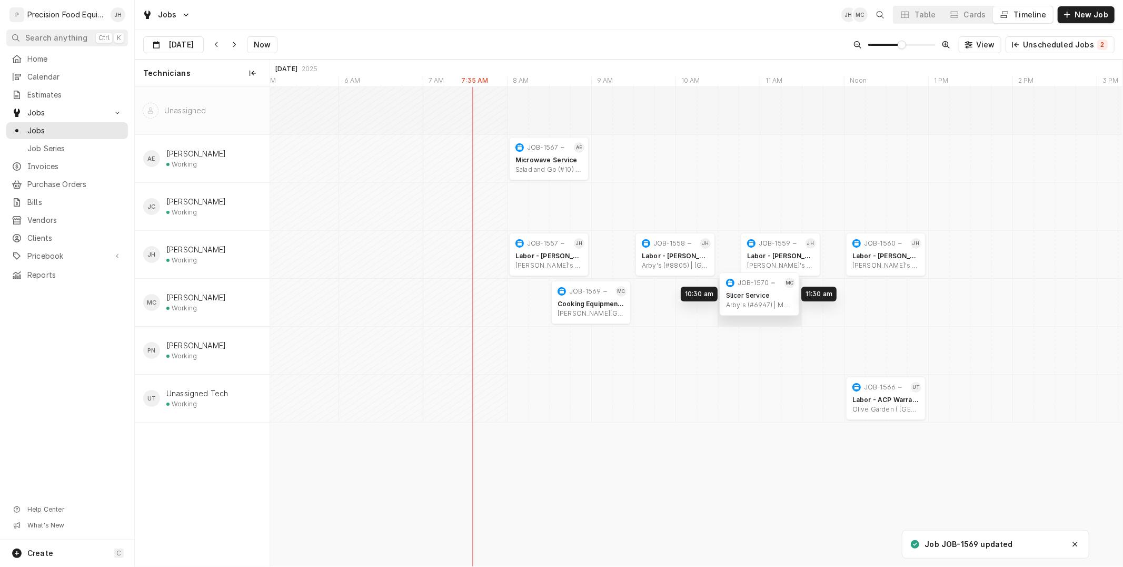
drag, startPoint x: 704, startPoint y: 300, endPoint x: 745, endPoint y: 292, distance: 41.8
click at [745, 292] on div "8:00 AM 9:00 AM JOB-1567 AE Microwave Service Salad and Go (#10) | [PERSON_NAME…" at bounding box center [696, 326] width 853 height 479
